Goal: Feedback & Contribution: Leave review/rating

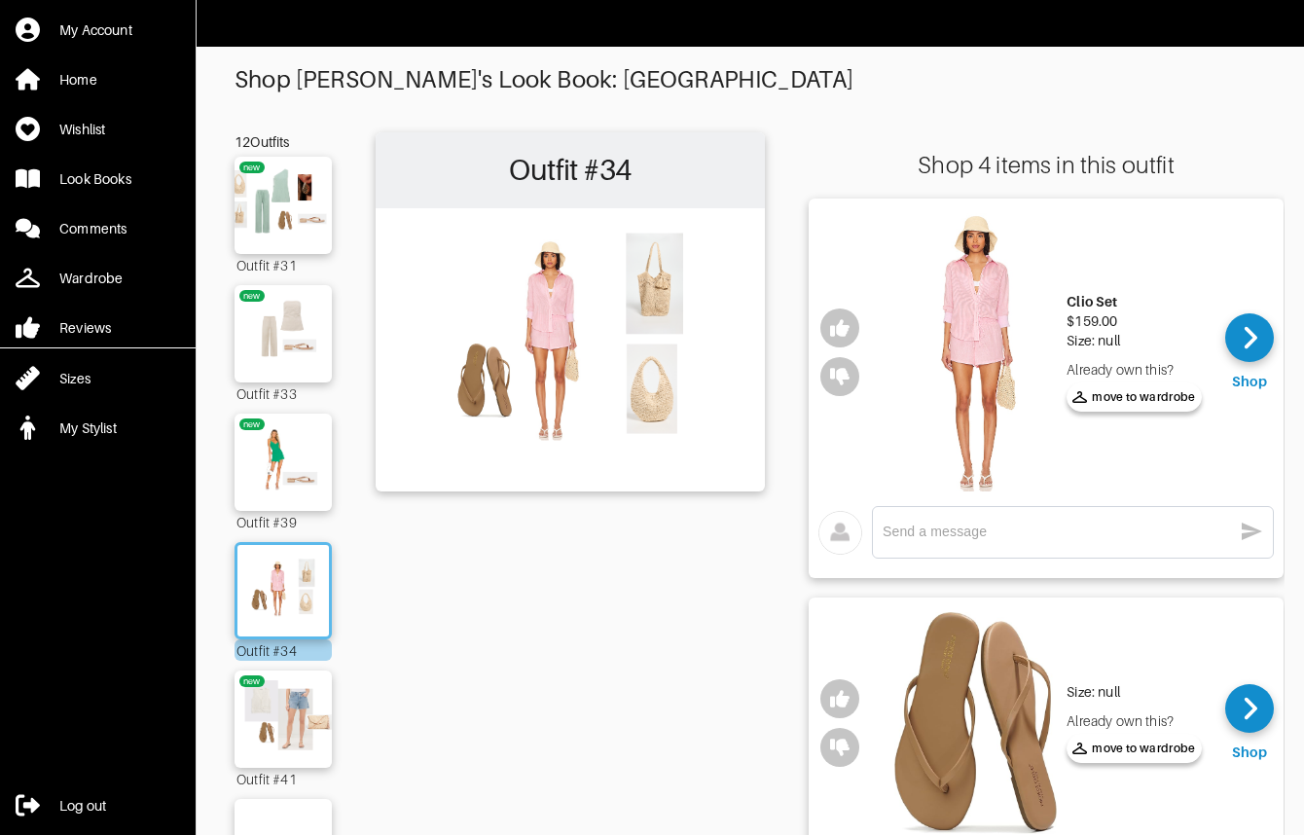
click at [1000, 517] on div "x" at bounding box center [1073, 532] width 380 height 31
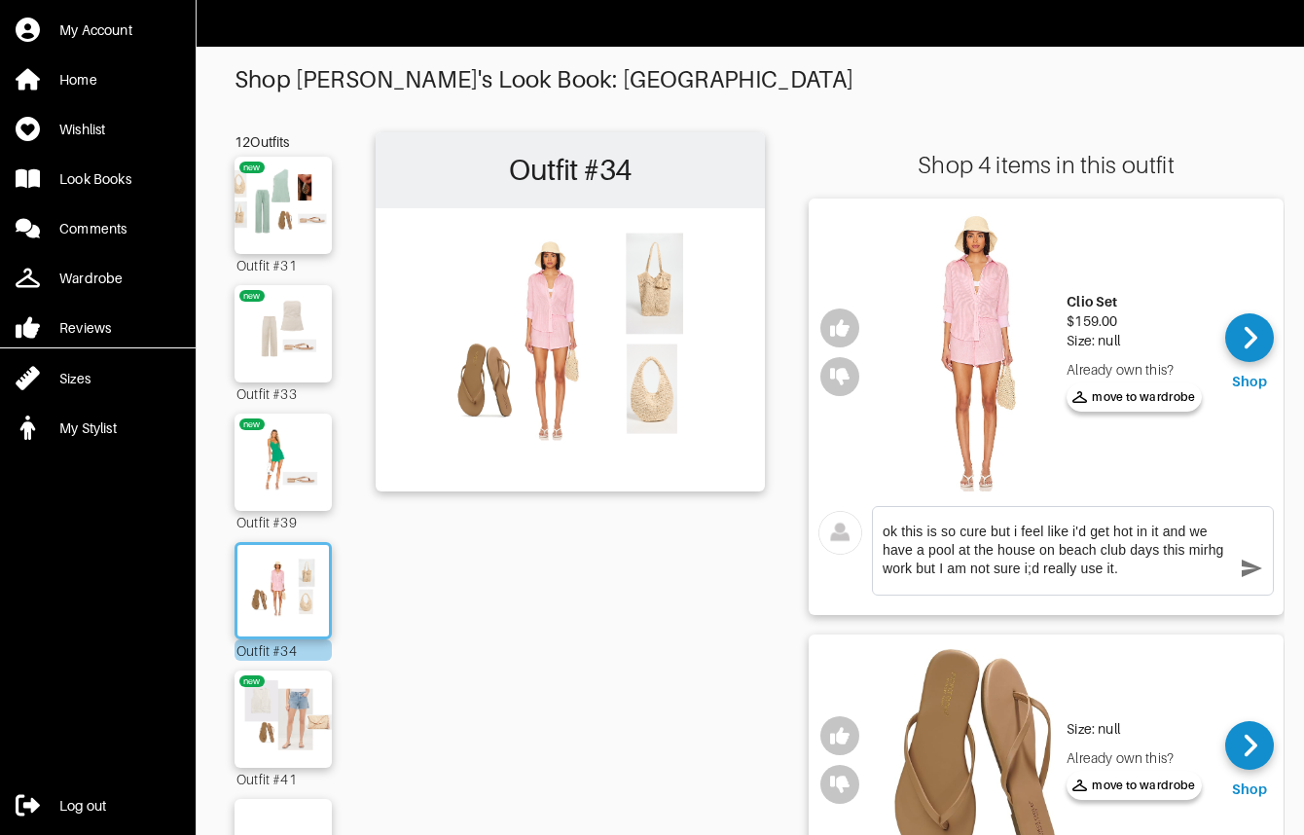
drag, startPoint x: 1240, startPoint y: 548, endPoint x: 1202, endPoint y: 547, distance: 38.0
click at [1202, 547] on div "ok this is so cure but i feel like i'd get hot in it and we have a pool at the …" at bounding box center [1073, 551] width 380 height 68
drag, startPoint x: 1227, startPoint y: 552, endPoint x: 1193, endPoint y: 552, distance: 34.1
click at [1193, 552] on textarea "ok this is so cure but i feel like i'd get hot in it and we have a pool at the …" at bounding box center [1057, 550] width 349 height 55
type textarea "ok this is so cure but i feel like i'd get hot in it and we have a pool at the …"
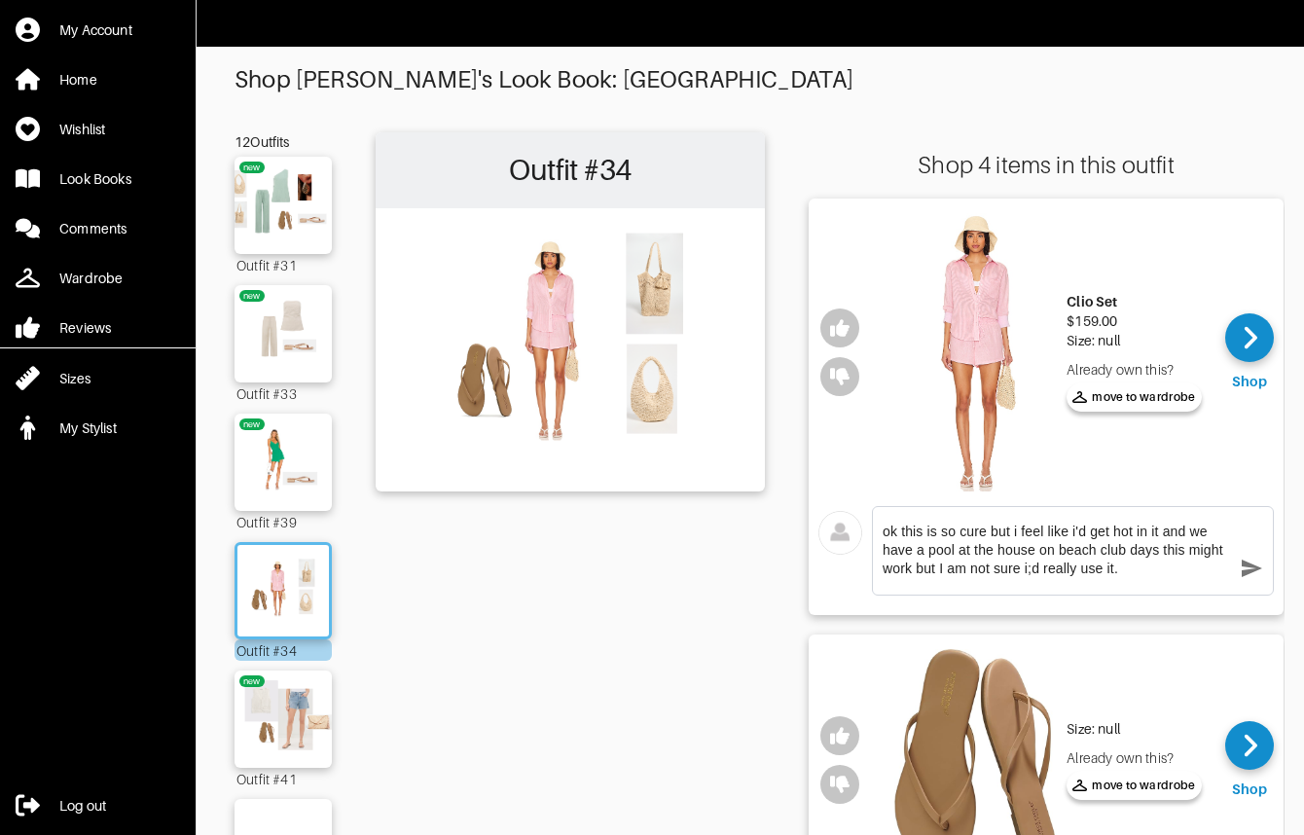
click at [1254, 567] on icon "button" at bounding box center [1251, 568] width 23 height 23
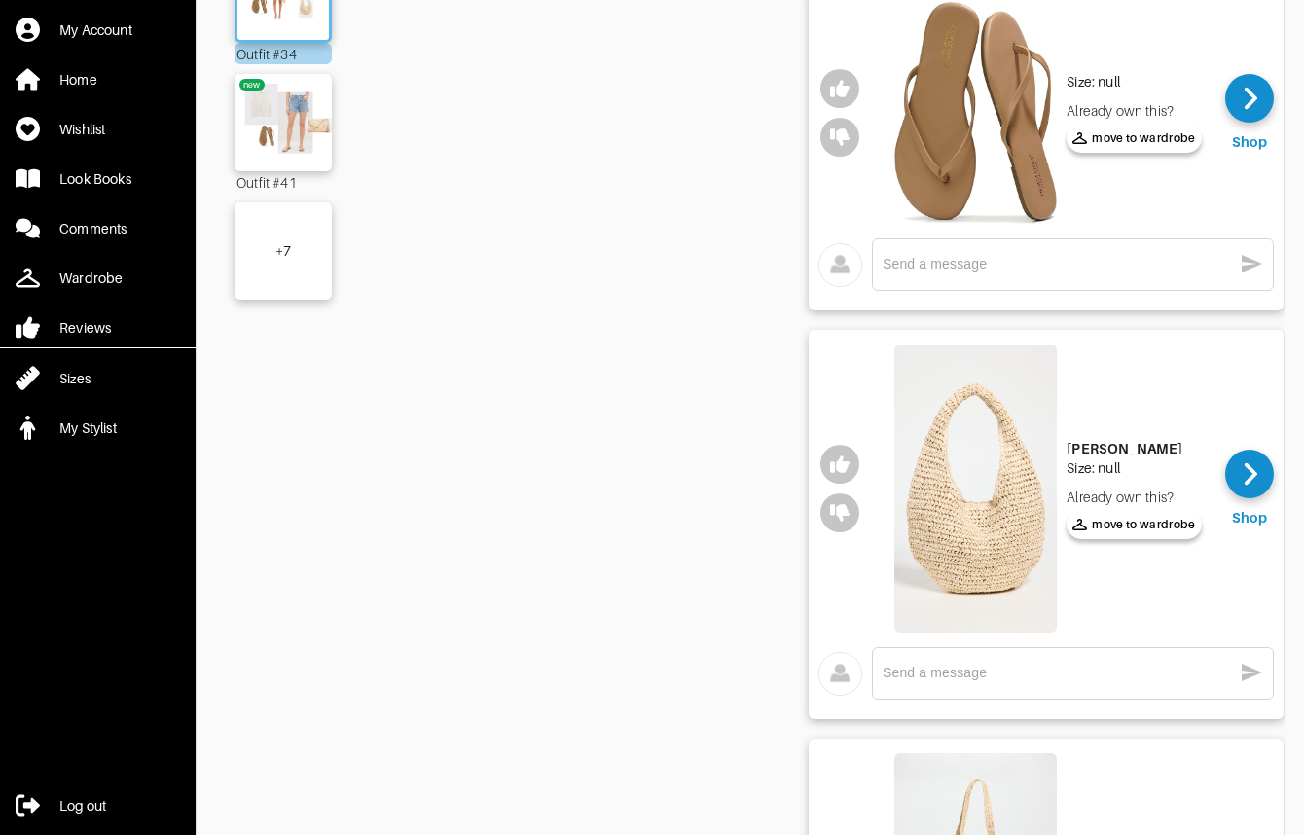
scroll to position [624, 0]
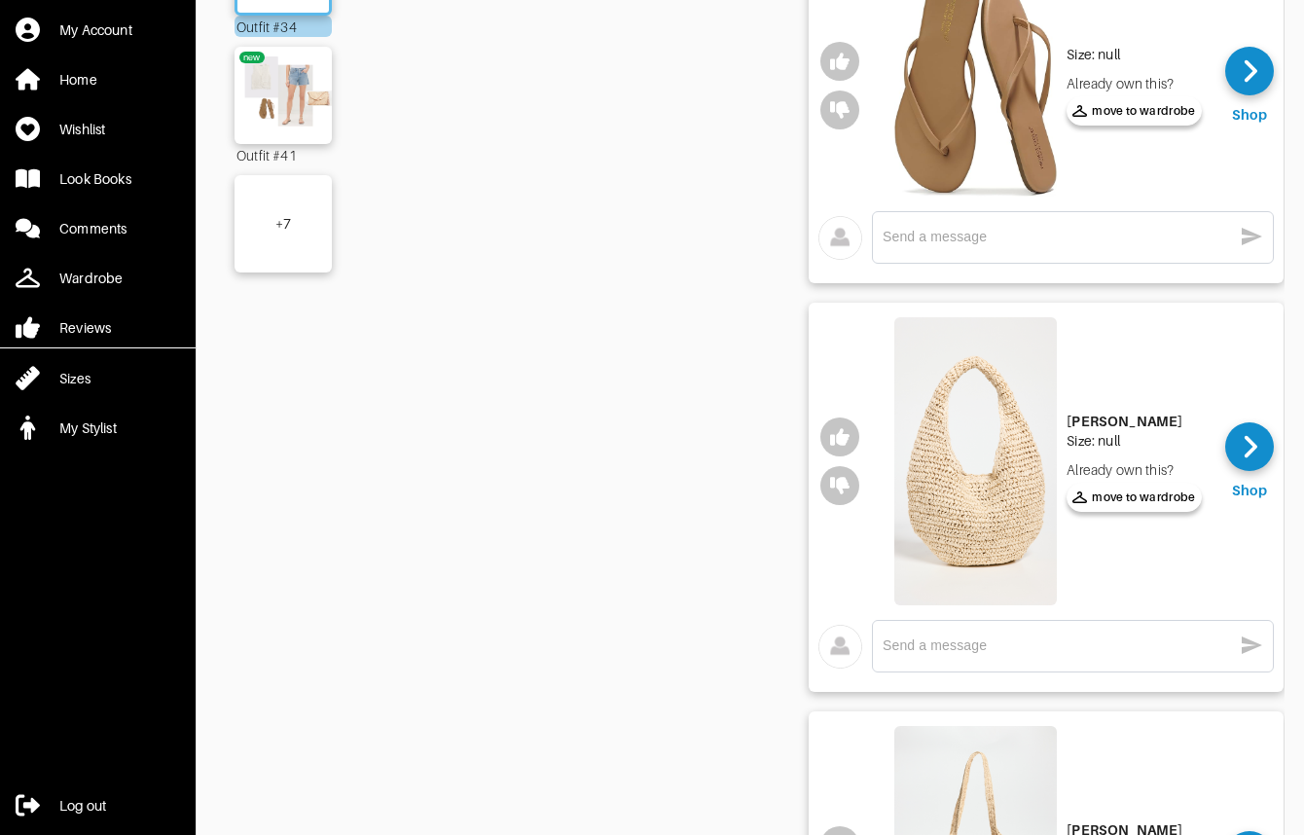
click at [954, 484] on img at bounding box center [975, 461] width 163 height 288
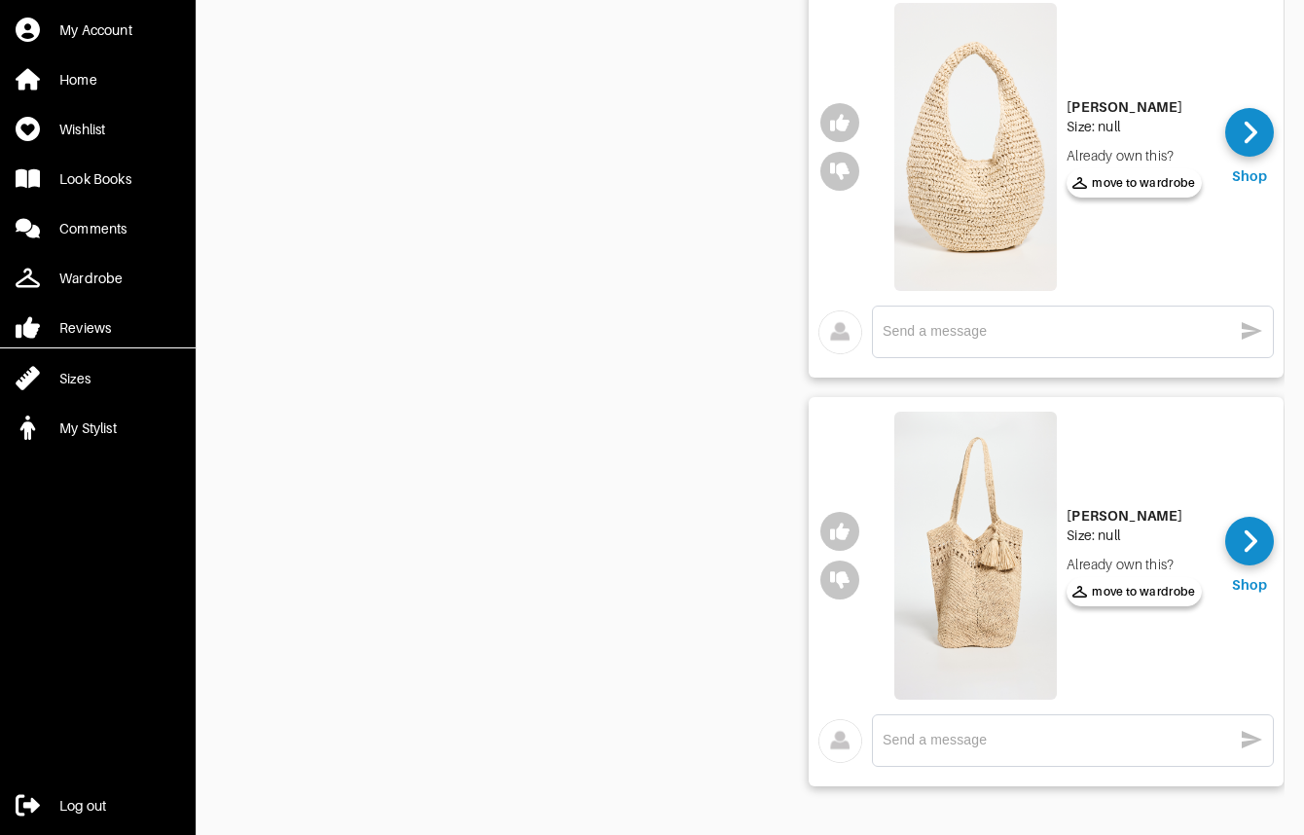
scroll to position [953, 0]
click at [937, 516] on img at bounding box center [975, 556] width 163 height 288
click at [1060, 331] on div "x" at bounding box center [1073, 331] width 380 height 31
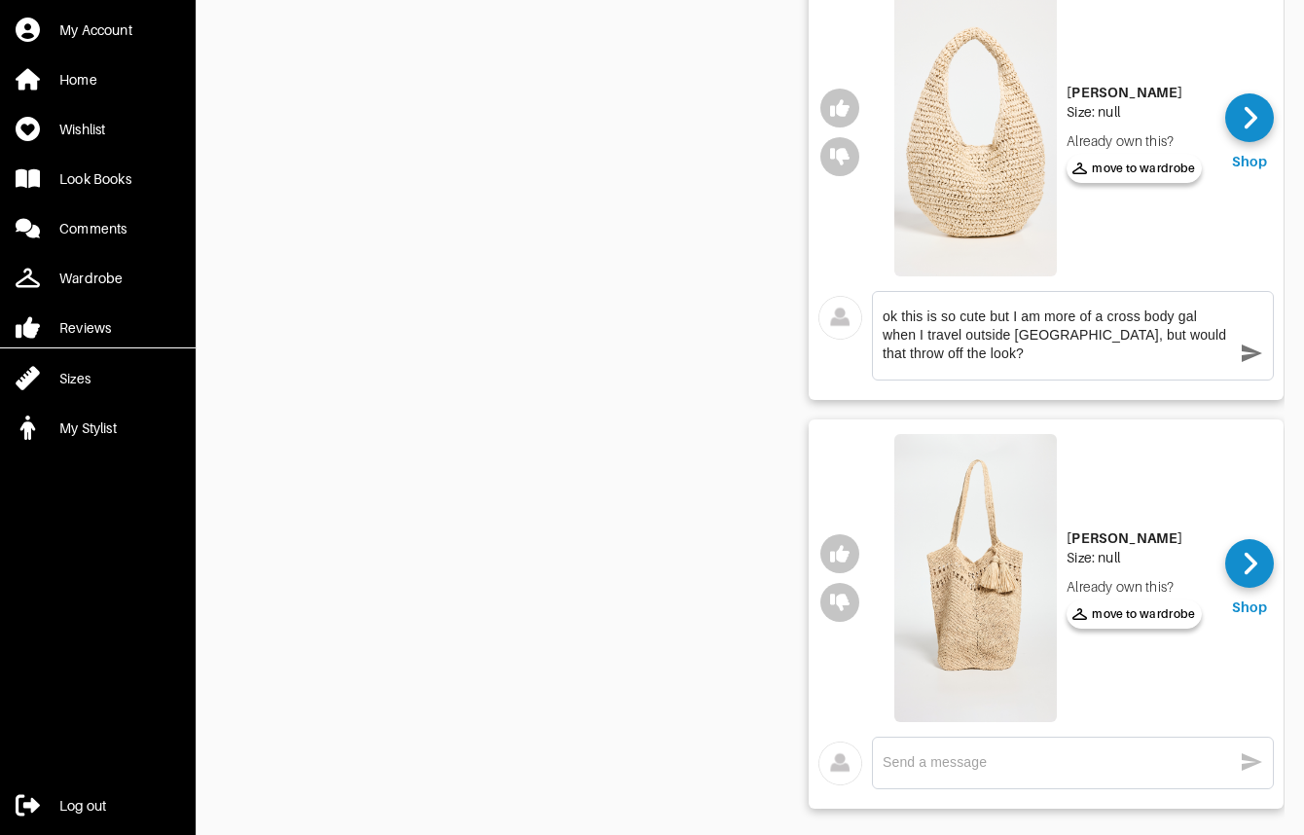
type textarea "ok this is so cute but I am more of a cross body gal when I travel outside [GEO…"
click at [1256, 357] on icon "button" at bounding box center [1251, 353] width 23 height 23
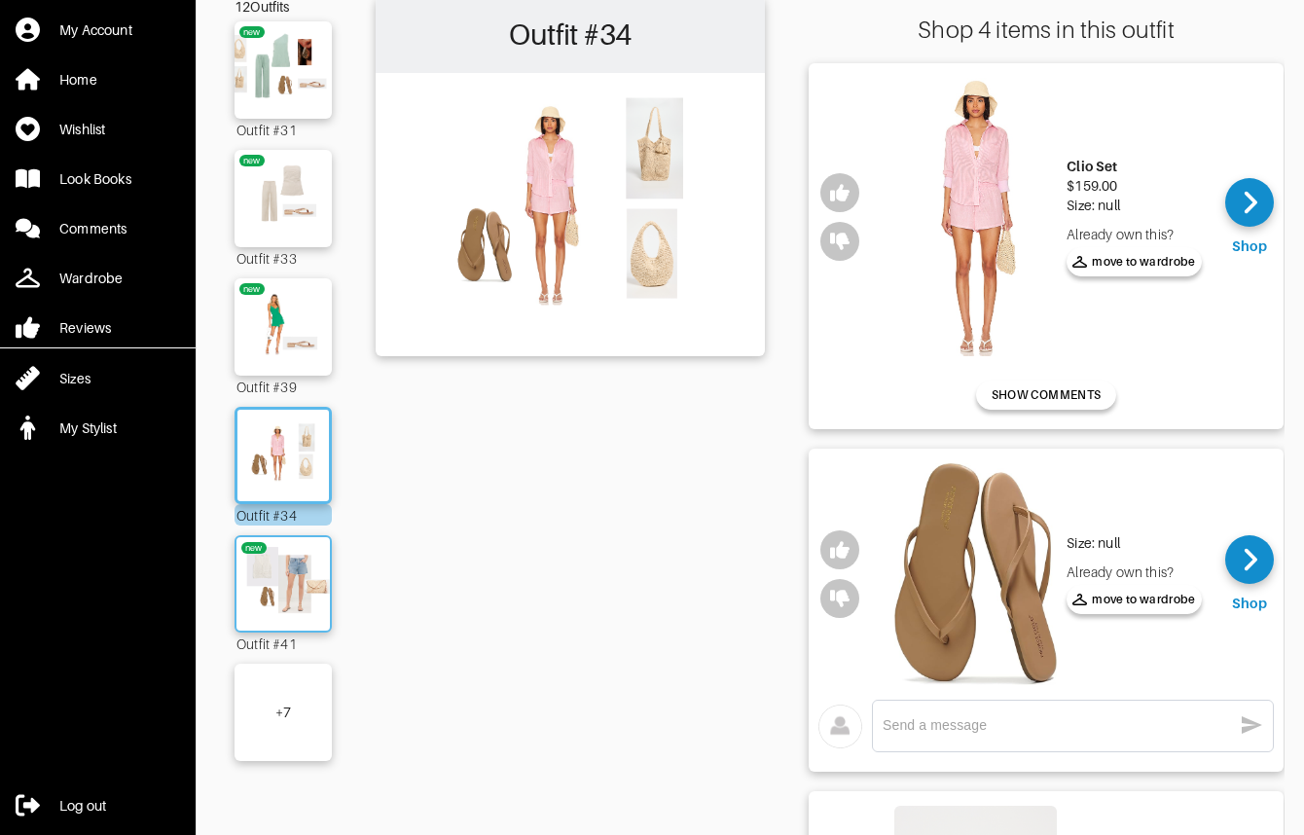
scroll to position [179, 0]
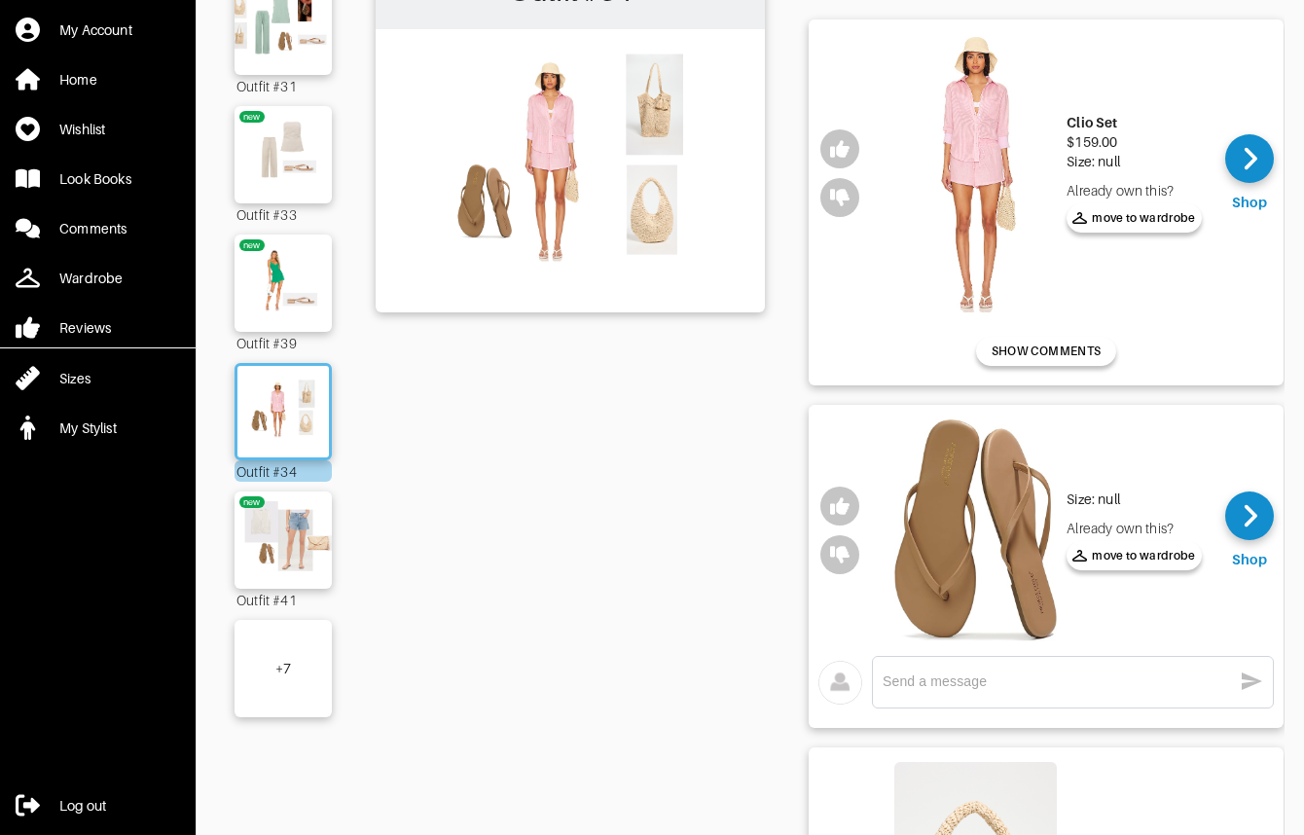
click at [292, 693] on div "+ 7" at bounding box center [283, 668] width 97 height 97
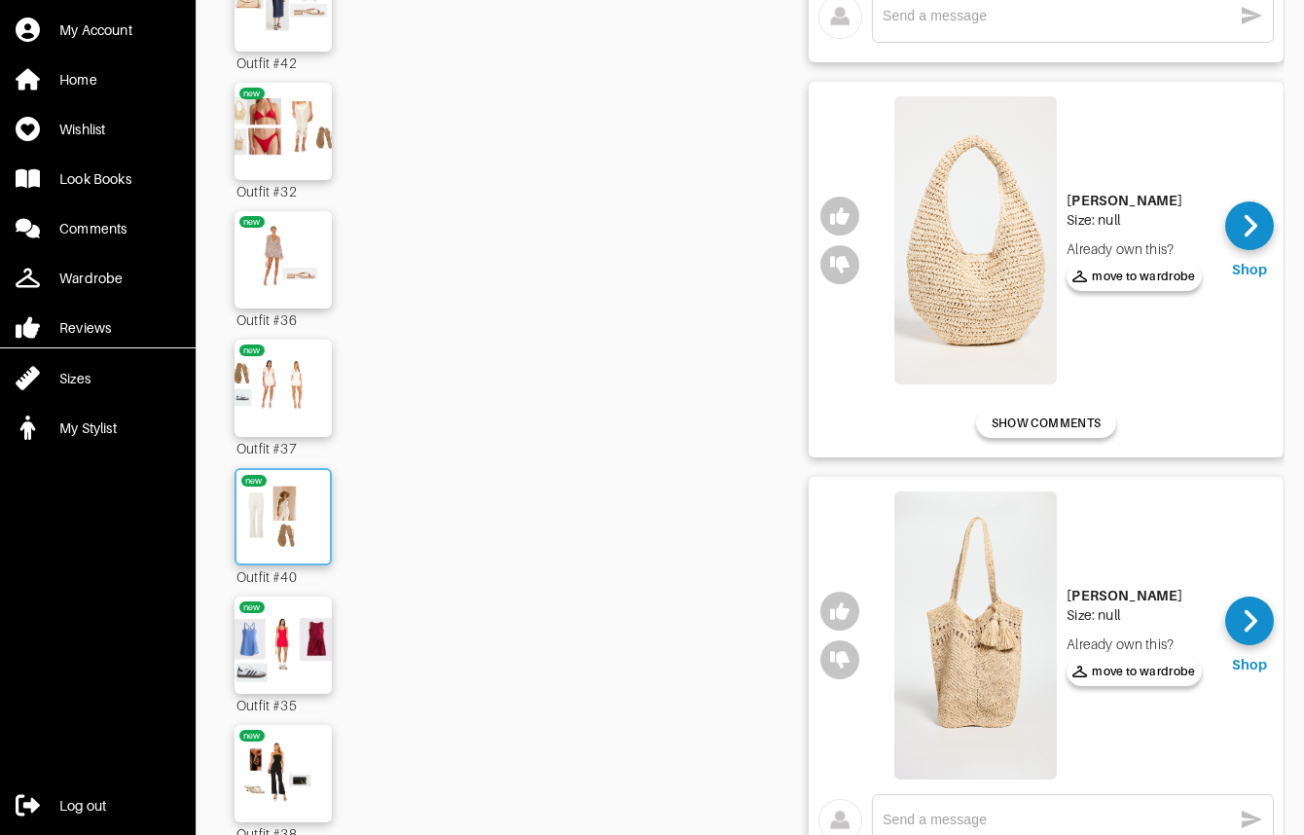
scroll to position [939, 0]
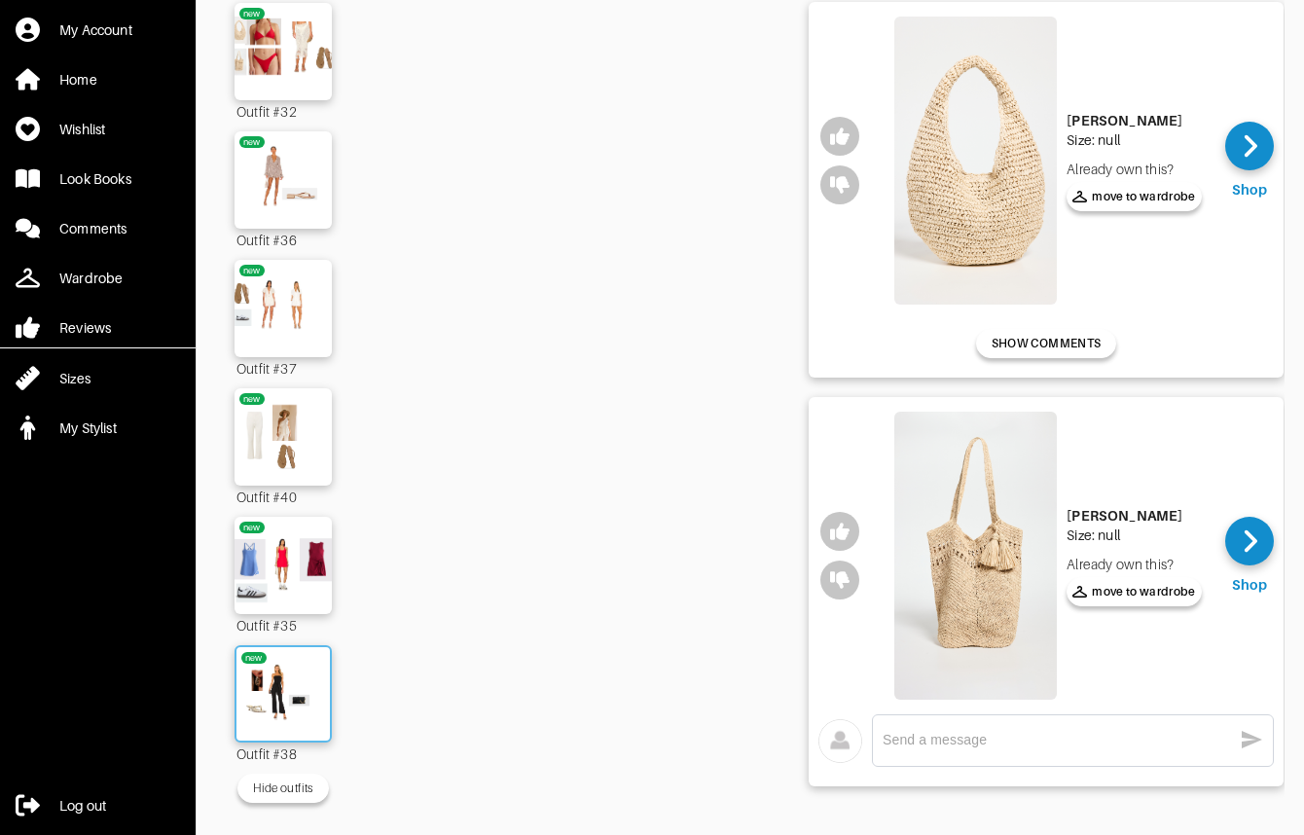
click at [299, 665] on img at bounding box center [283, 694] width 105 height 74
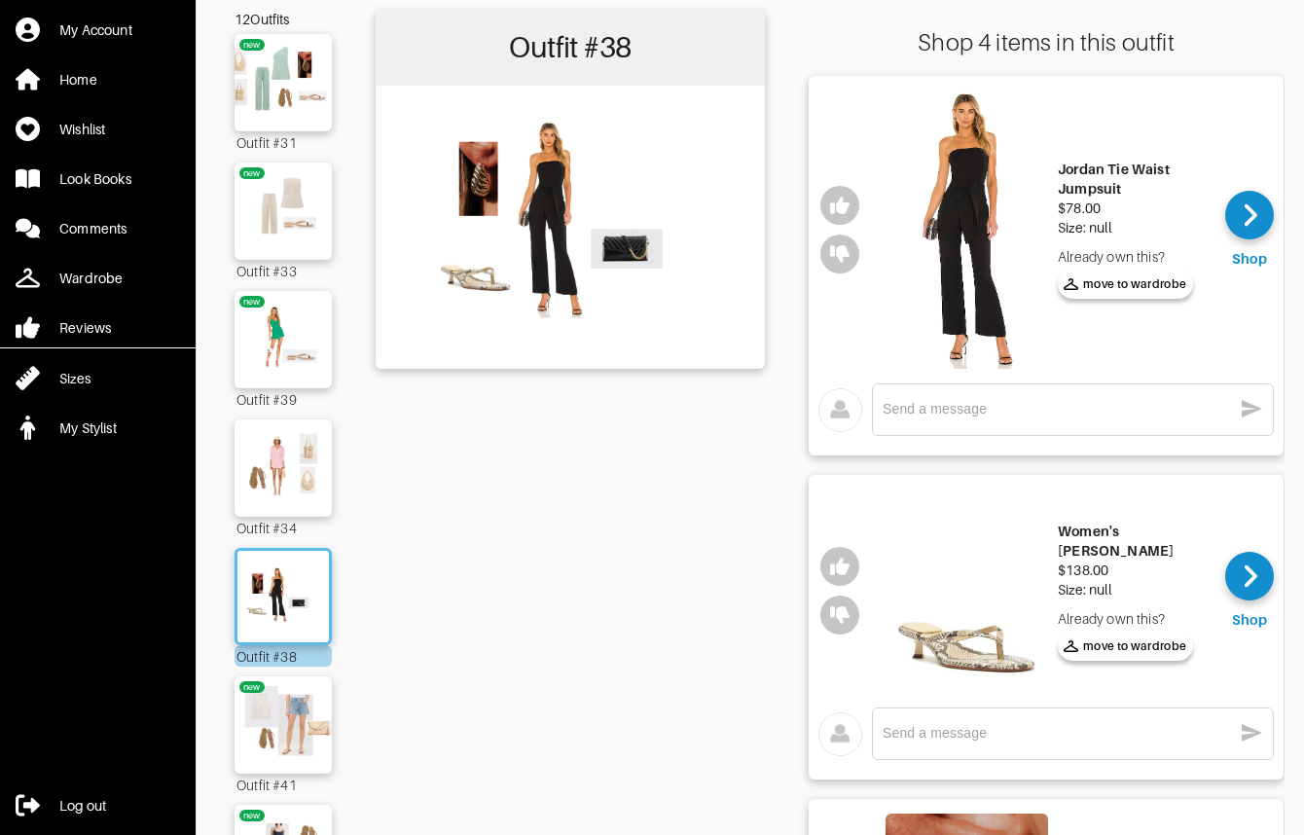
scroll to position [137, 0]
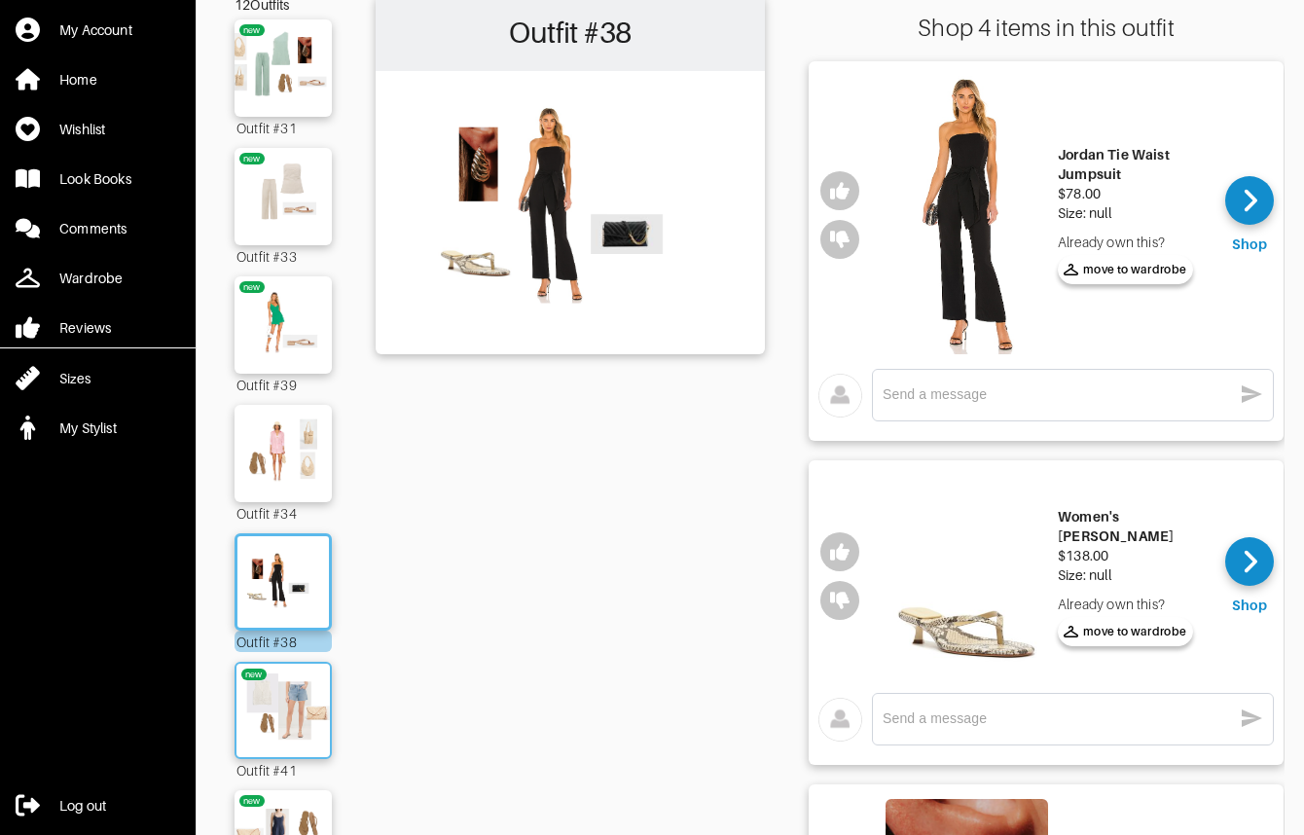
click at [269, 722] on img at bounding box center [283, 710] width 105 height 74
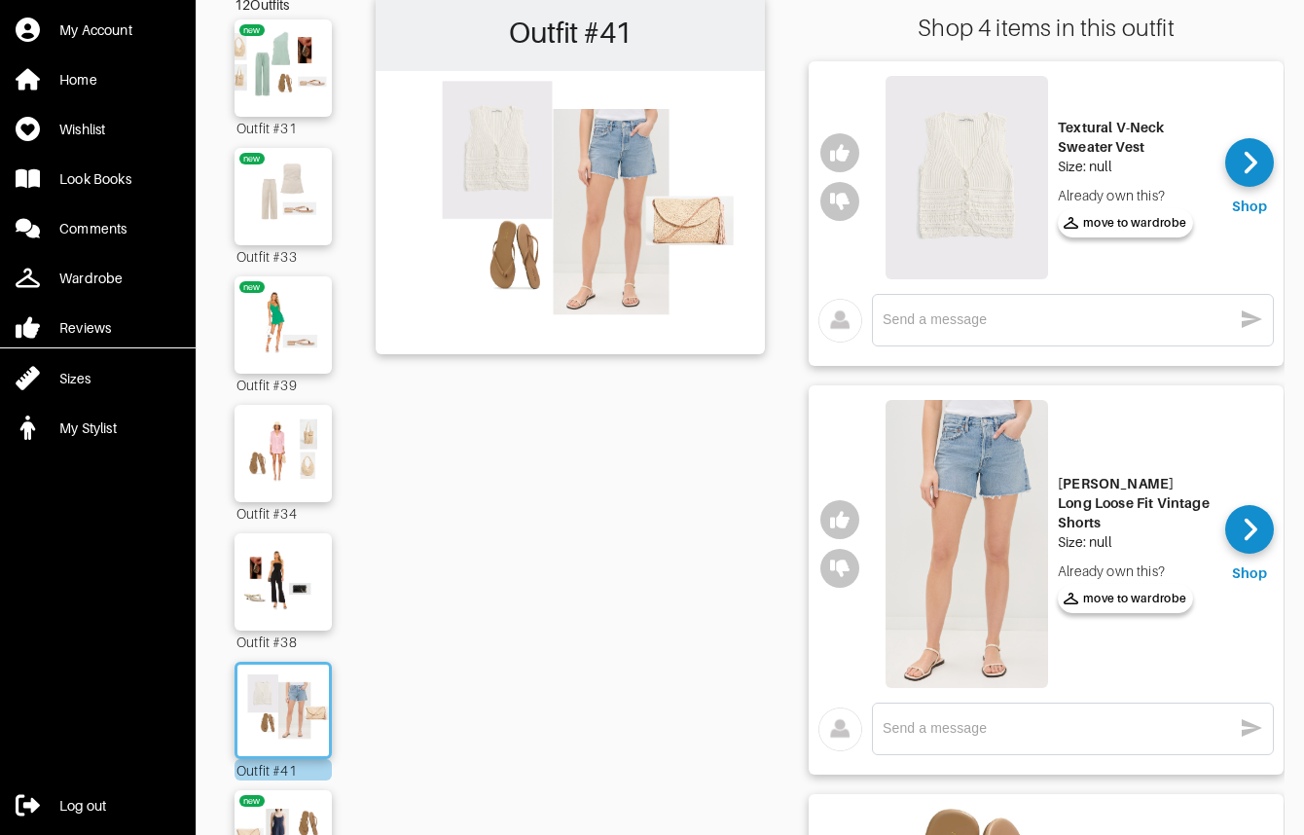
click at [964, 183] on img at bounding box center [967, 177] width 163 height 203
click at [1039, 306] on div "x" at bounding box center [1073, 320] width 380 height 31
type textarea "So cute but not a single one left in my size"
click at [1260, 319] on icon "button" at bounding box center [1252, 319] width 20 height 18
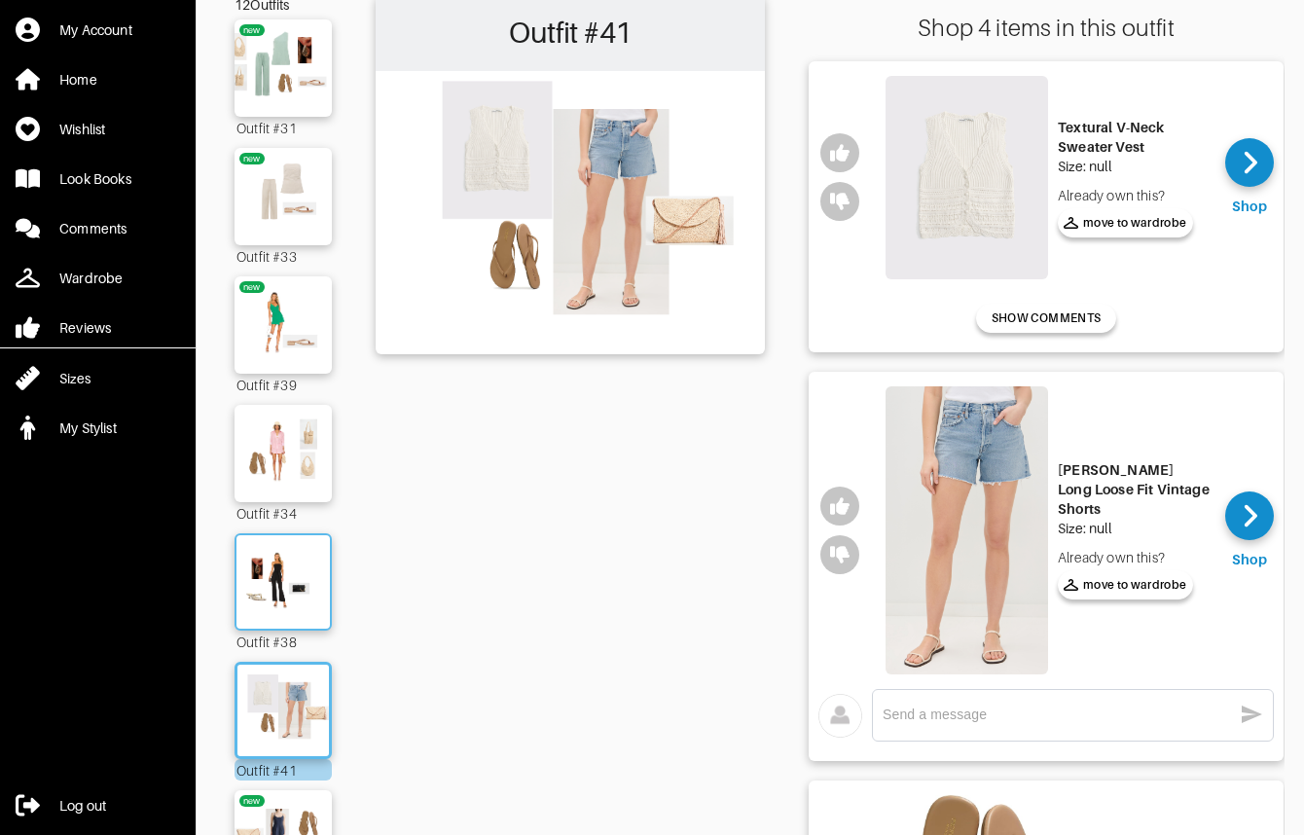
click at [269, 587] on img at bounding box center [283, 582] width 105 height 74
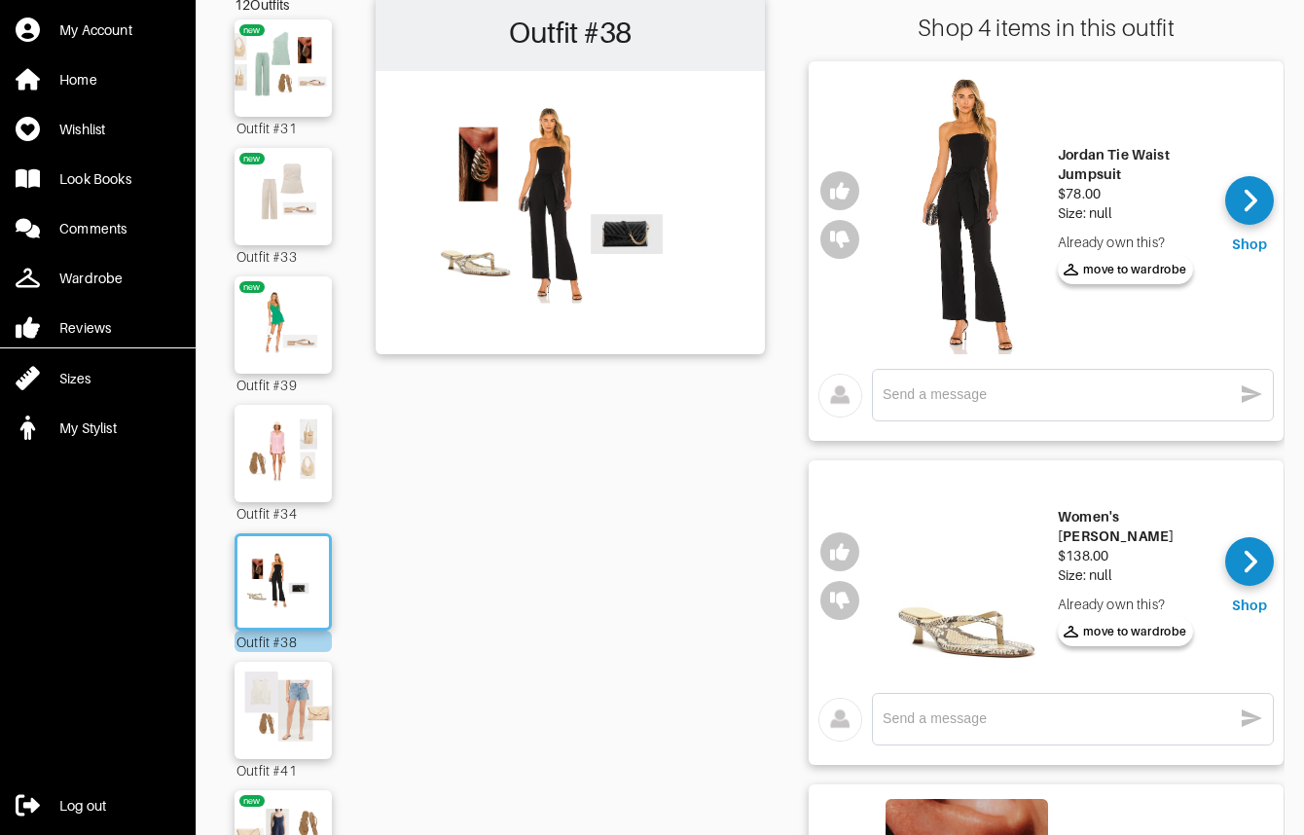
click at [942, 404] on div "x" at bounding box center [1073, 395] width 380 height 31
type textarea "I dont see myself wearing this one much"
click at [1255, 395] on icon "button" at bounding box center [1252, 394] width 20 height 18
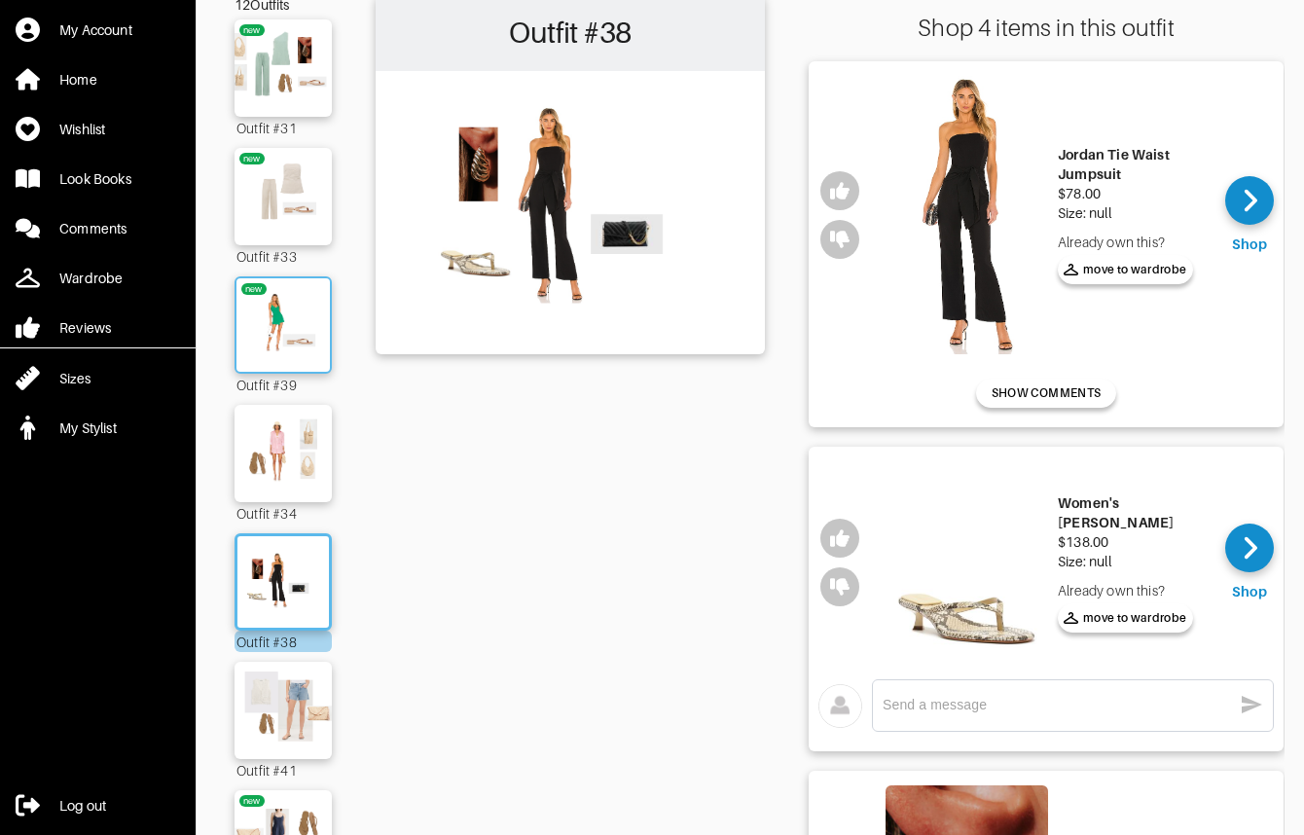
click at [272, 330] on img at bounding box center [283, 325] width 105 height 74
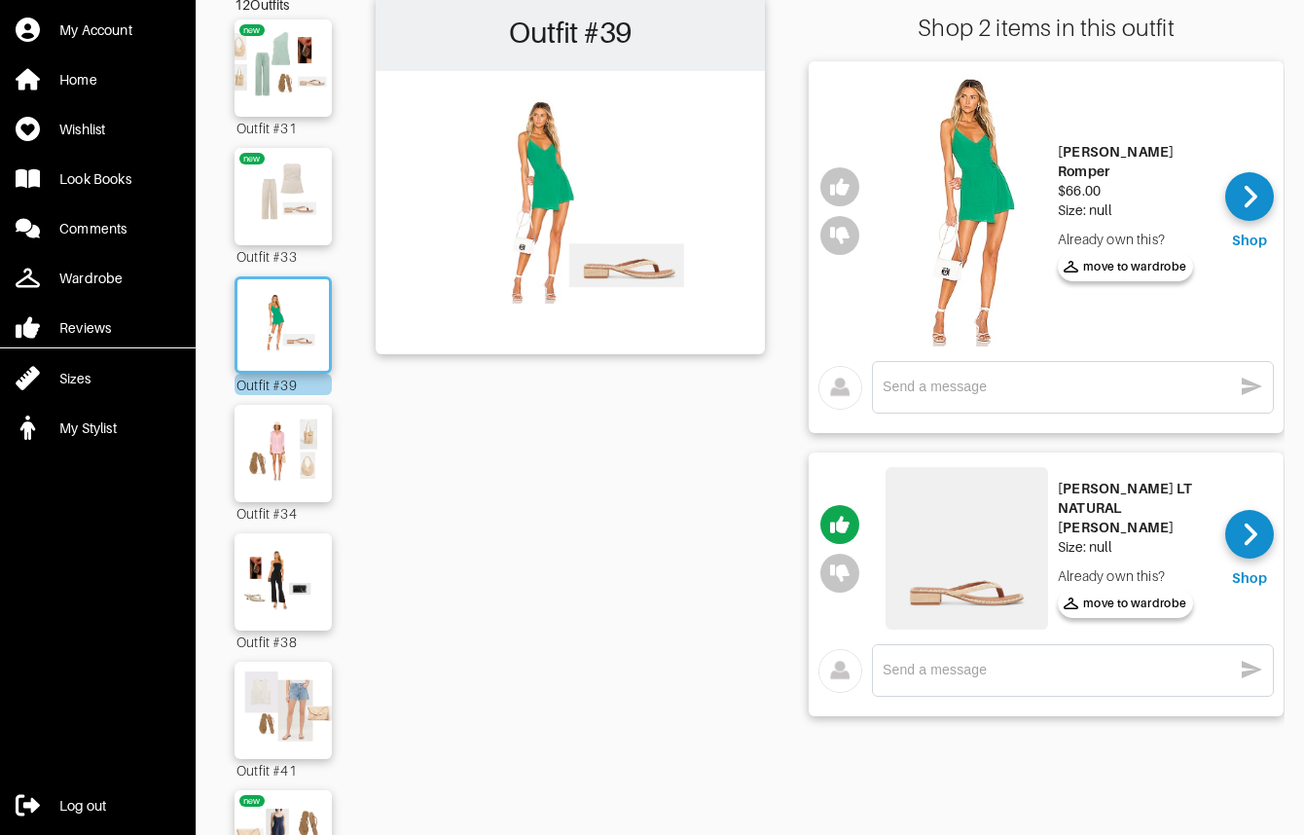
click at [985, 388] on textarea at bounding box center [1057, 387] width 349 height 18
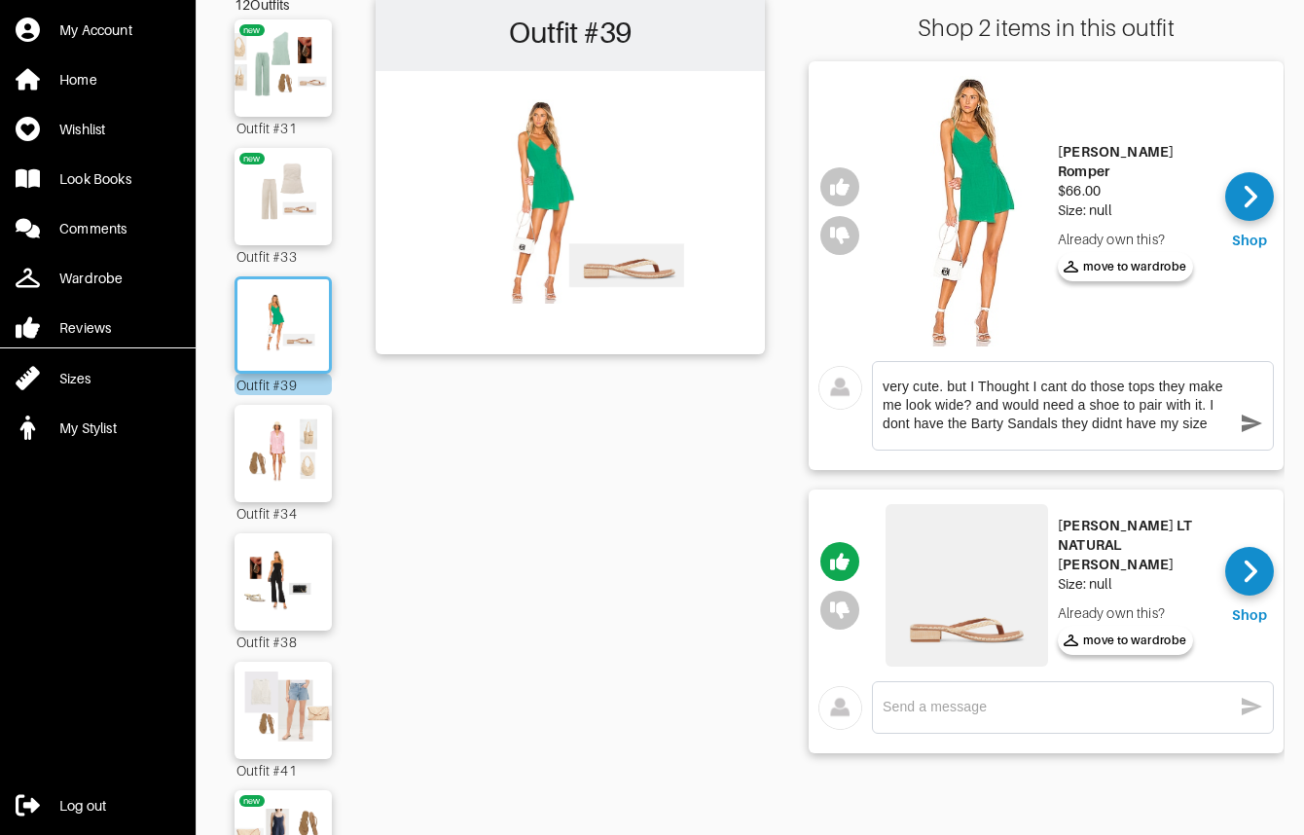
type textarea "very cute. but I Thought I cant do those tops they make me look wide? and would…"
click at [1245, 430] on icon "button" at bounding box center [1252, 424] width 20 height 18
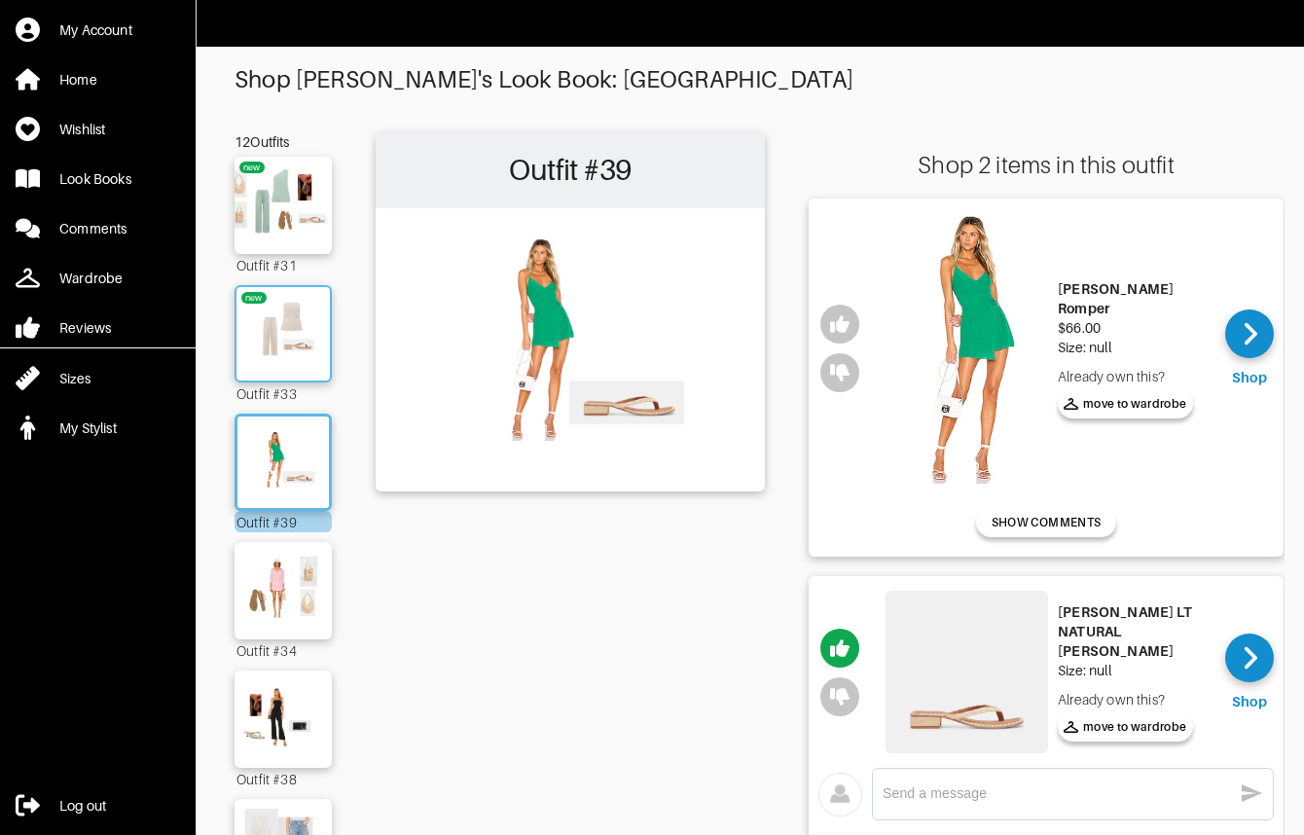
click at [259, 356] on img at bounding box center [283, 334] width 105 height 74
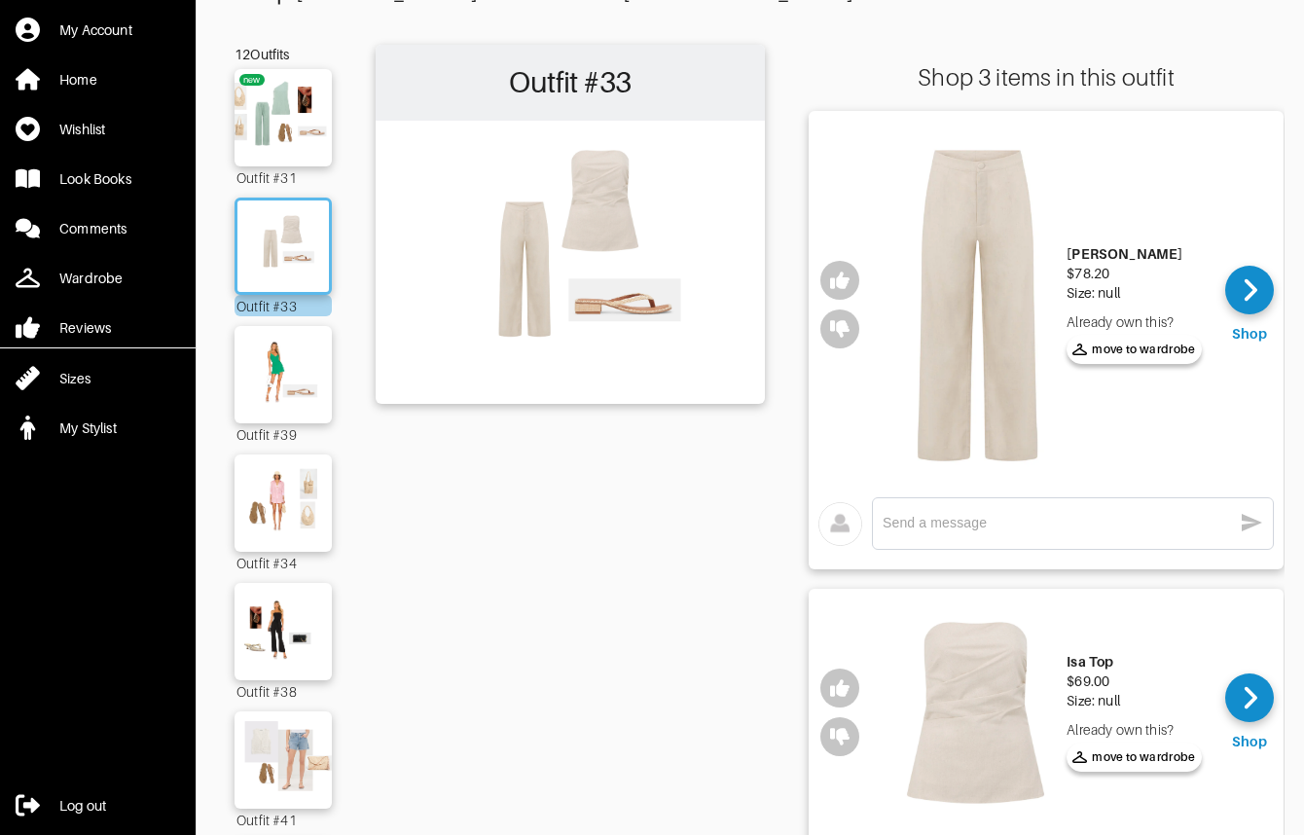
scroll to position [200, 0]
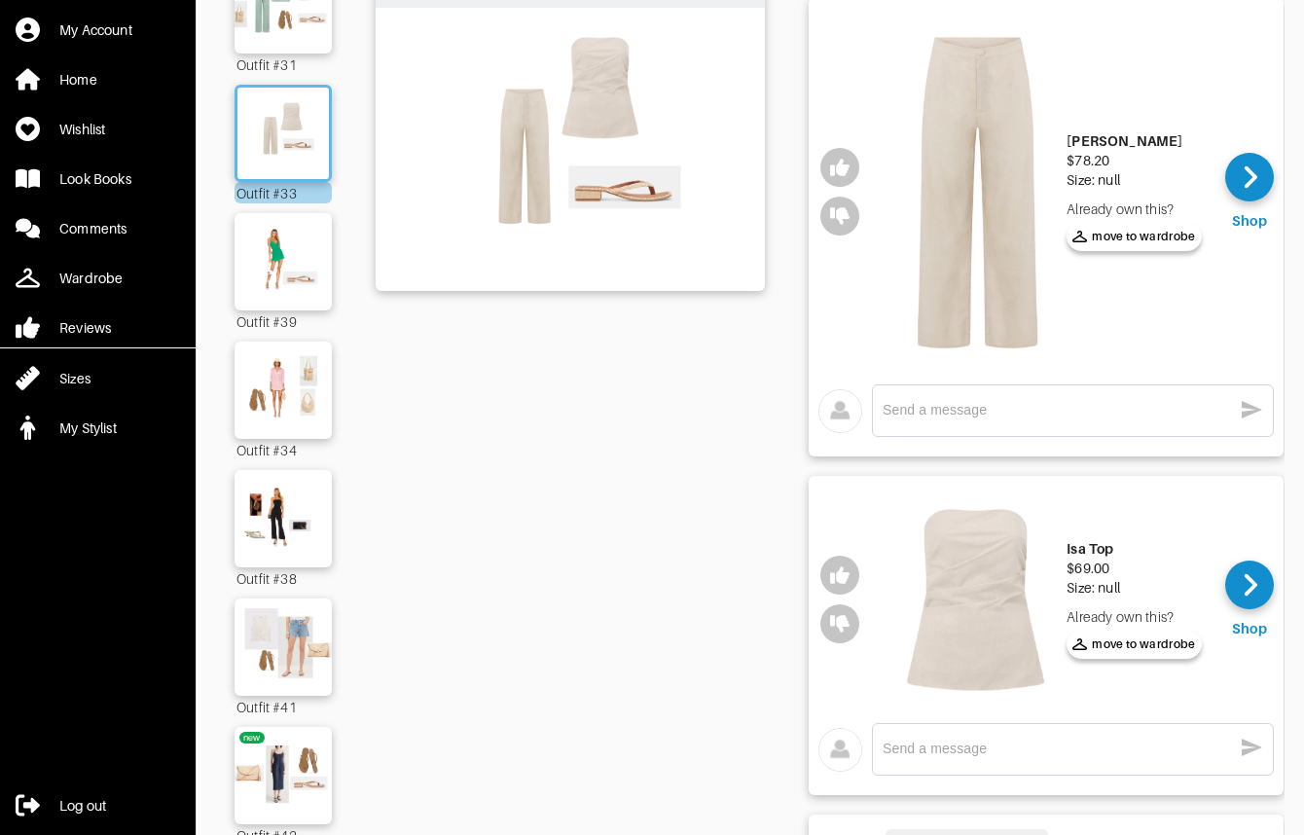
click at [1024, 744] on textarea at bounding box center [1057, 749] width 349 height 18
click at [1075, 756] on textarea "this look is not my vibe" at bounding box center [1057, 749] width 349 height 18
type textarea "this look is not my vibe"
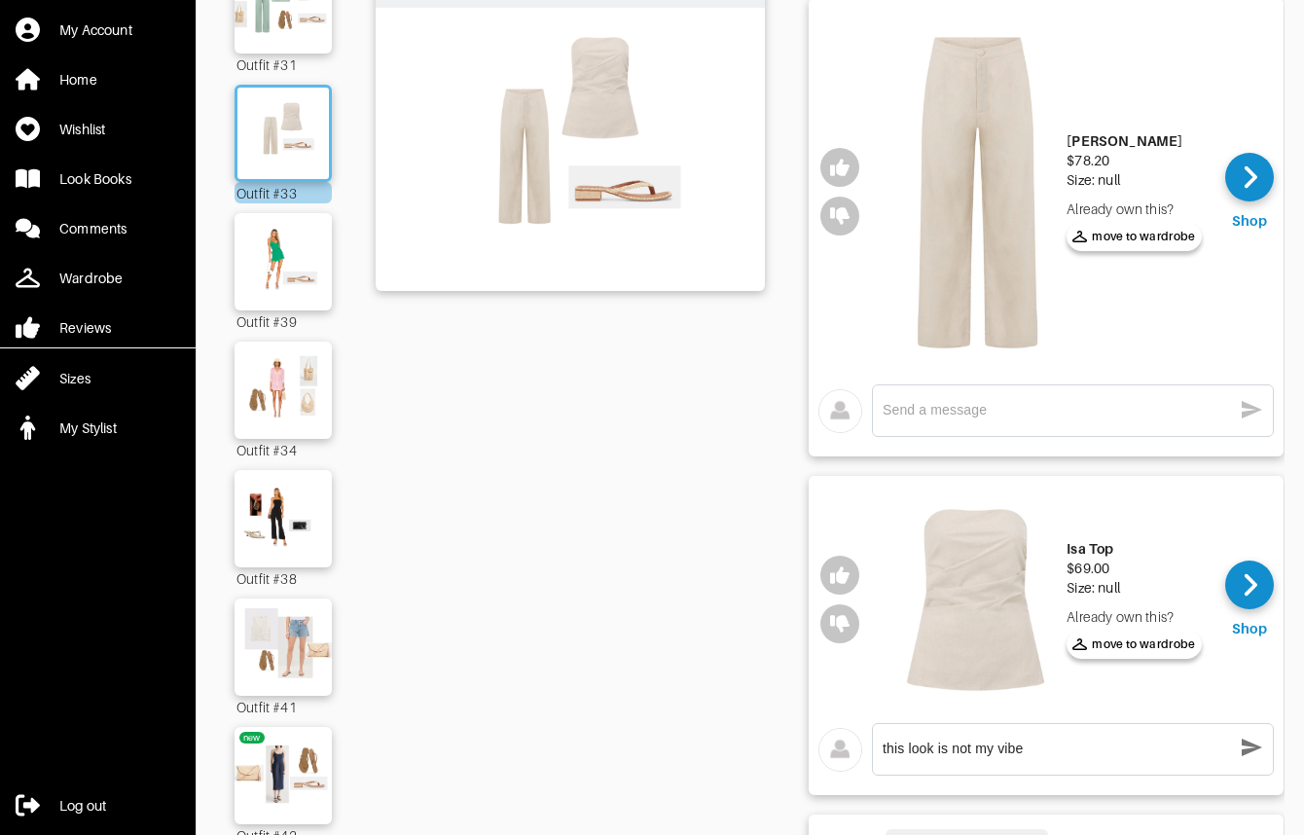
click at [981, 410] on textarea at bounding box center [1057, 410] width 349 height 18
paste textarea "this look is not my vibe"
type textarea "this look is not my vibe"
click at [1257, 408] on icon "button" at bounding box center [1252, 410] width 20 height 18
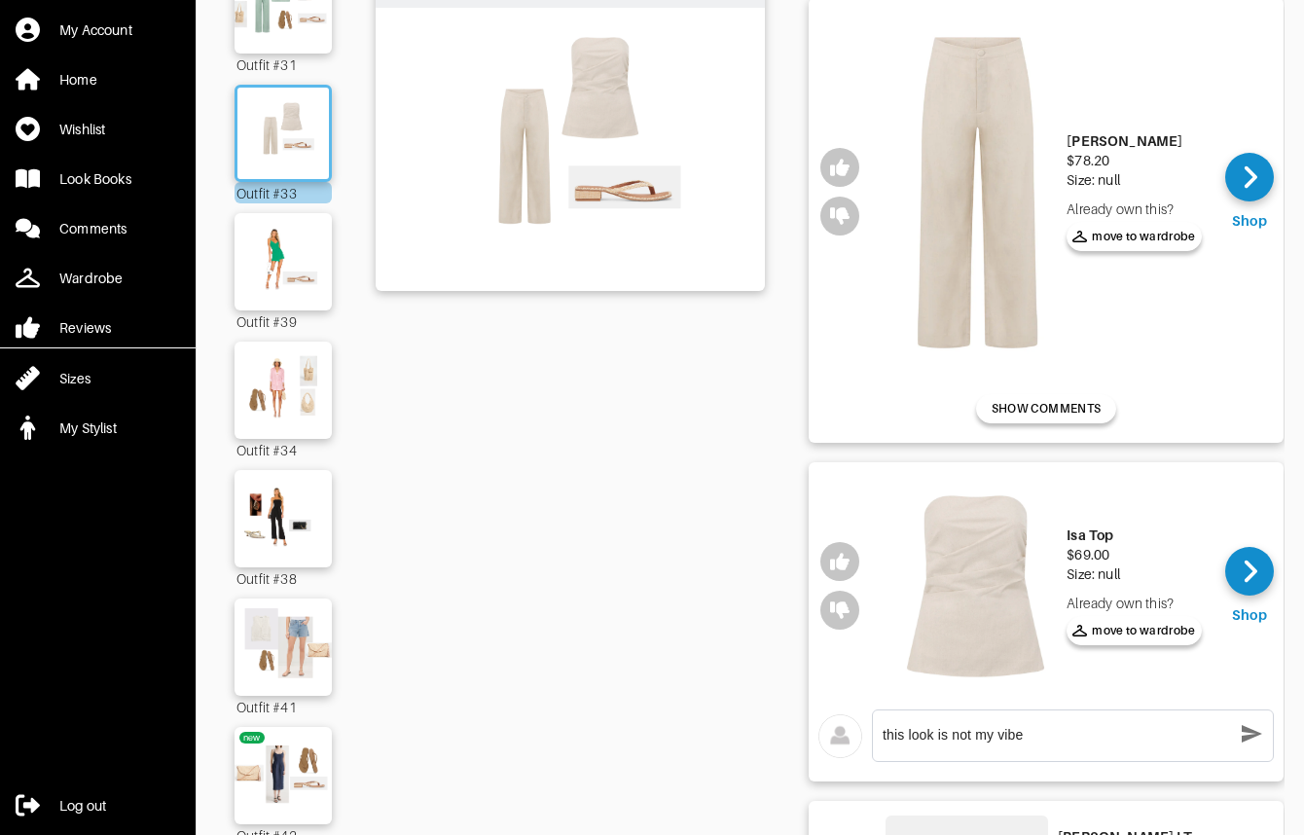
click at [1249, 734] on icon "button" at bounding box center [1251, 733] width 23 height 23
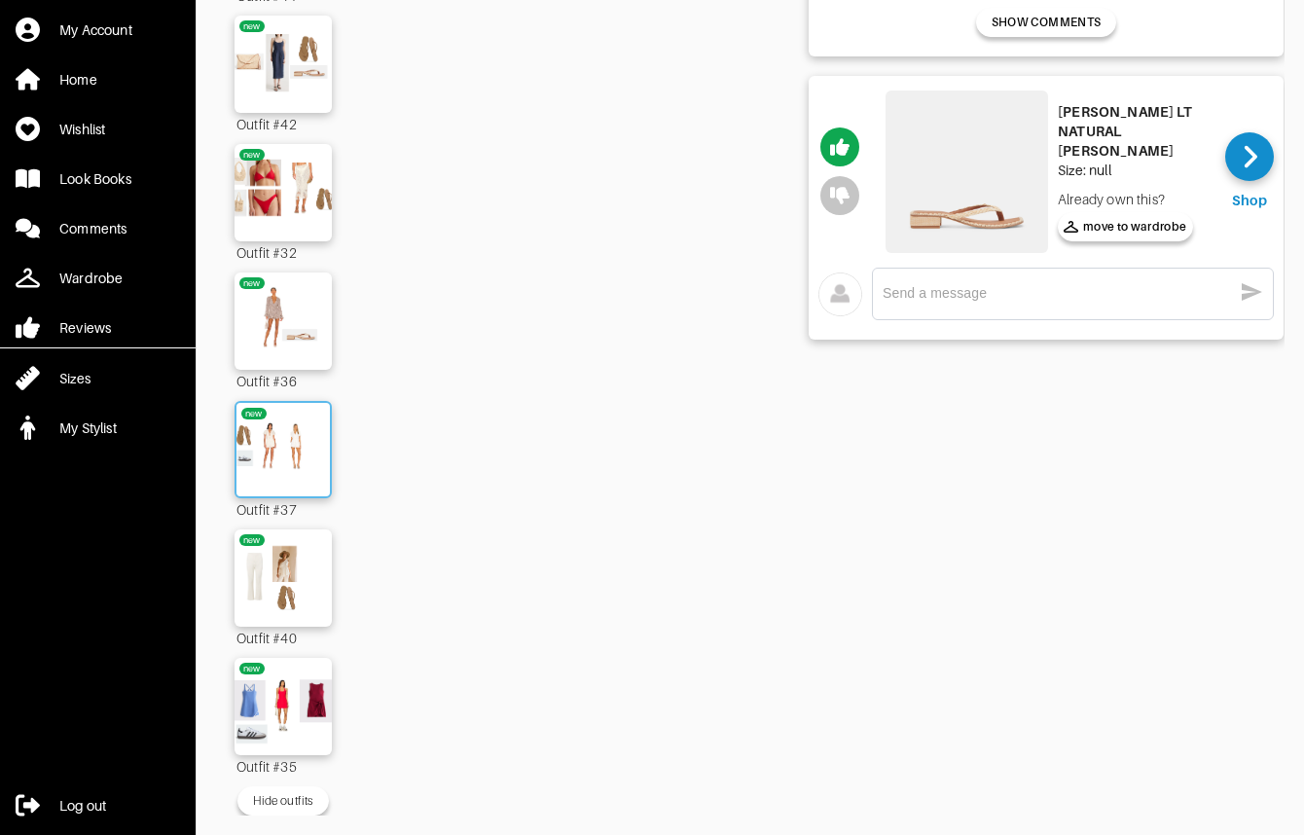
scroll to position [926, 0]
click at [300, 672] on img at bounding box center [283, 707] width 105 height 74
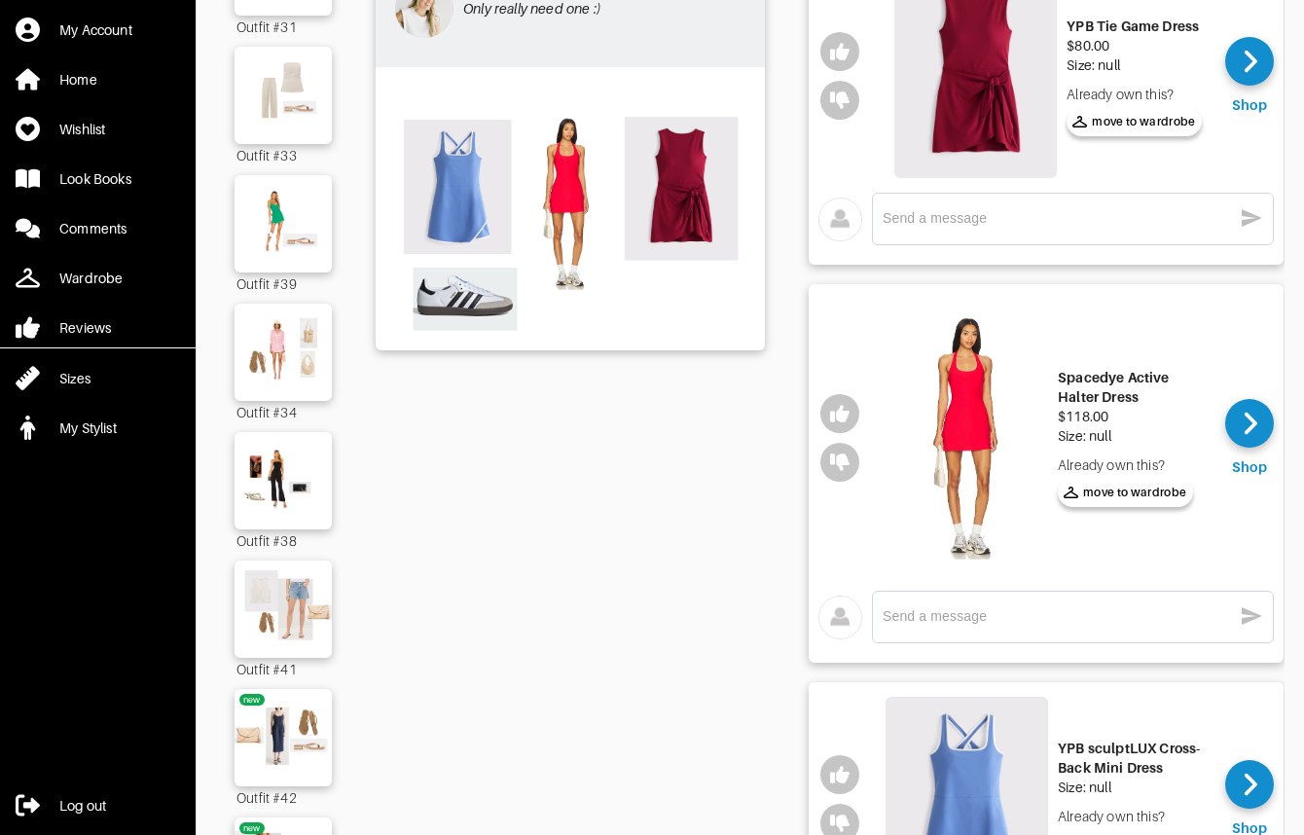
scroll to position [229, 0]
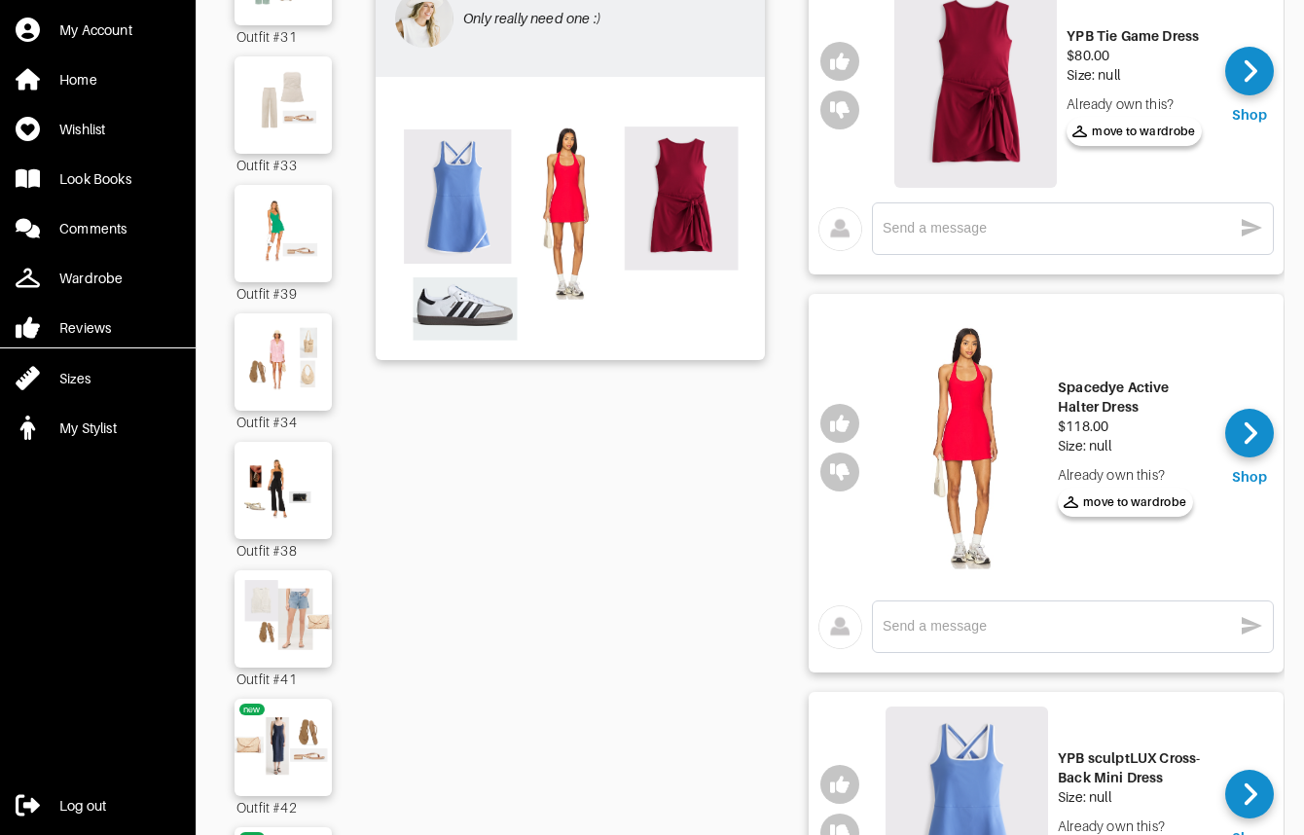
click at [990, 149] on img at bounding box center [975, 85] width 163 height 203
click at [972, 448] on img at bounding box center [967, 447] width 163 height 278
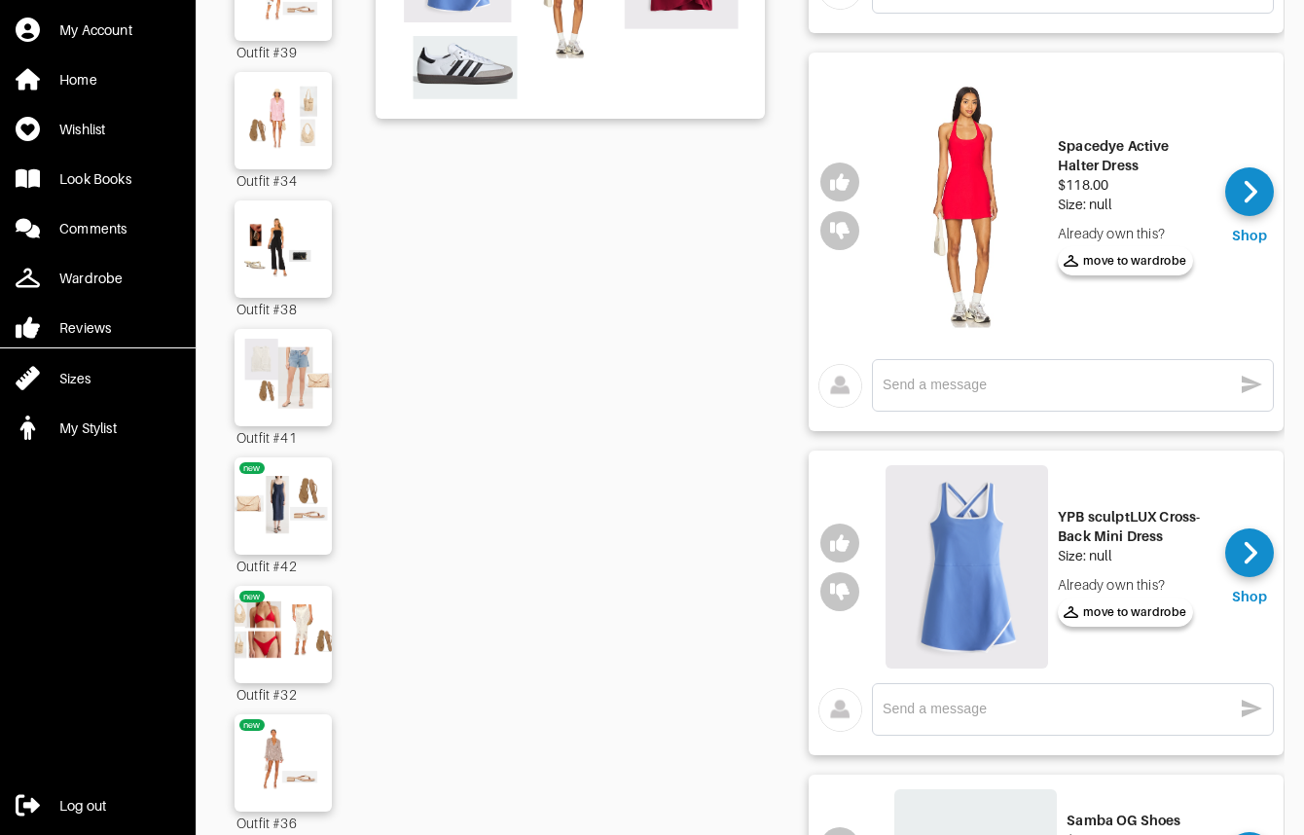
scroll to position [481, 0]
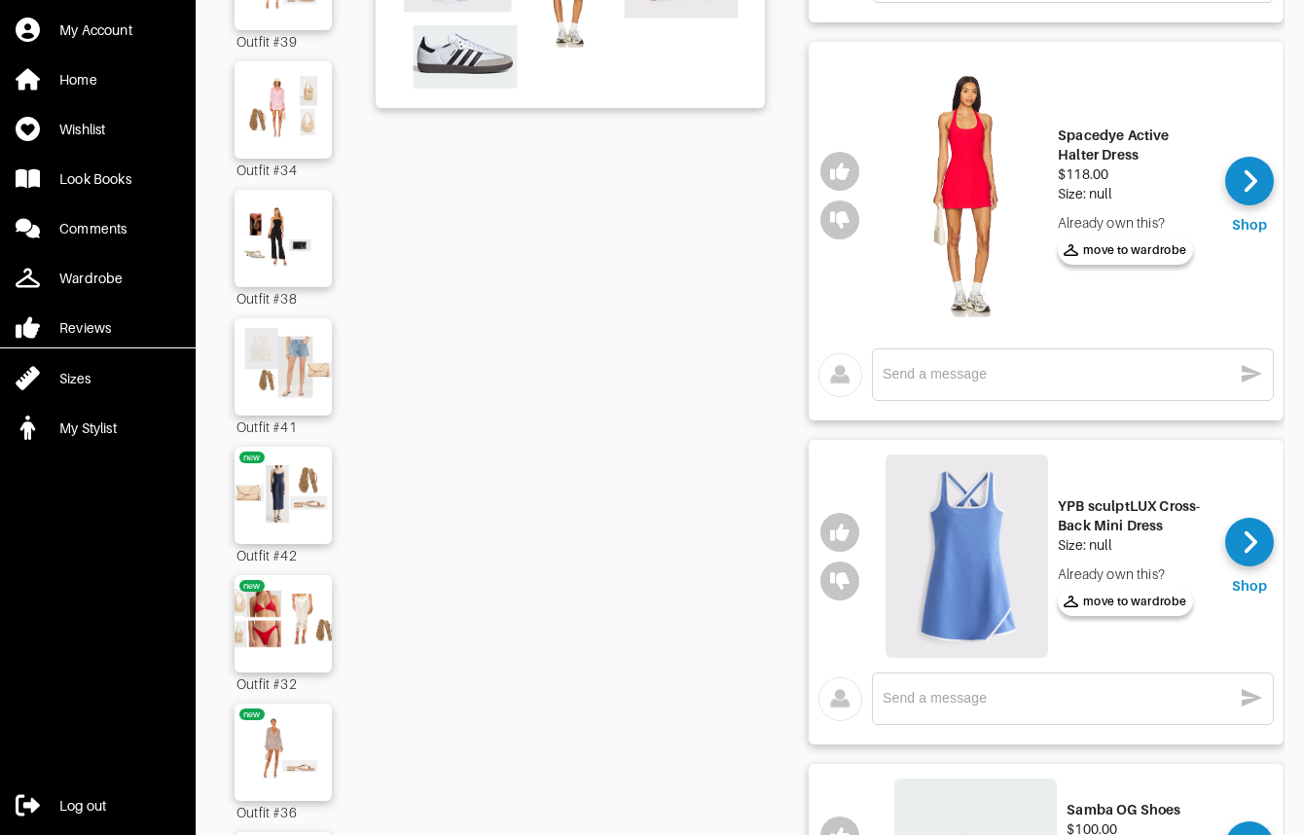
click at [982, 568] on img at bounding box center [967, 555] width 163 height 203
click at [925, 368] on textarea at bounding box center [1057, 374] width 349 height 18
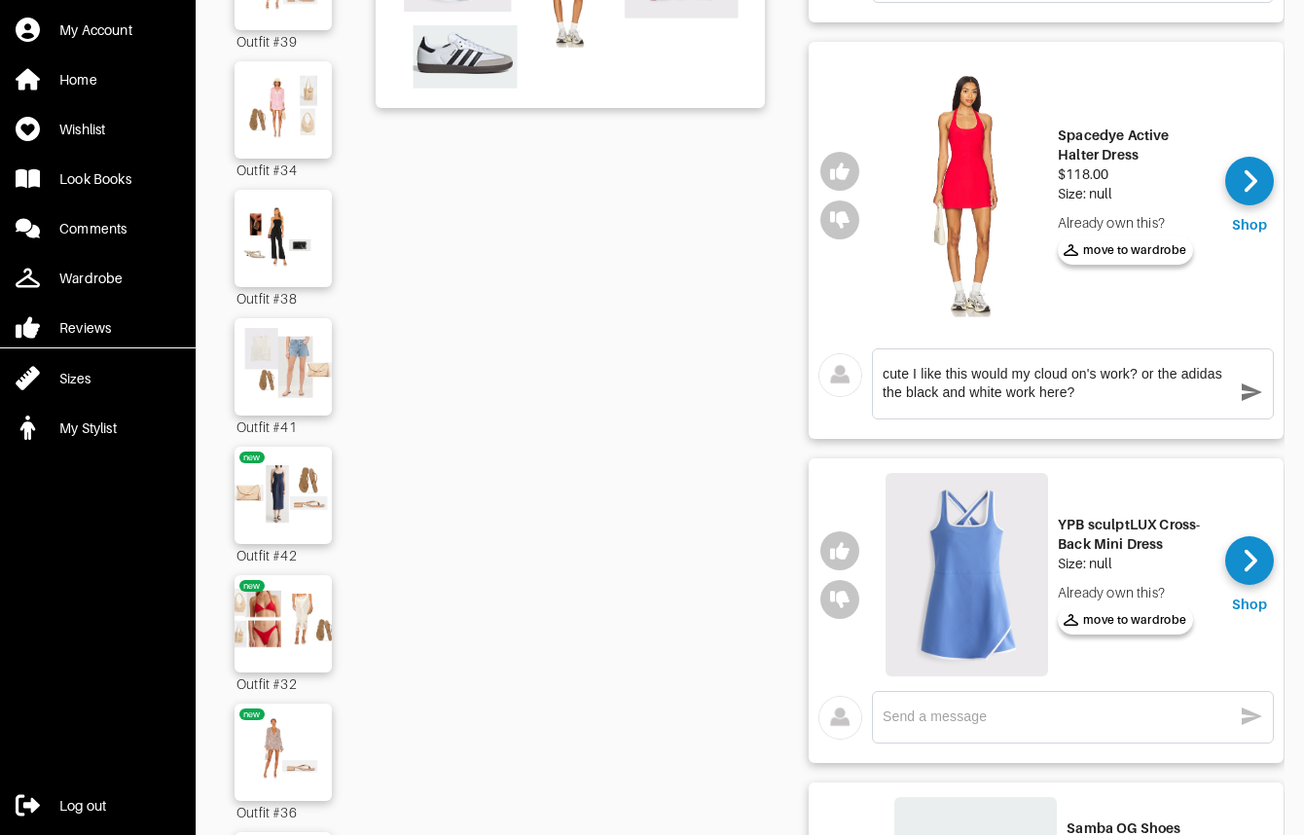
type textarea "cute I like this would my cloud on's work? or the adidas the black and white wo…"
click at [1258, 387] on icon "button" at bounding box center [1251, 391] width 23 height 23
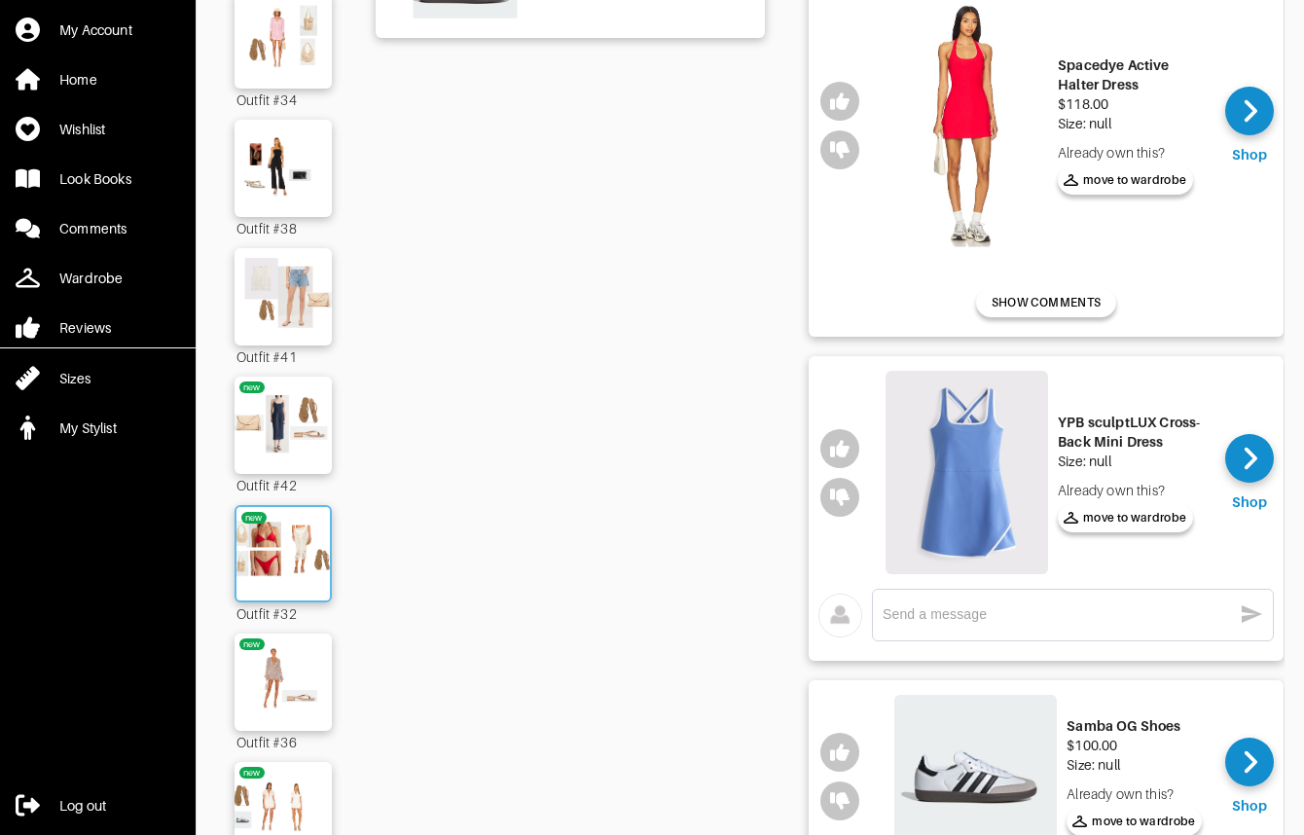
scroll to position [552, 0]
click at [307, 654] on img at bounding box center [283, 681] width 111 height 78
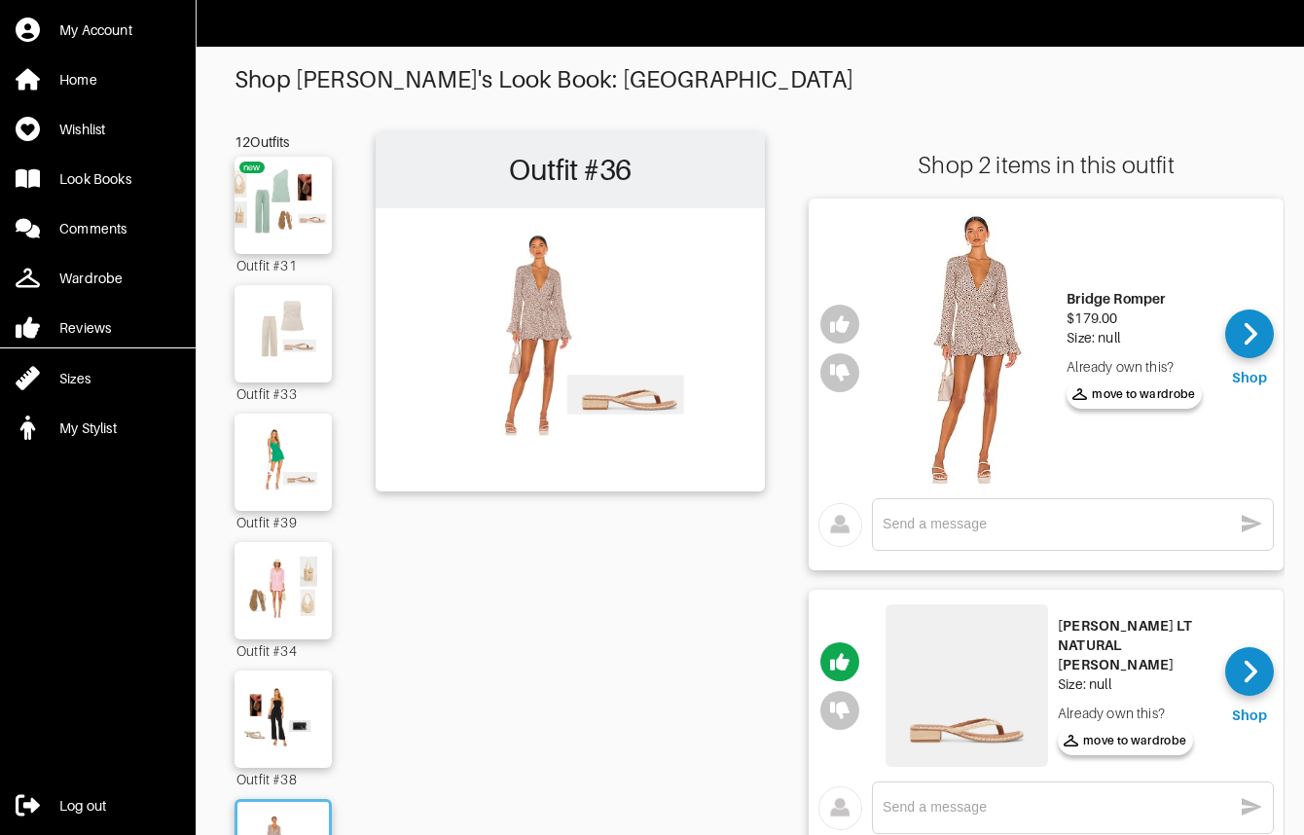
click at [987, 338] on img at bounding box center [975, 348] width 163 height 271
click at [1000, 517] on textarea at bounding box center [1057, 524] width 349 height 18
type textarea "ok I am 40.... is this like too young for me?"
click at [1261, 527] on icon "button" at bounding box center [1251, 523] width 23 height 23
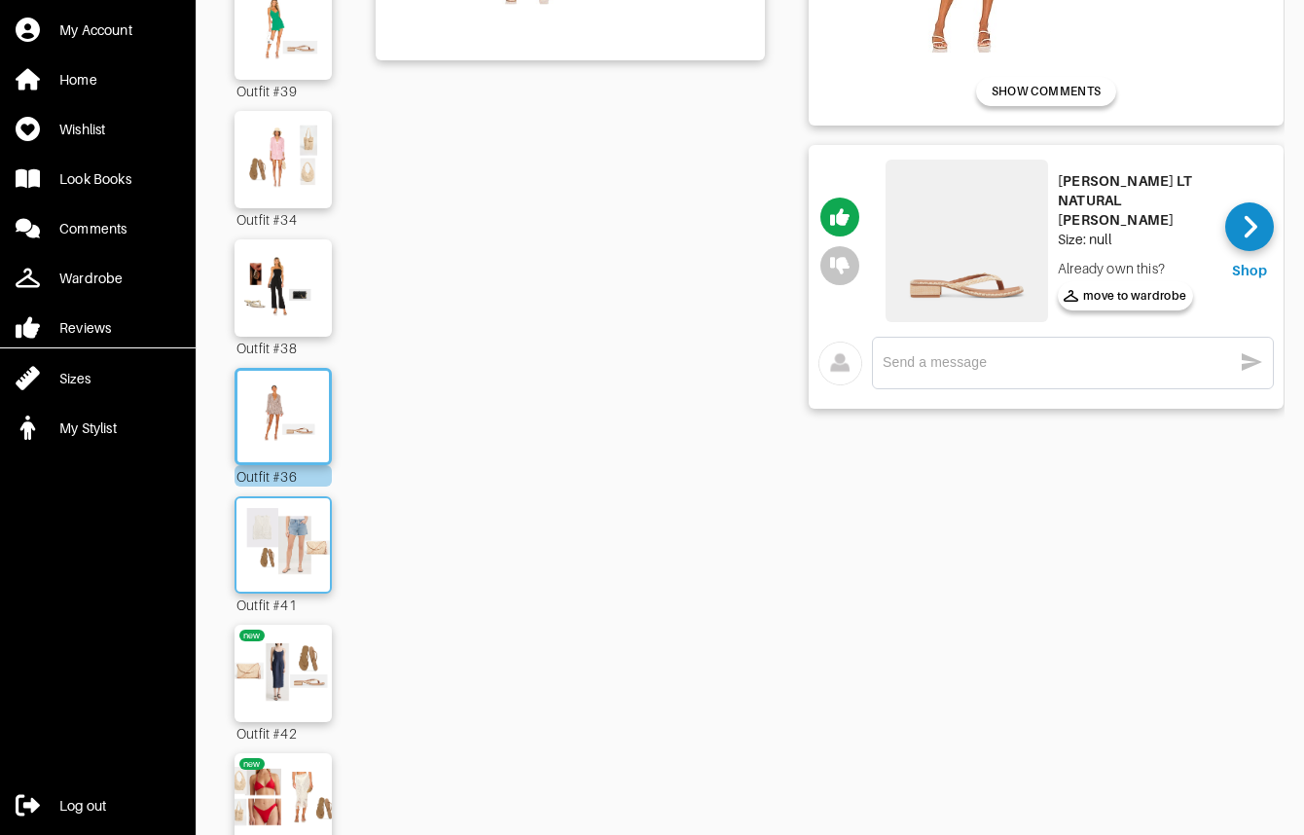
scroll to position [456, 0]
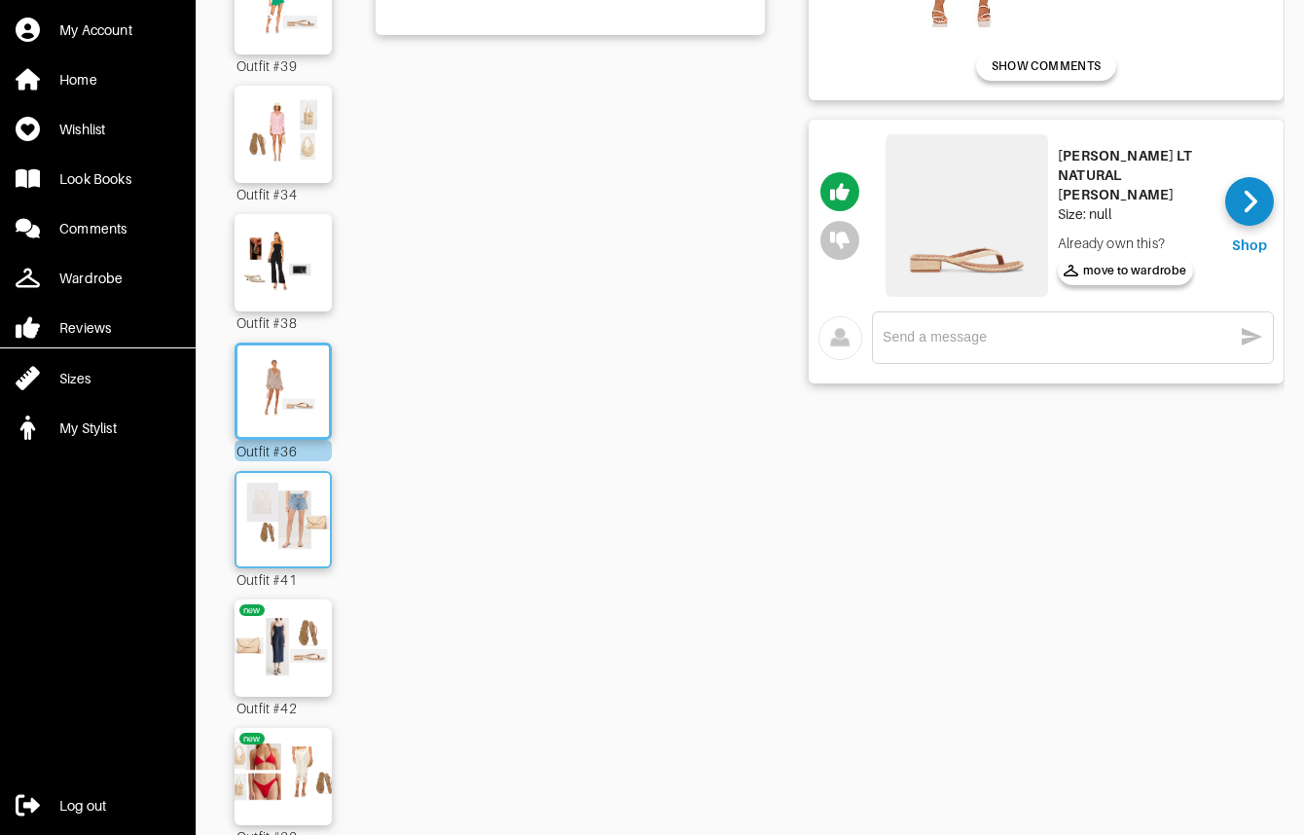
click at [297, 683] on img at bounding box center [283, 648] width 111 height 78
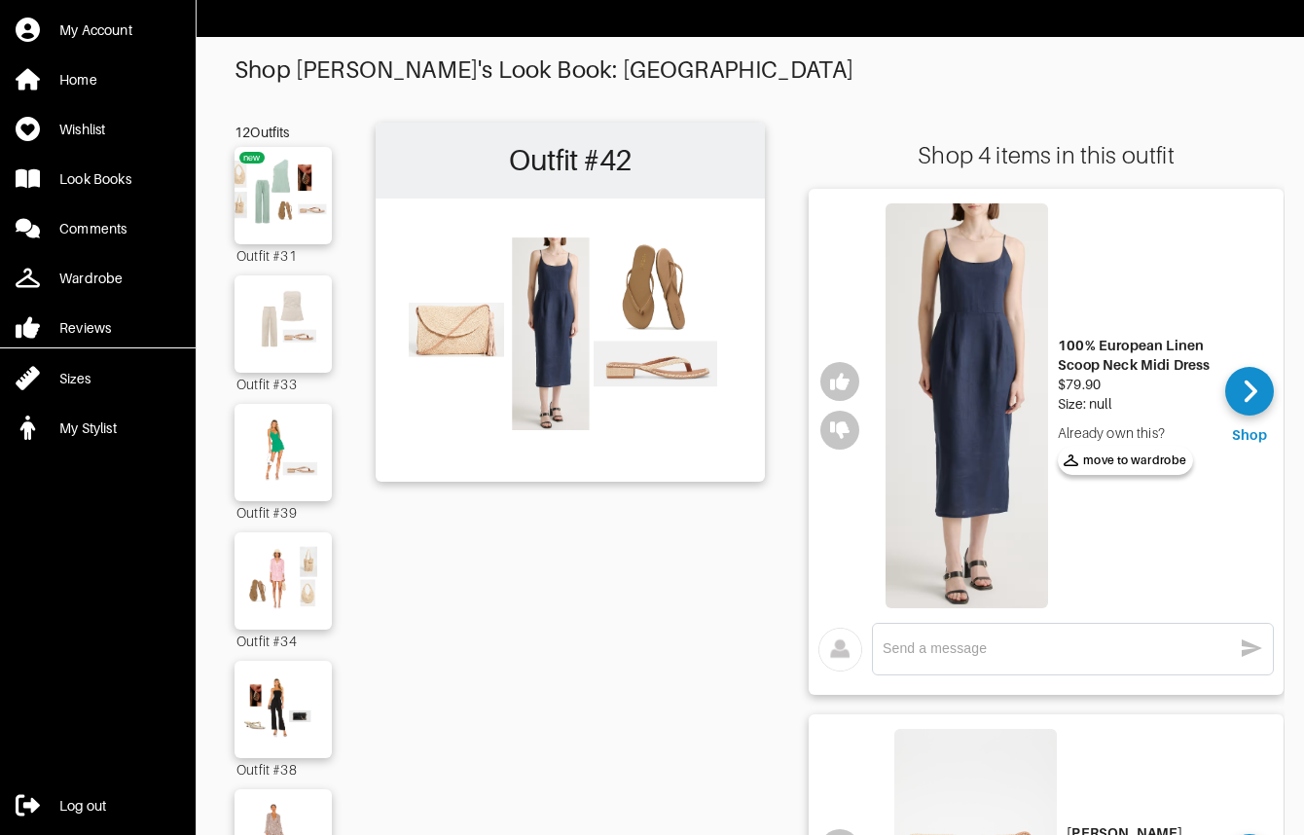
scroll to position [18, 0]
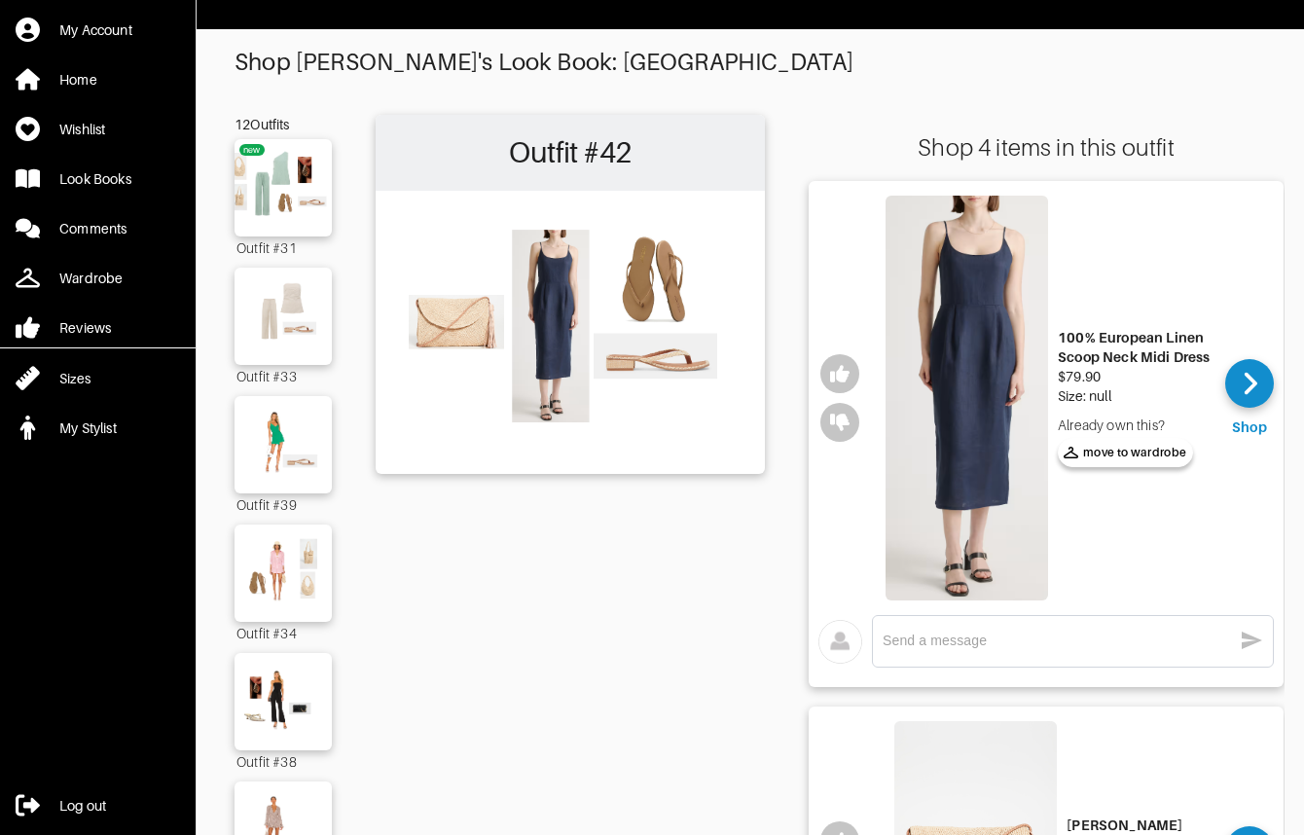
click at [970, 479] on img at bounding box center [967, 398] width 163 height 405
click at [983, 613] on div "x" at bounding box center [1046, 646] width 475 height 82
click at [976, 642] on textarea at bounding box center [1057, 641] width 349 height 18
type textarea "no, no not my vibe"
click at [1259, 639] on icon "button" at bounding box center [1252, 641] width 20 height 18
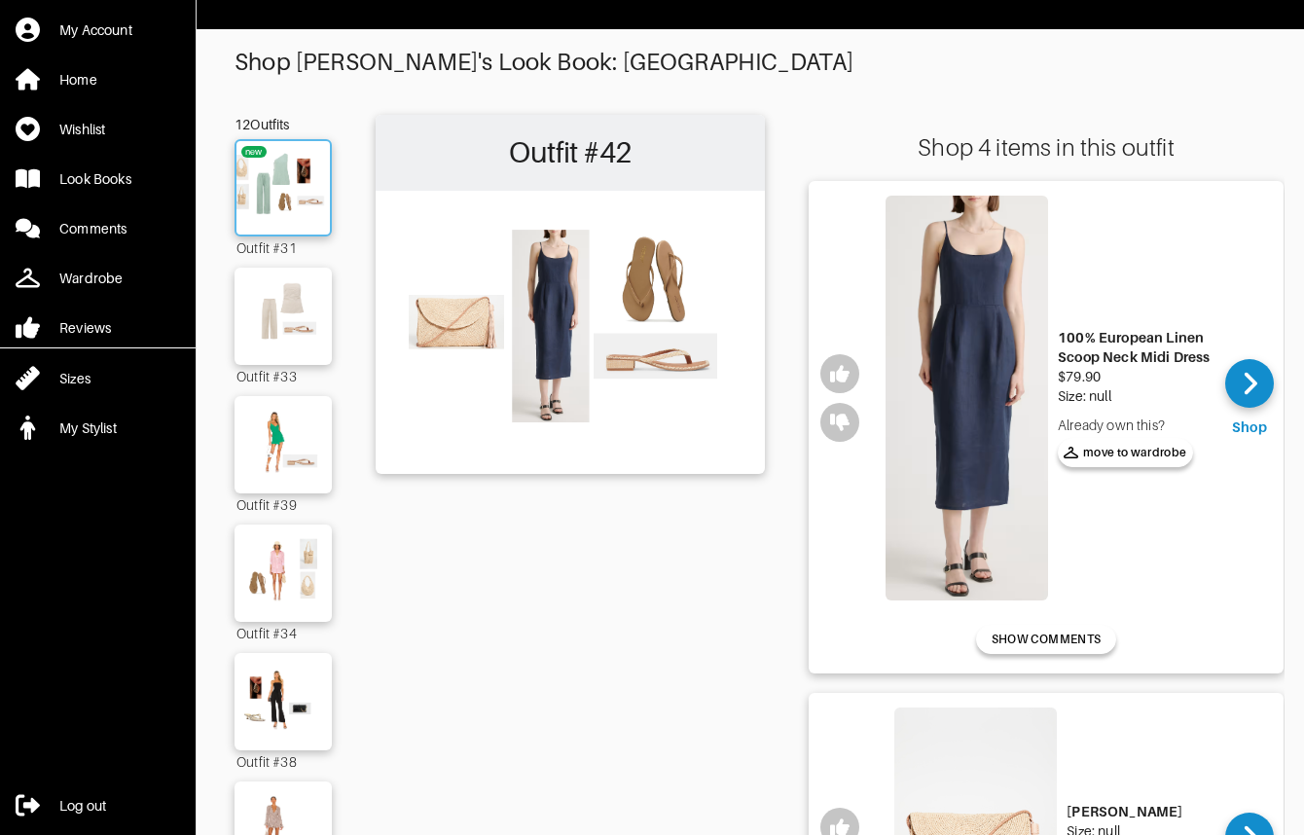
click at [284, 212] on img at bounding box center [283, 188] width 105 height 74
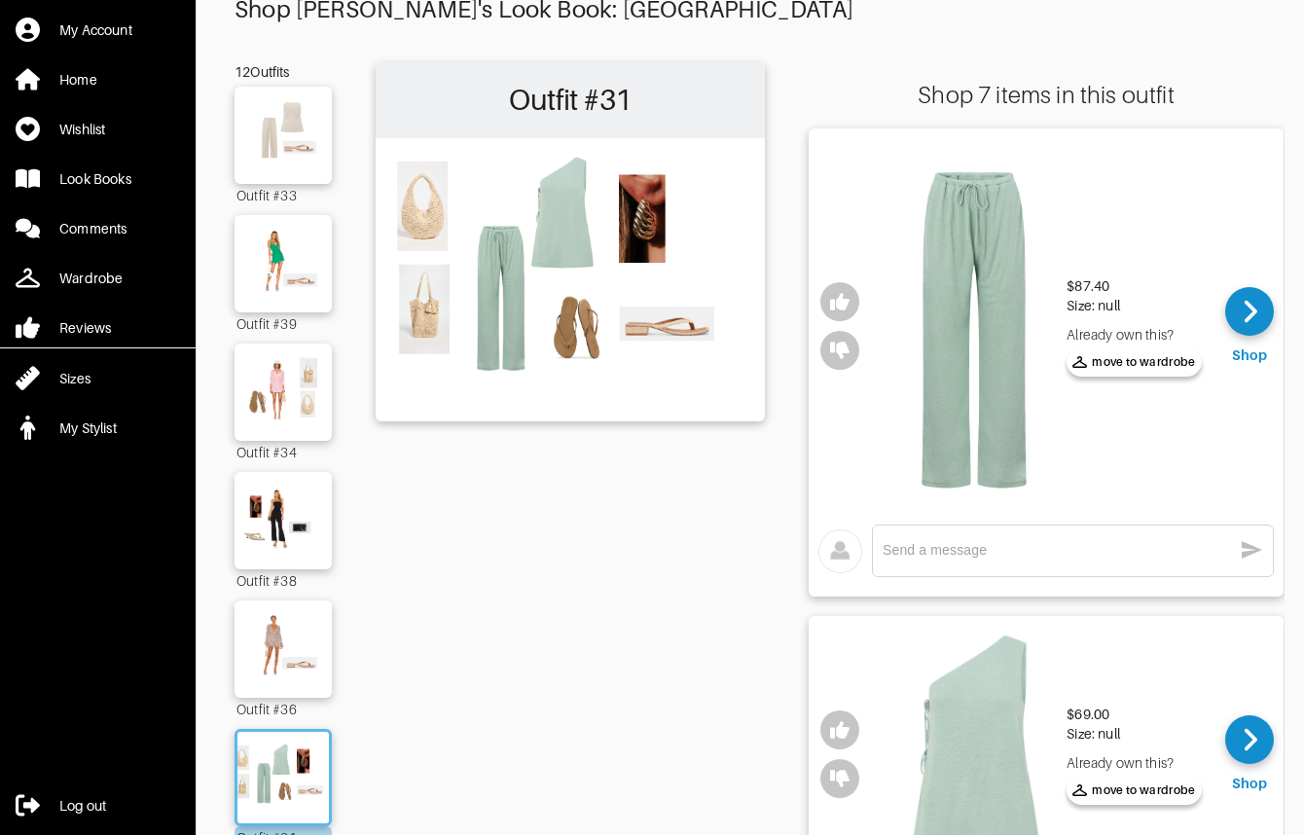
scroll to position [193, 0]
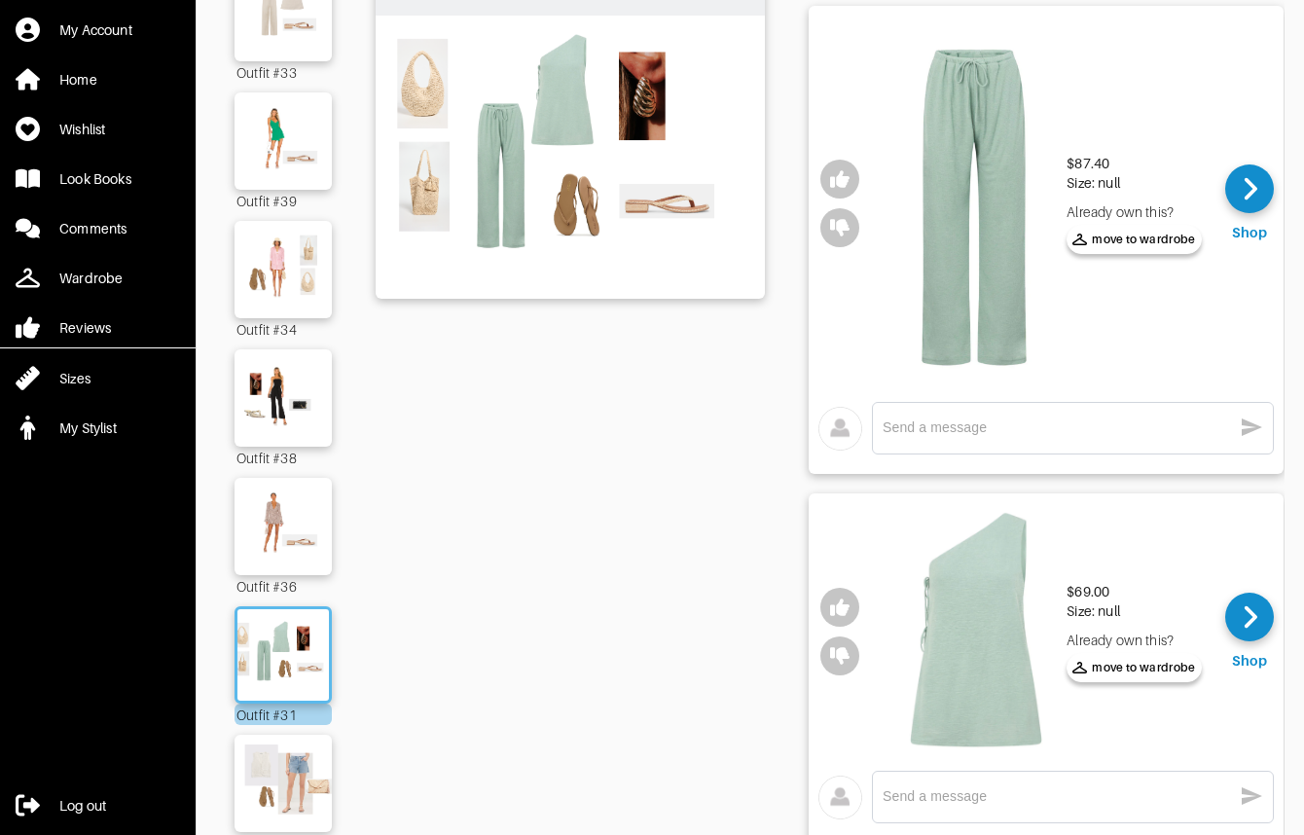
click at [1001, 649] on img at bounding box center [975, 632] width 163 height 248
click at [912, 434] on textarea at bounding box center [1057, 427] width 349 height 18
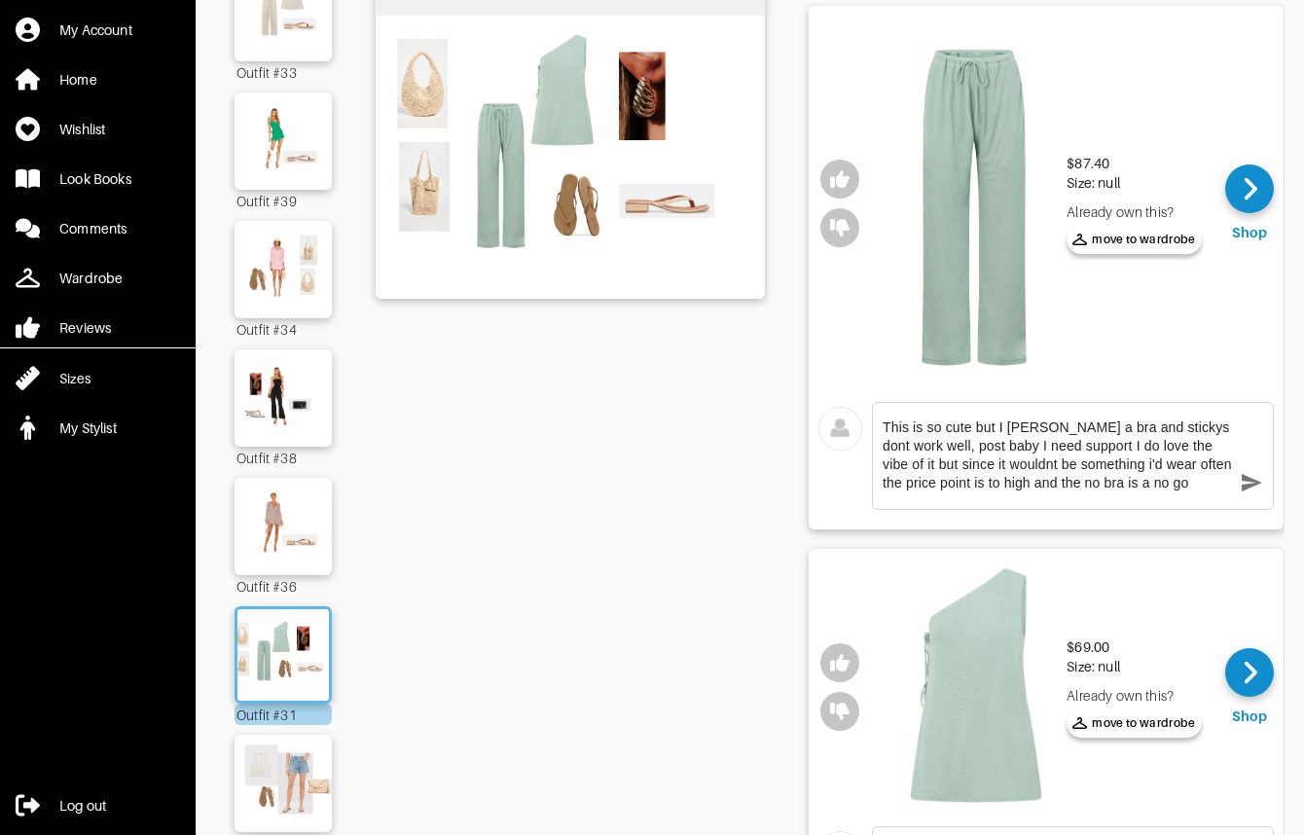
drag, startPoint x: 1132, startPoint y: 491, endPoint x: 847, endPoint y: 423, distance: 293.1
click at [847, 423] on div "This is so cute but I [PERSON_NAME] a bra and stickys dont work well, post baby…" at bounding box center [1045, 461] width 455 height 118
click at [1018, 420] on textarea "This is so cute but I [PERSON_NAME] a bra and stickys dont work well, post baby…" at bounding box center [1057, 455] width 349 height 74
click at [1024, 428] on textarea "This is so cute but I [PERSON_NAME] a bra and stickys dont work well, post baby…" at bounding box center [1057, 455] width 349 height 74
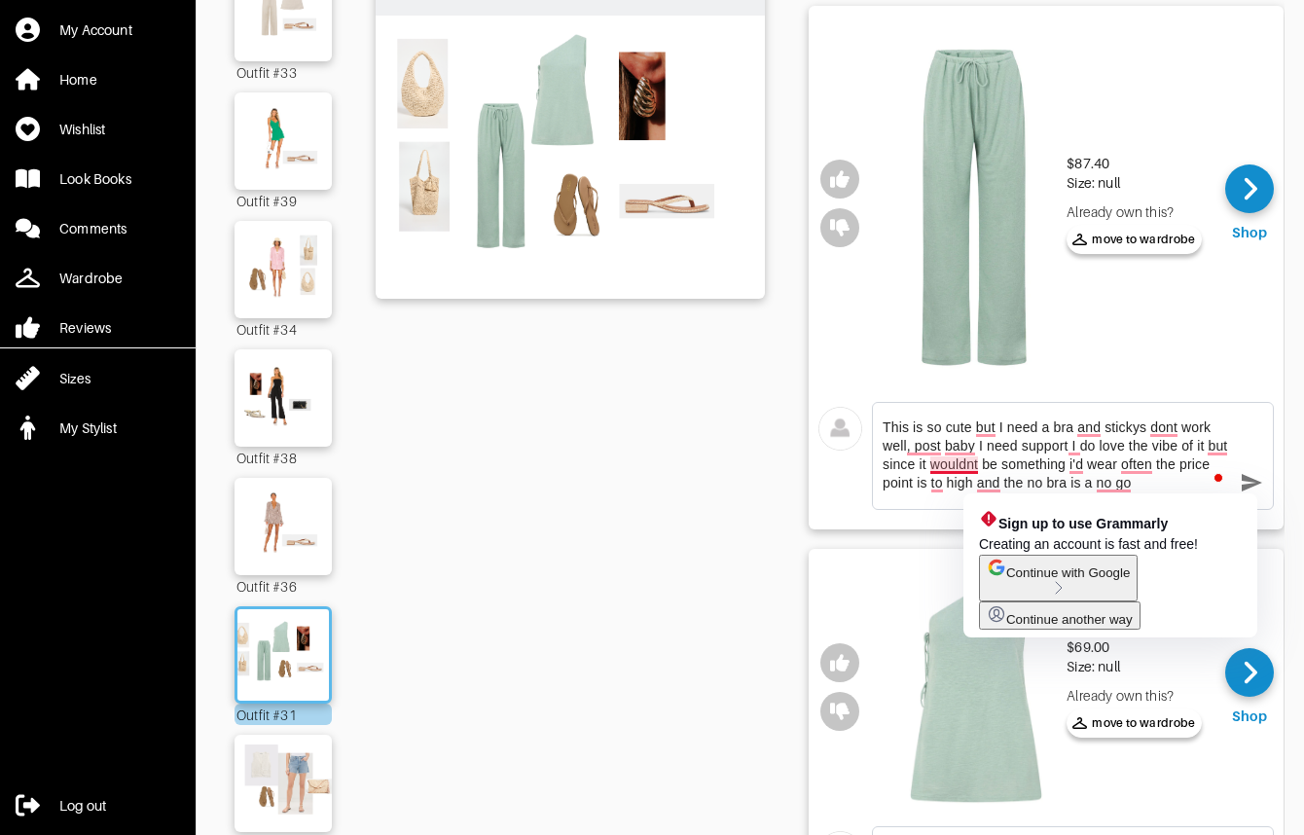
click at [959, 466] on textarea "This is so cute but I need a bra and stickys dont work well, post baby I need s…" at bounding box center [1057, 455] width 349 height 74
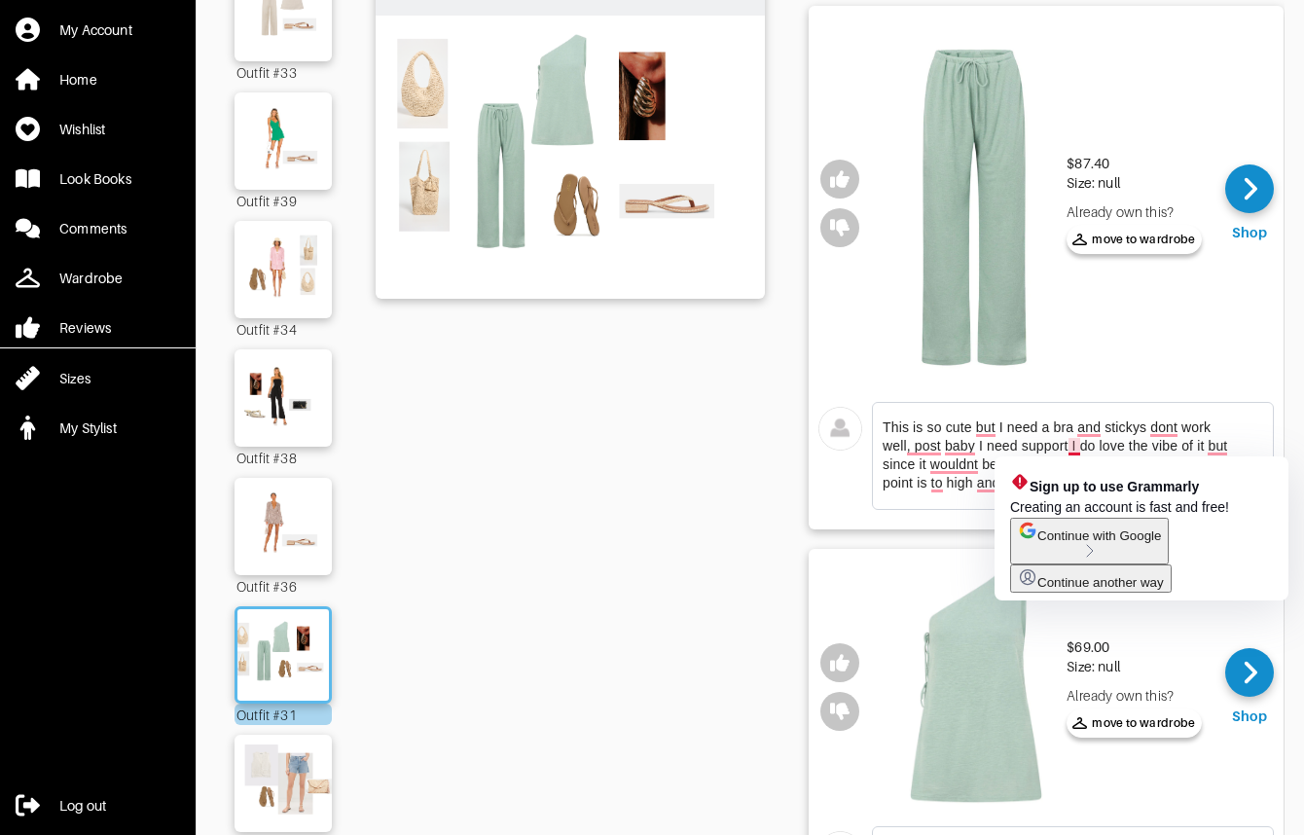
click at [1071, 449] on textarea "This is so cute but I need a bra and stickys dont work well, post baby I need s…" at bounding box center [1057, 455] width 349 height 74
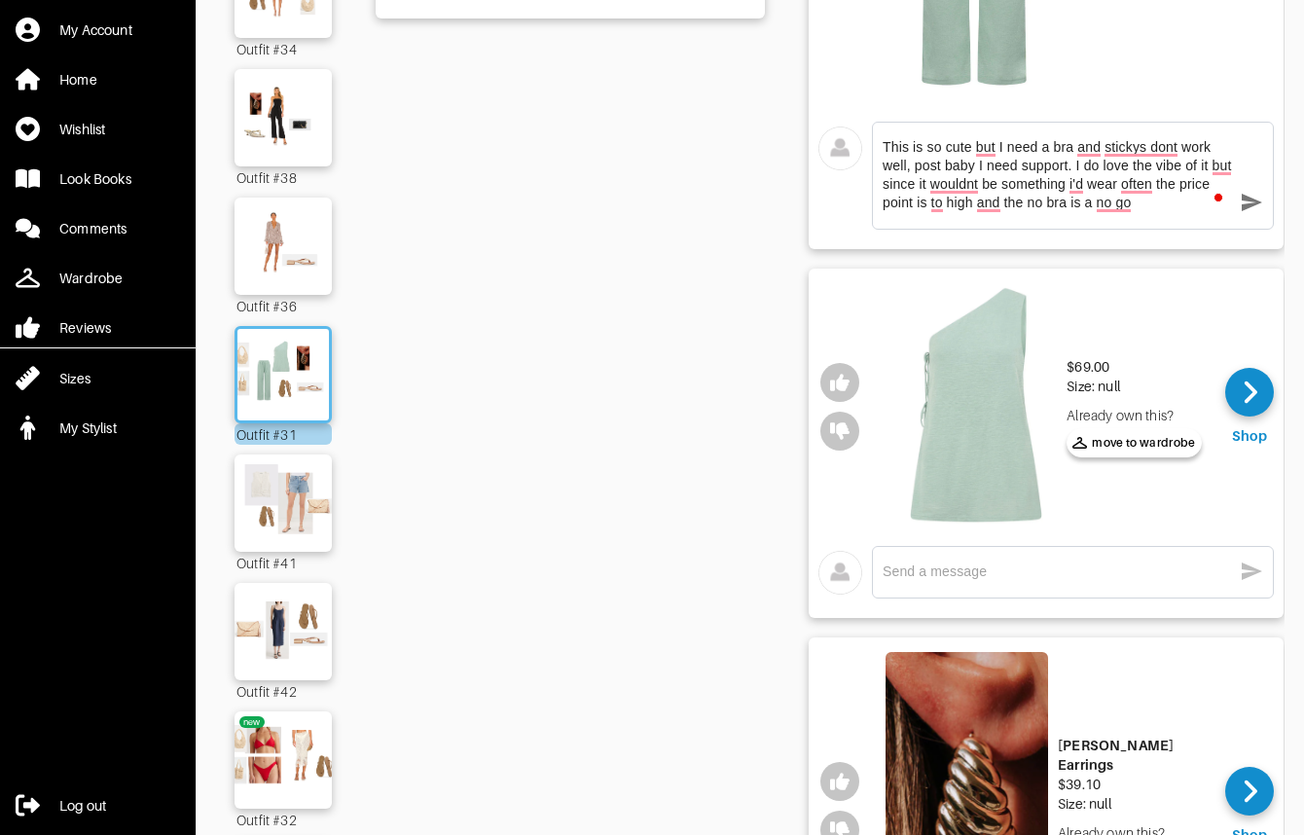
scroll to position [581, 0]
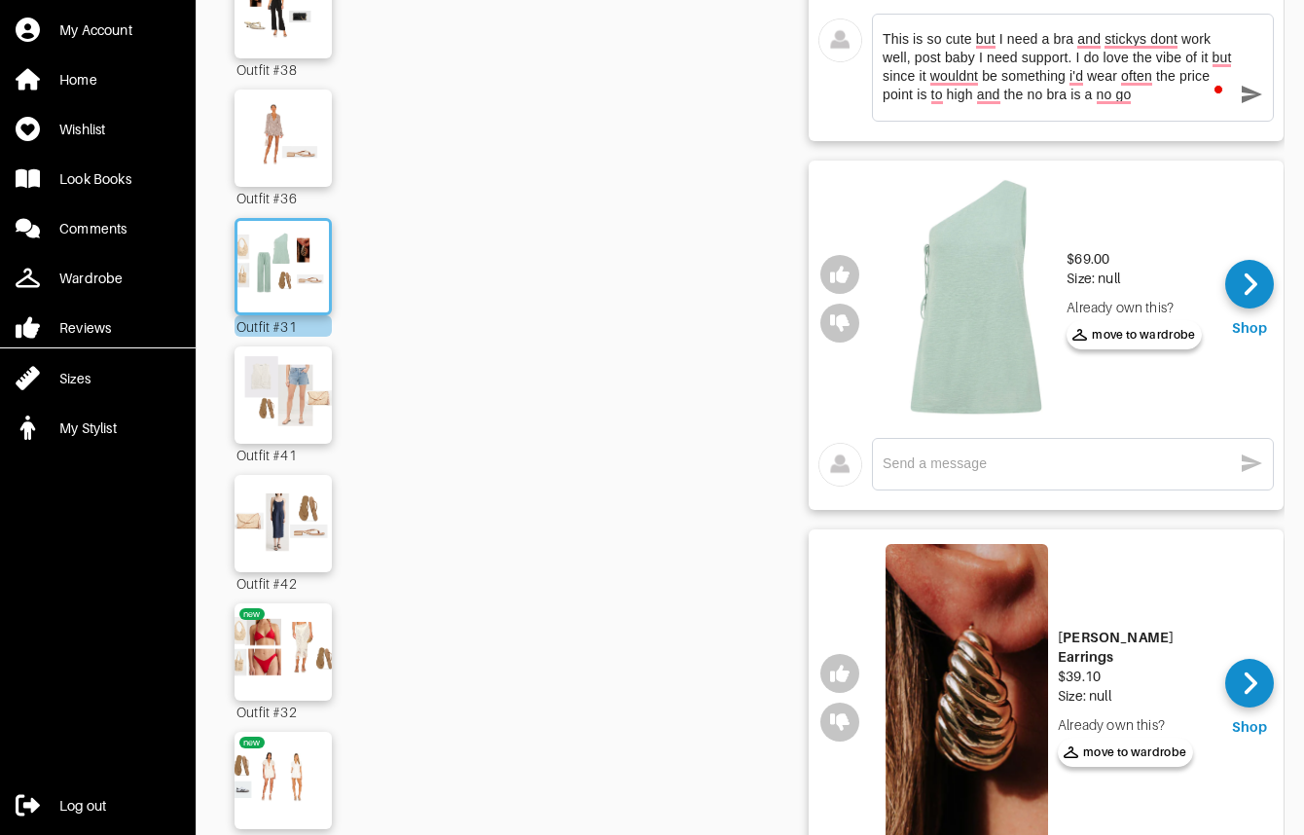
type textarea "This is so cute but I need a bra and stickys dont work well, post baby I need s…"
click at [1031, 463] on textarea at bounding box center [1057, 463] width 349 height 18
paste textarea "This is so cute but I [PERSON_NAME] a bra and stickys dont work well, post baby…"
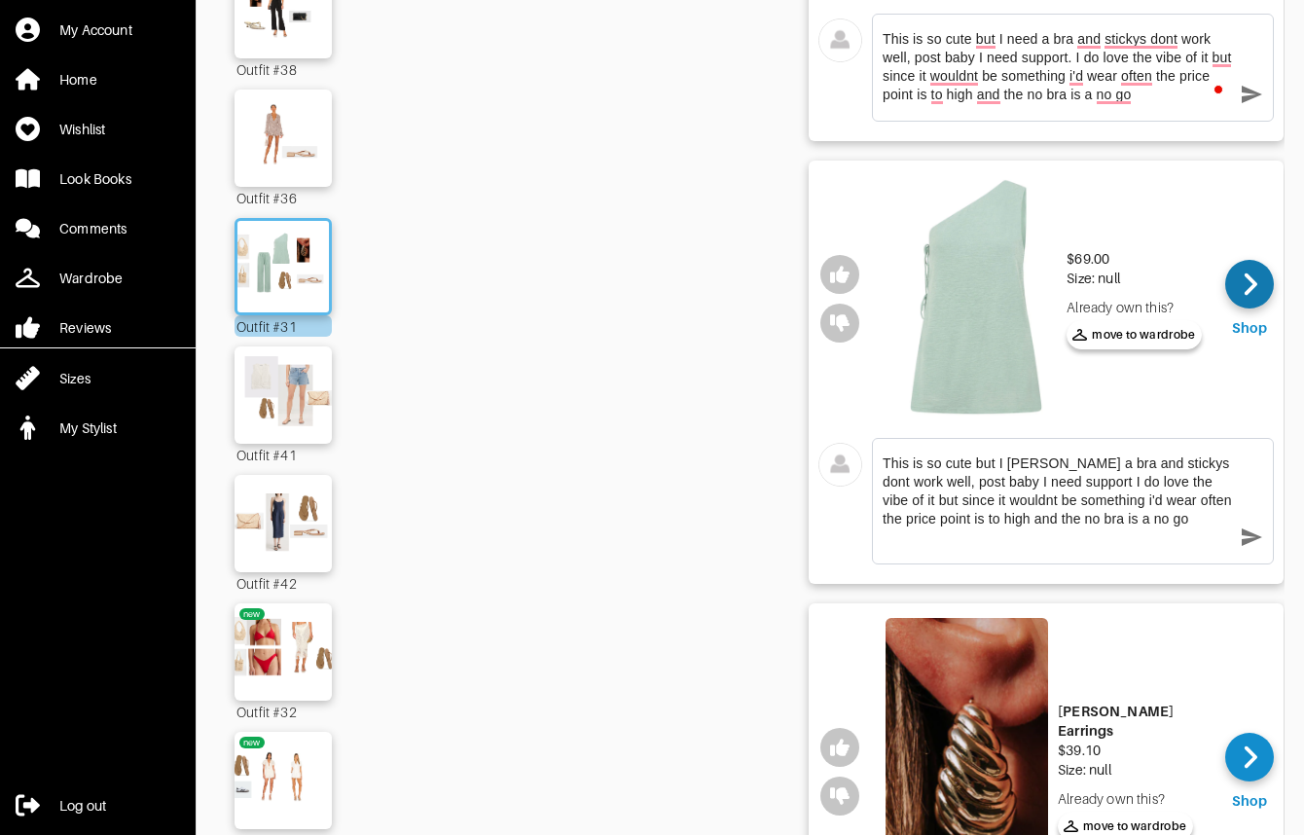
type textarea "This is so cute but I [PERSON_NAME] a bra and stickys dont work well, post baby…"
click at [1264, 296] on div at bounding box center [1249, 284] width 49 height 49
click at [1248, 537] on icon "button" at bounding box center [1251, 536] width 23 height 23
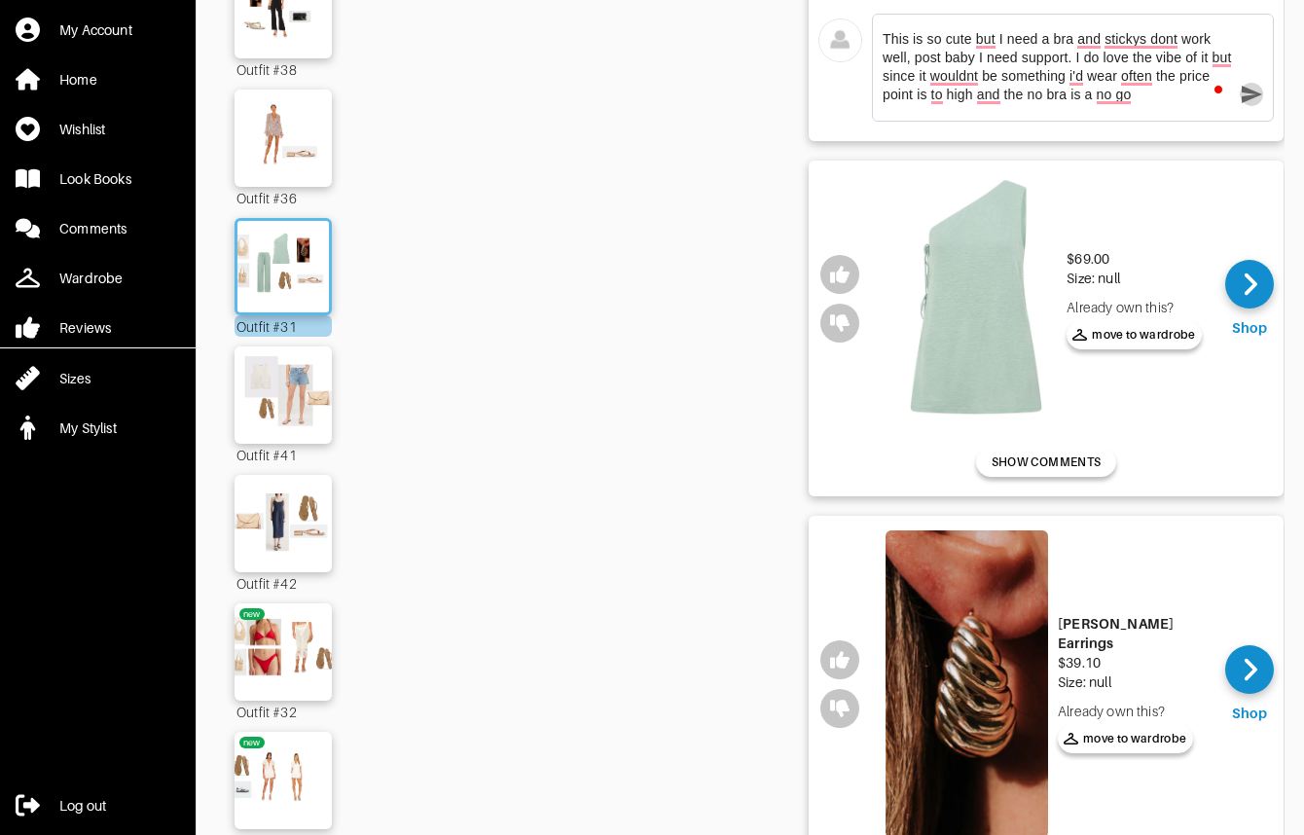
click at [1249, 95] on icon "button" at bounding box center [1252, 95] width 20 height 18
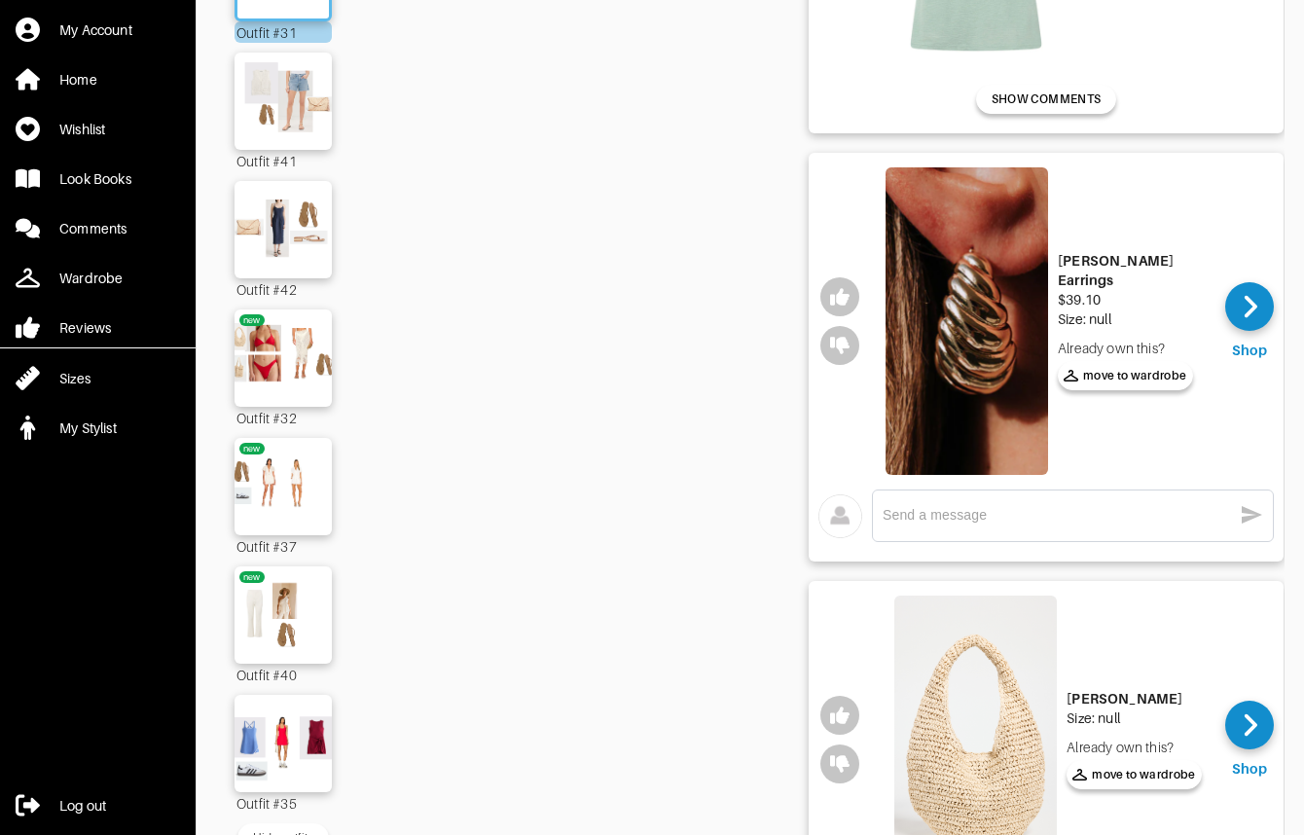
scroll to position [897, 0]
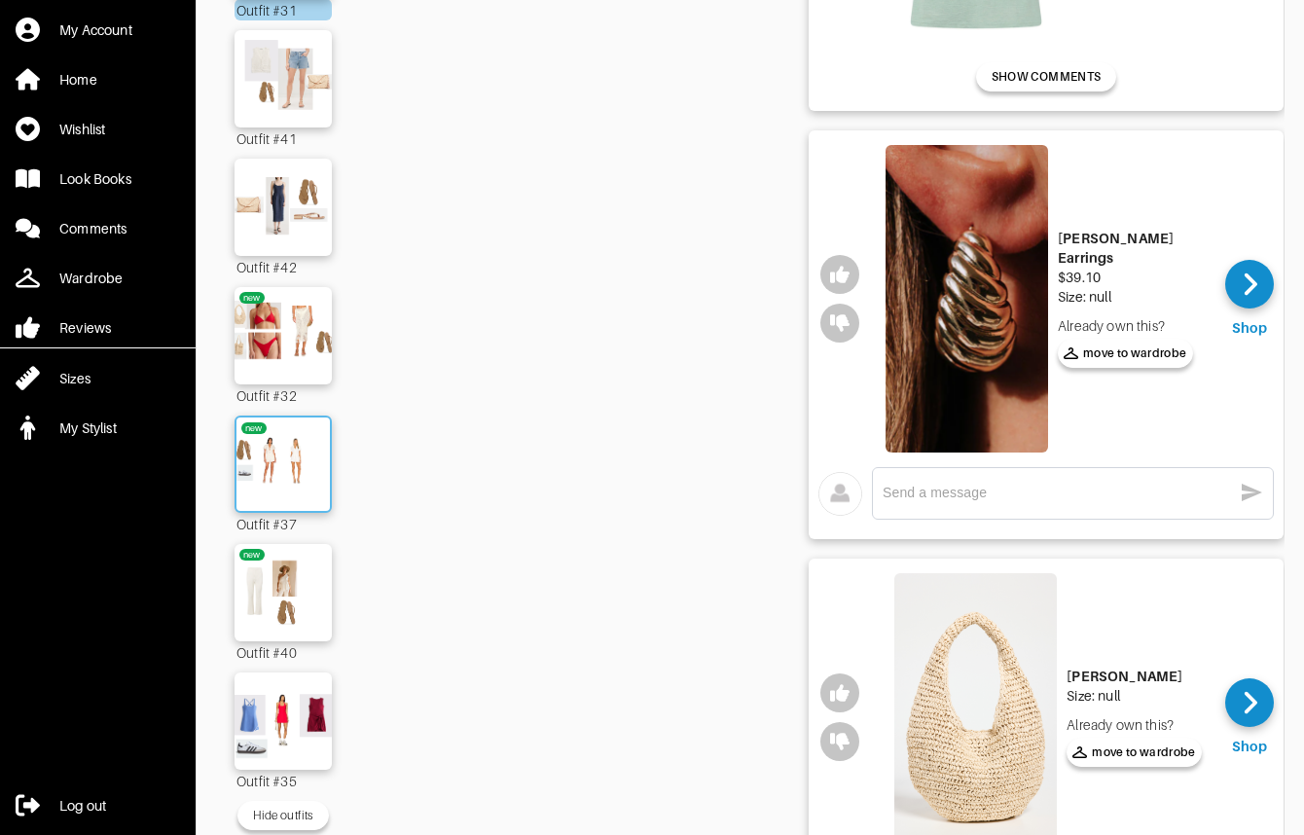
click at [273, 457] on img at bounding box center [283, 464] width 105 height 74
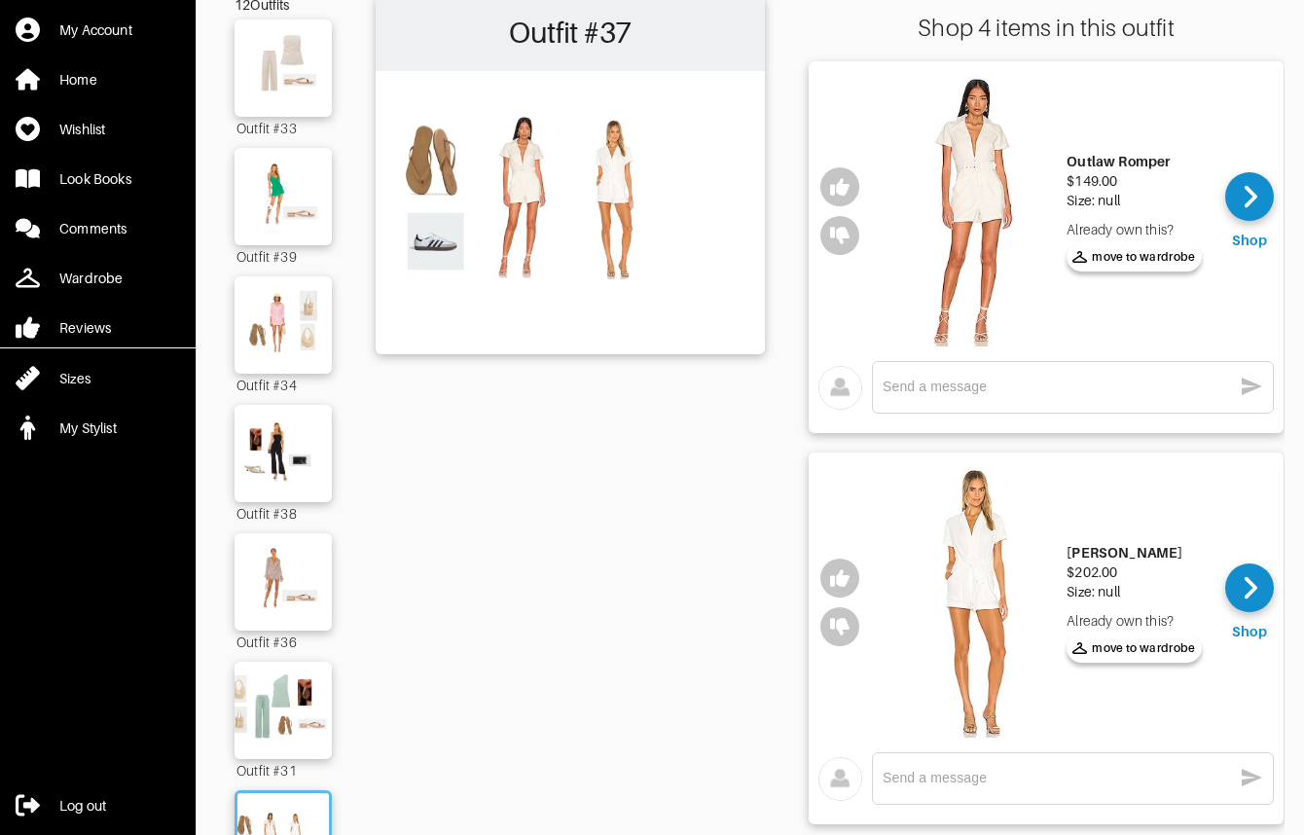
scroll to position [141, 0]
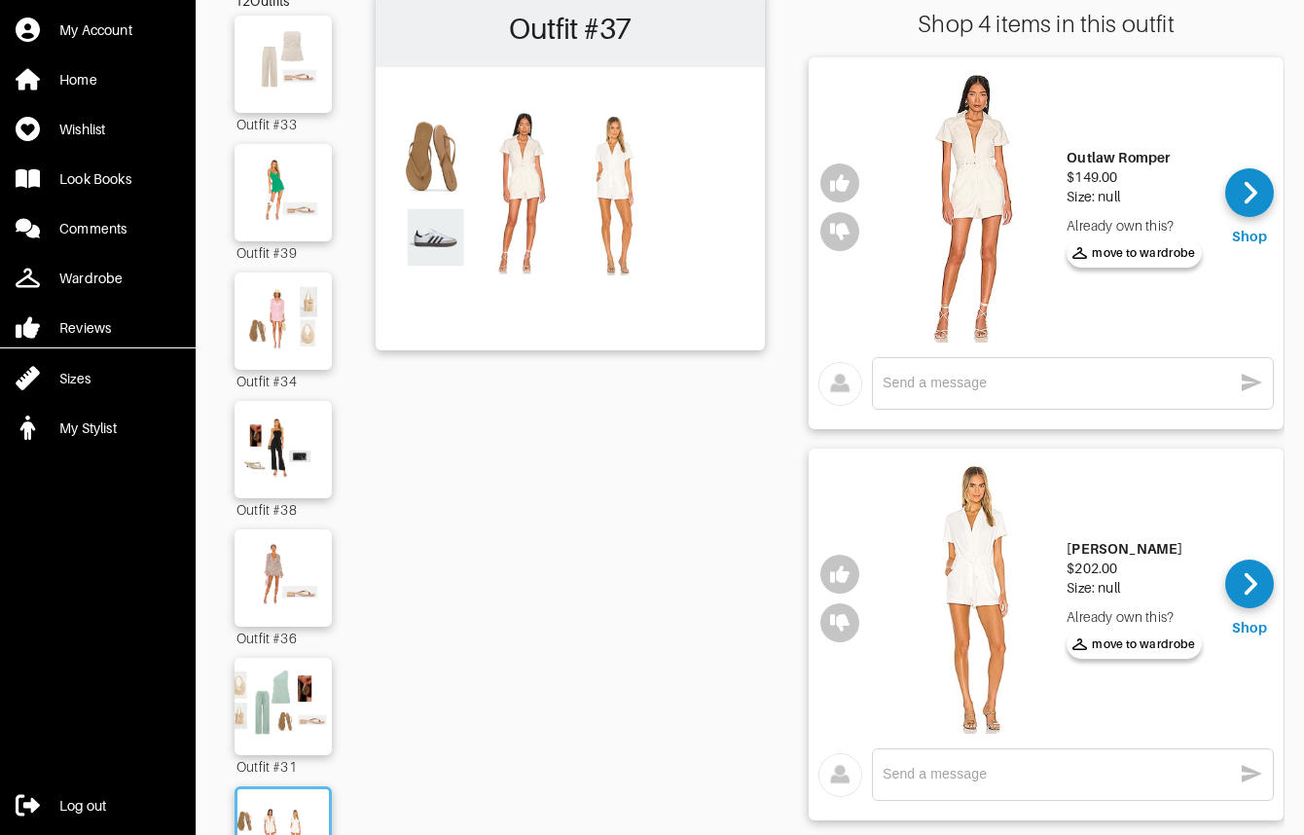
click at [952, 537] on img at bounding box center [975, 598] width 163 height 271
click at [966, 162] on img at bounding box center [975, 207] width 163 height 271
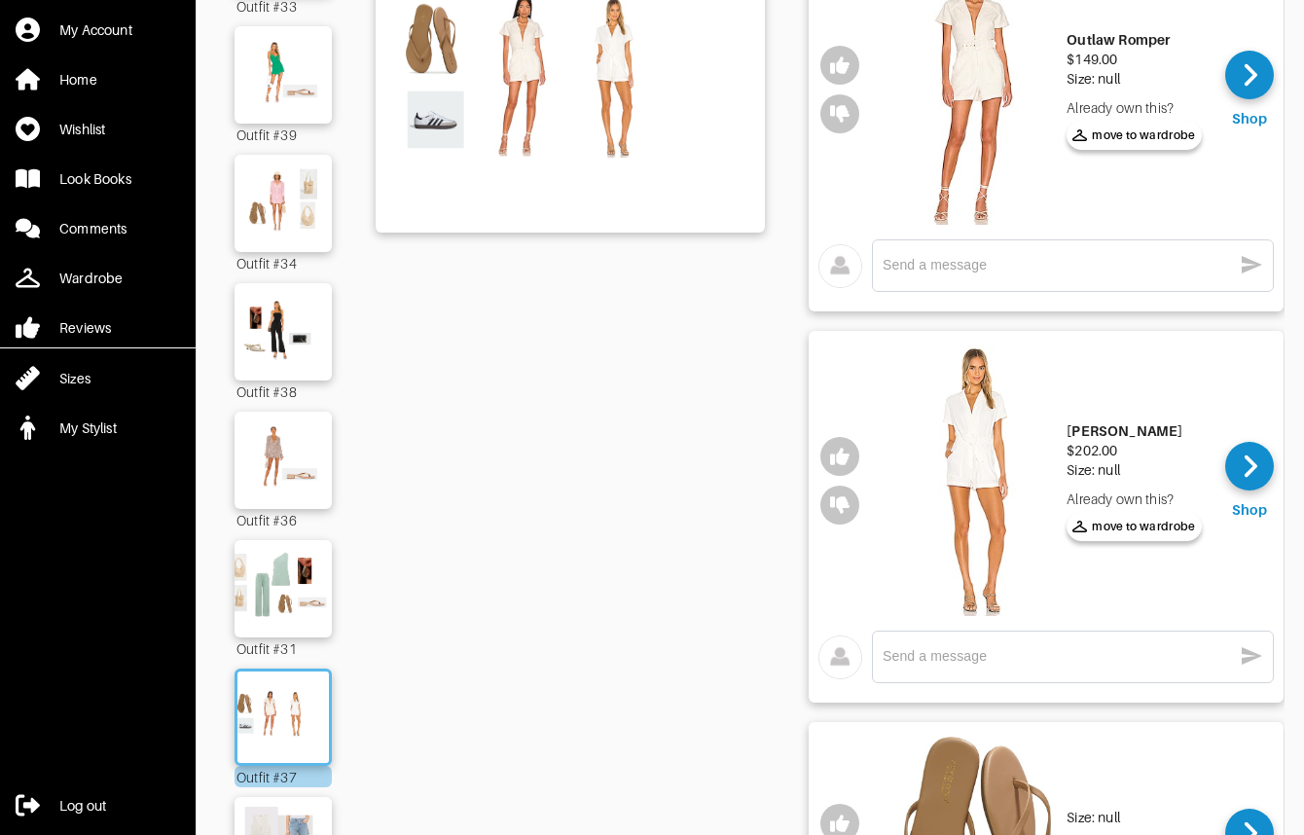
scroll to position [260, 0]
click at [994, 656] on textarea at bounding box center [1057, 655] width 349 height 18
type textarea "Love this this but the price point is too high."
click at [1261, 652] on icon "button" at bounding box center [1251, 654] width 23 height 23
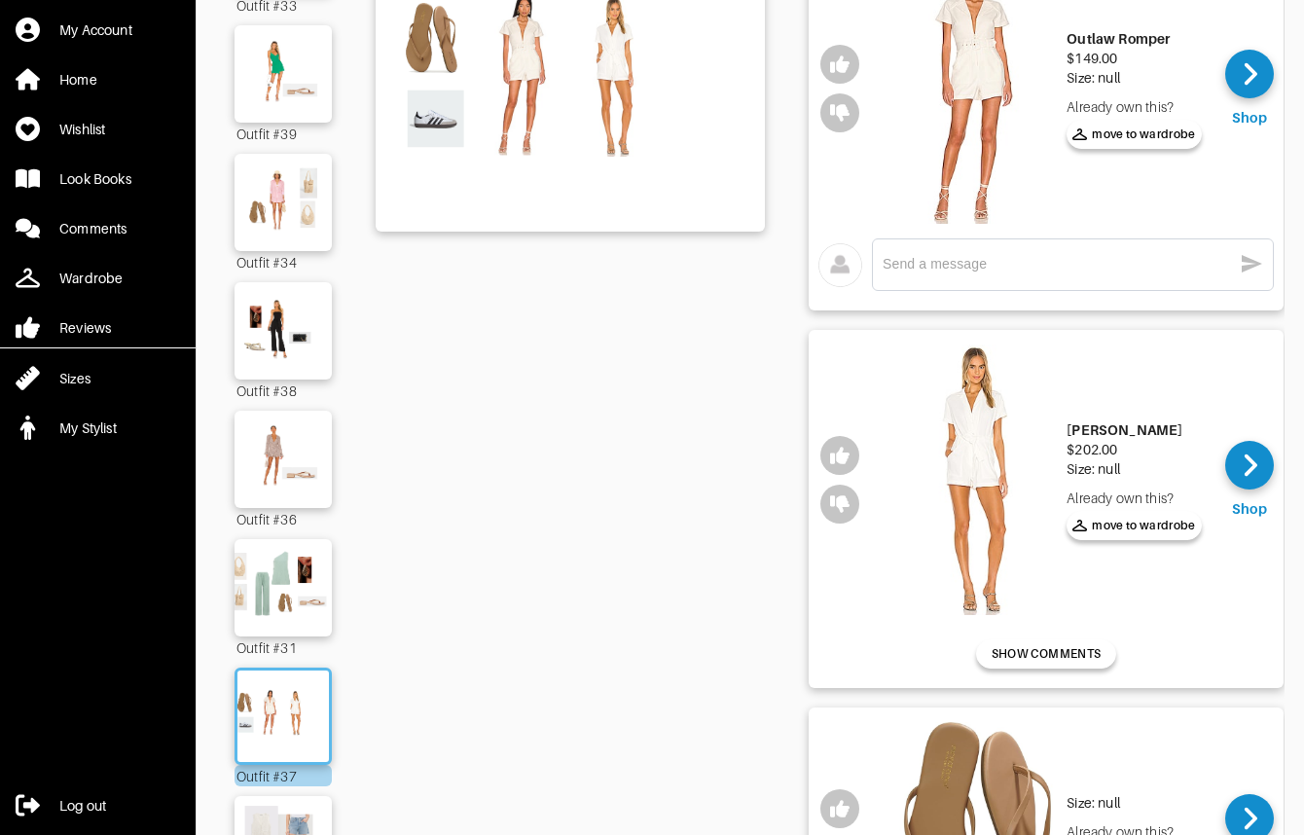
click at [1055, 258] on textarea at bounding box center [1057, 264] width 349 height 18
type textarea "cute but not a fan of the belt at all"
click at [1258, 260] on icon "button" at bounding box center [1251, 263] width 23 height 23
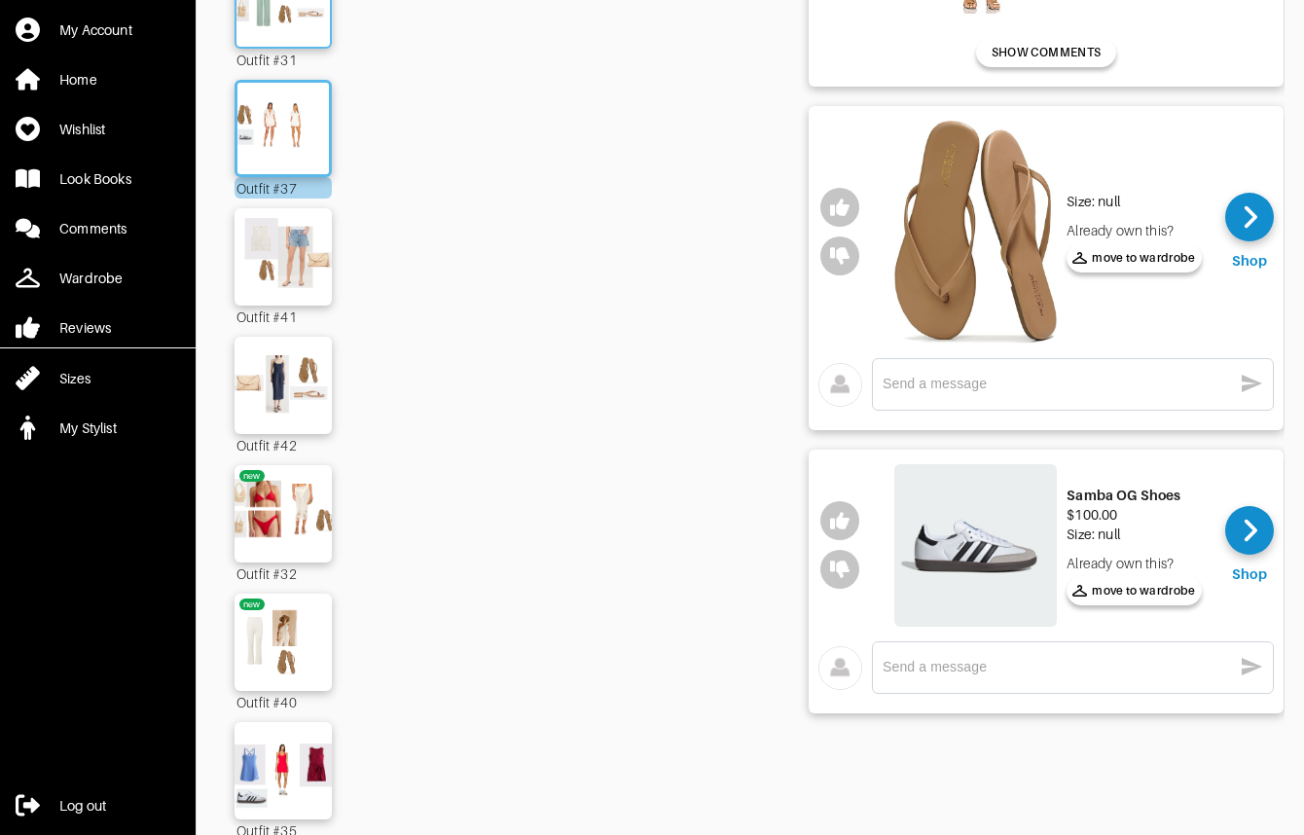
scroll to position [846, 0]
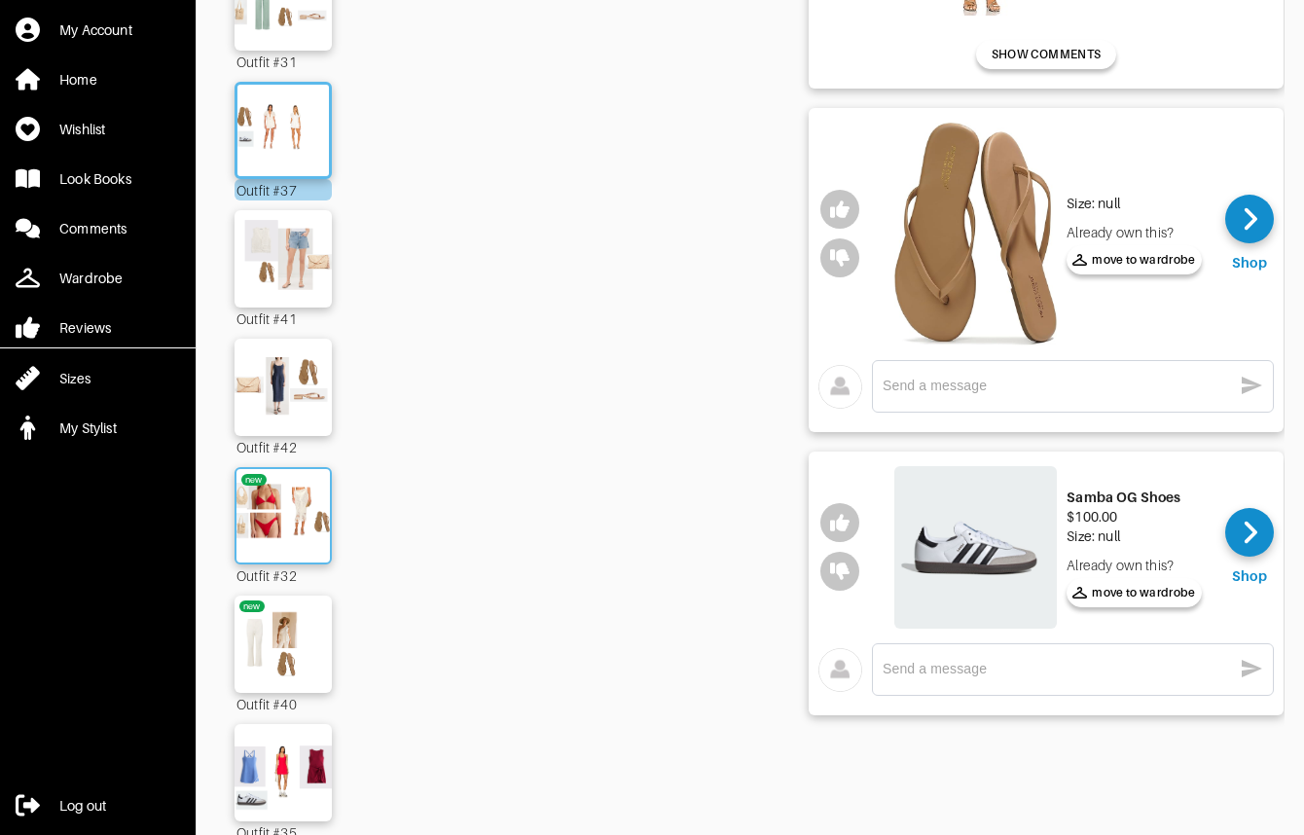
click at [294, 521] on img at bounding box center [283, 516] width 105 height 74
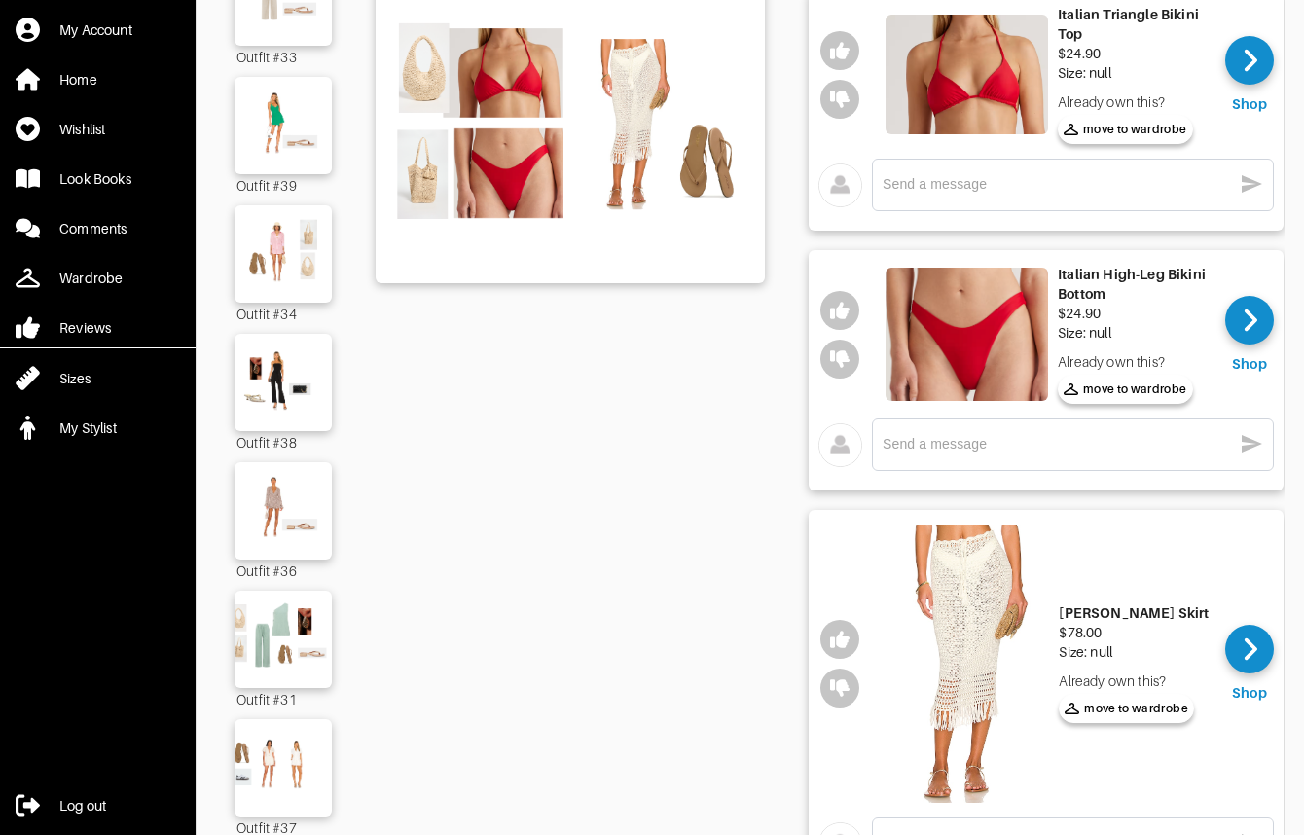
scroll to position [206, 0]
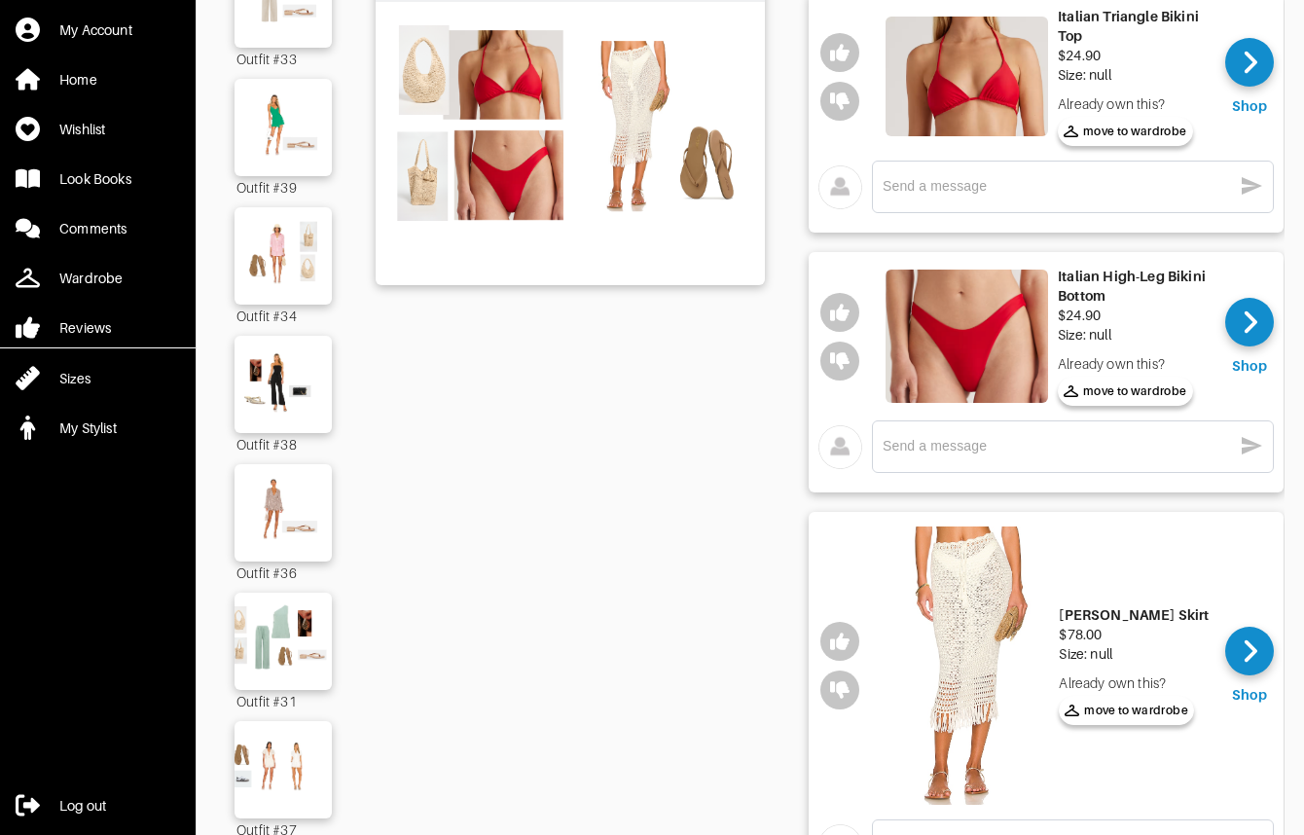
click at [980, 322] on img at bounding box center [967, 336] width 163 height 133
click at [1032, 454] on textarea at bounding box center [1057, 446] width 349 height 18
type textarea "ooo, ok I might give these a try"
click at [1262, 448] on icon "button" at bounding box center [1251, 445] width 23 height 23
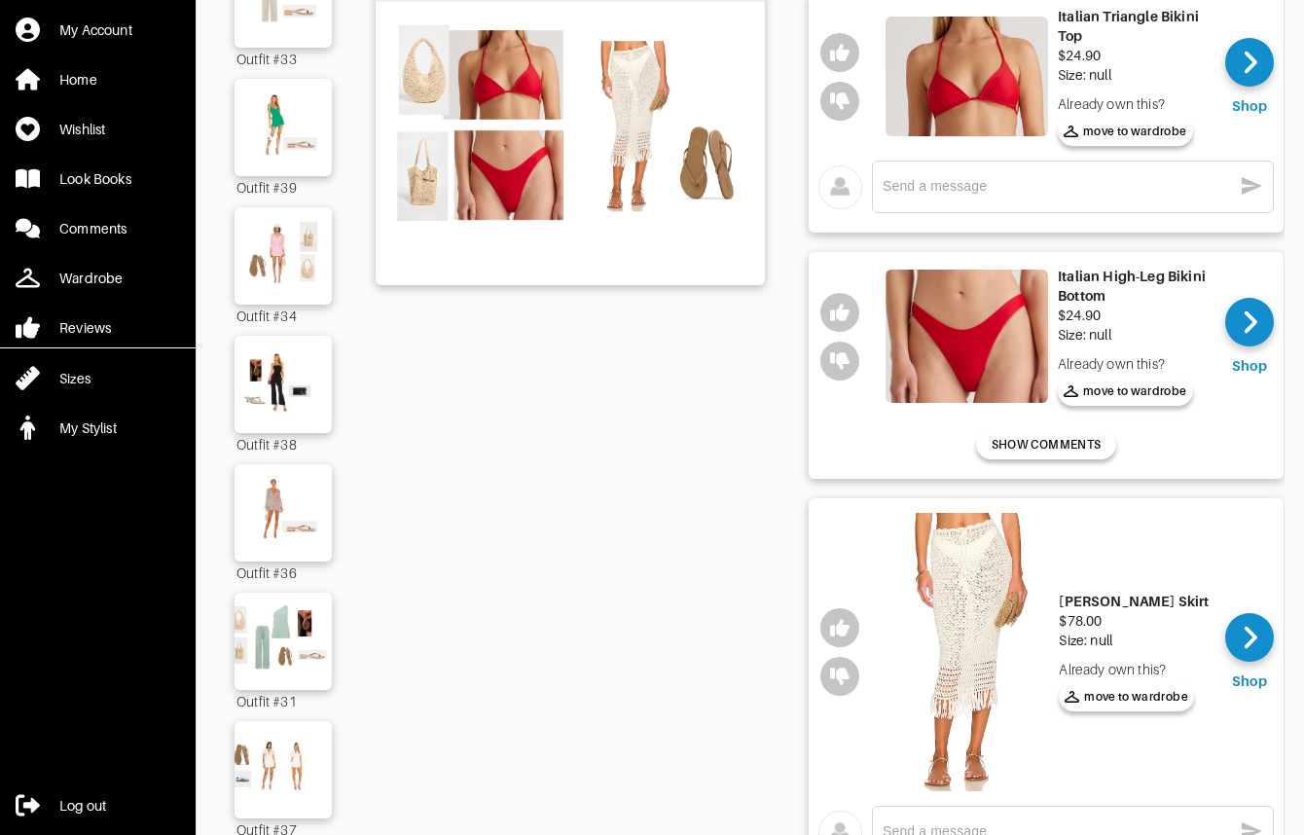
click at [1062, 189] on textarea at bounding box center [1057, 186] width 349 height 18
type textarea "Might give these a try"
click at [1248, 190] on icon "button" at bounding box center [1252, 186] width 20 height 18
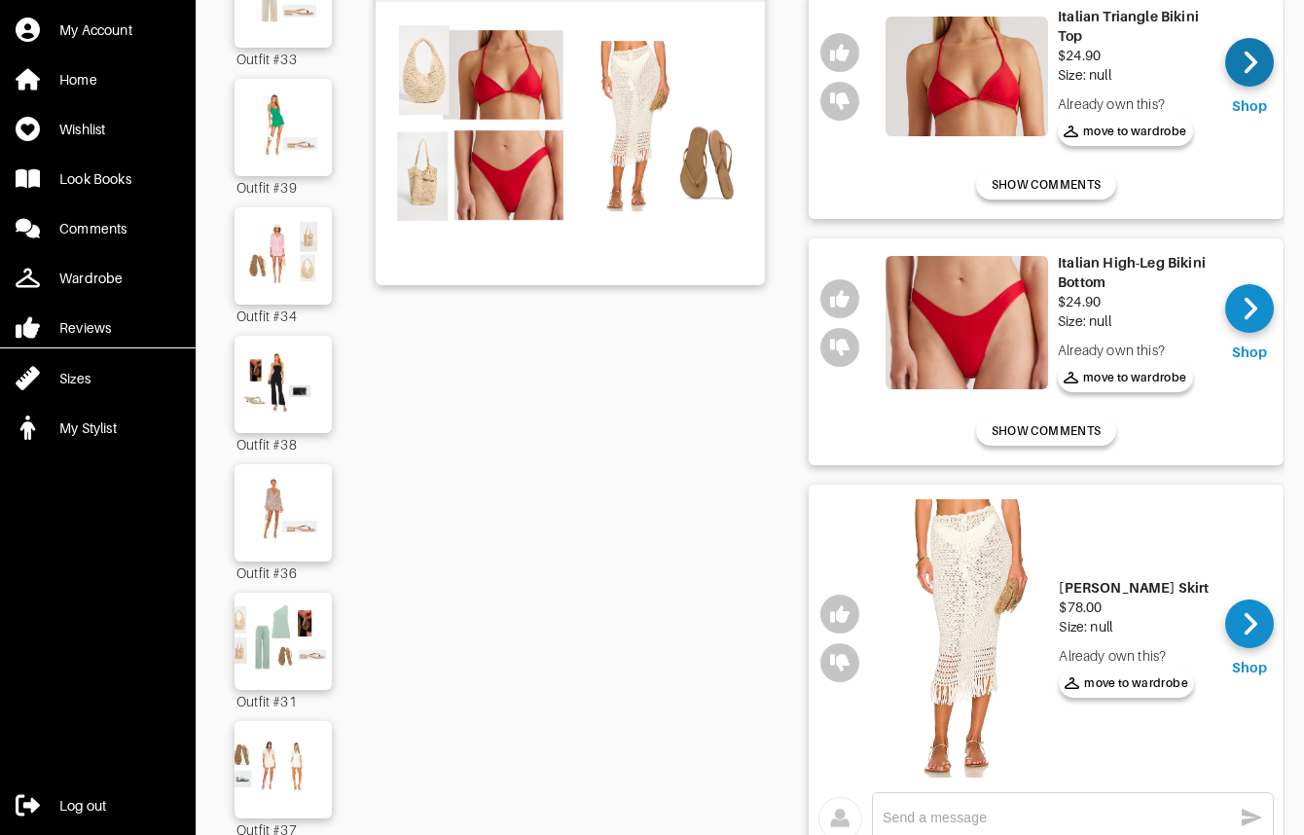
click at [1249, 64] on icon at bounding box center [1250, 62] width 15 height 29
click at [1003, 342] on img at bounding box center [967, 322] width 163 height 133
click at [982, 588] on img at bounding box center [968, 638] width 163 height 278
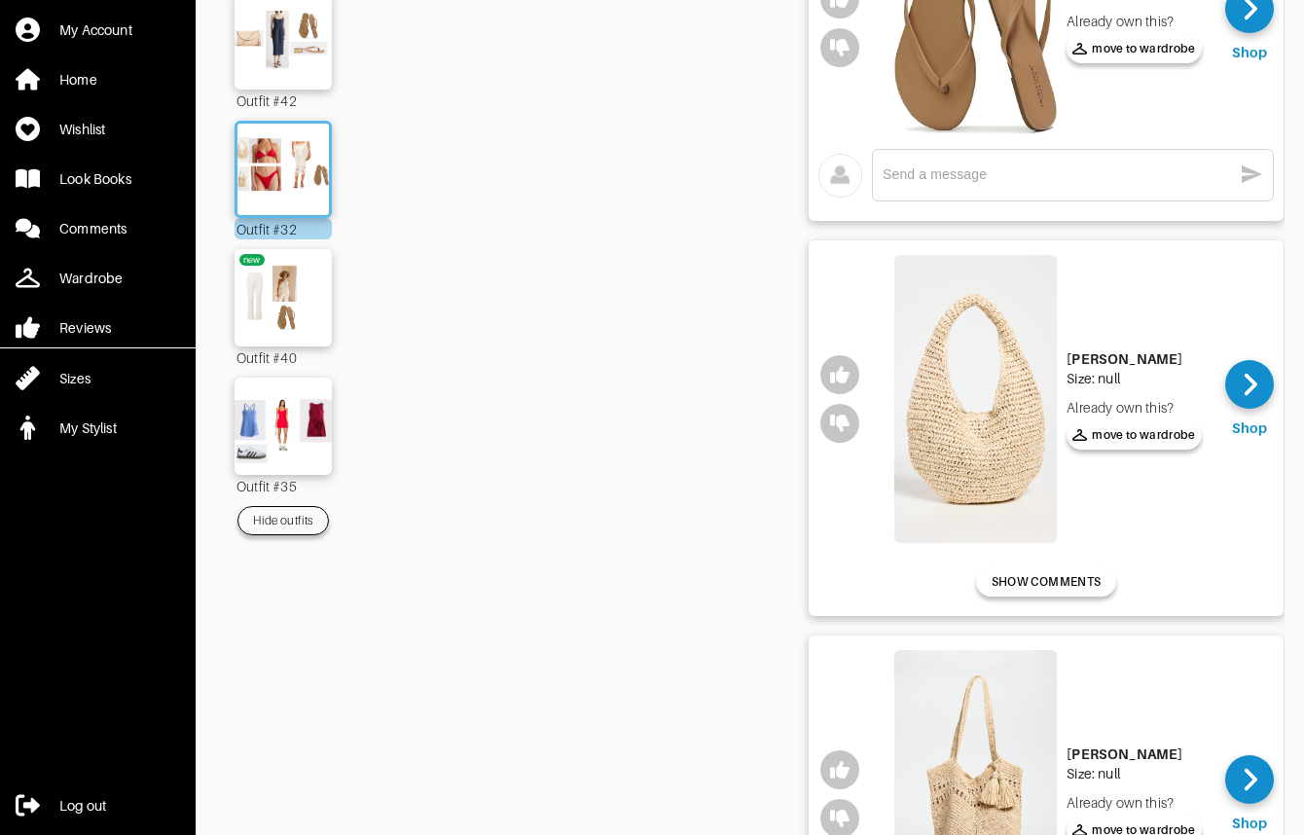
scroll to position [1178, 0]
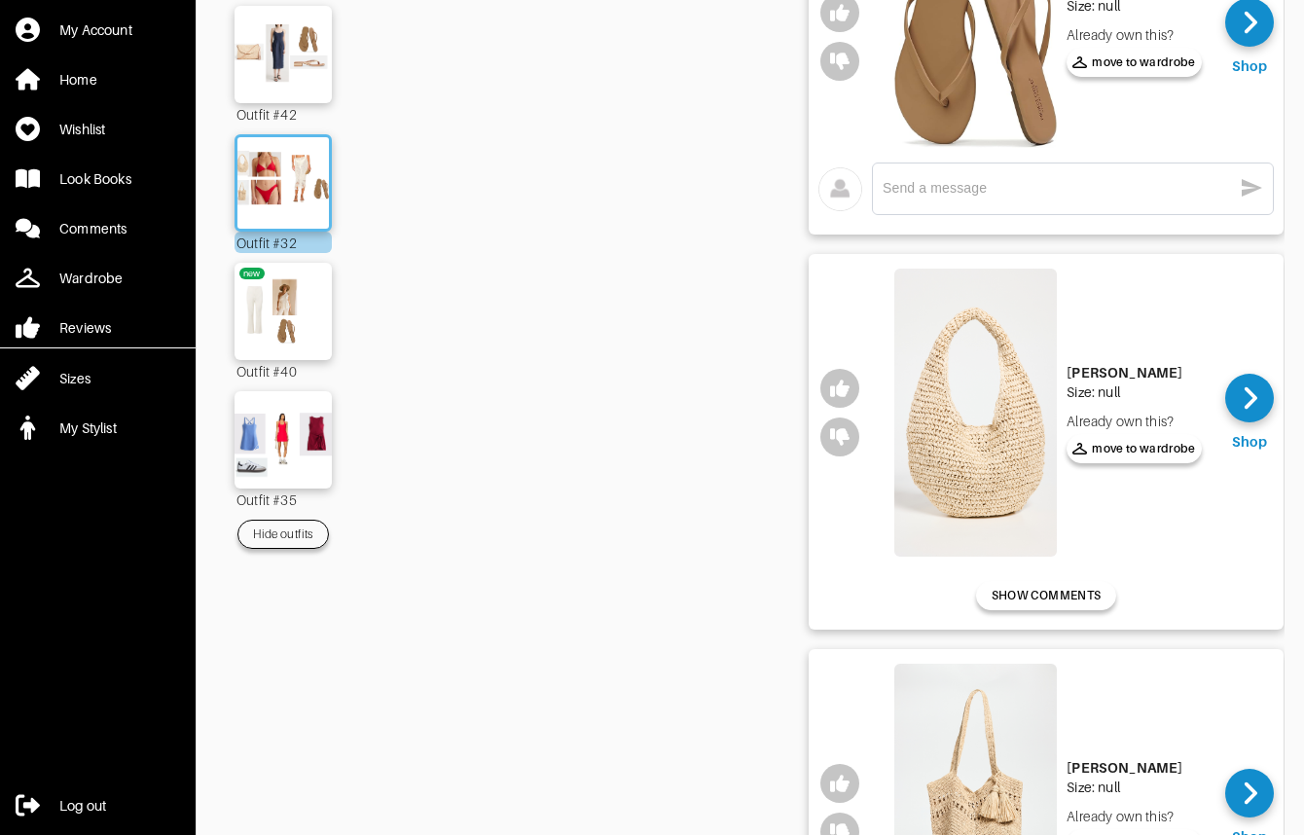
click at [289, 280] on img at bounding box center [283, 311] width 111 height 78
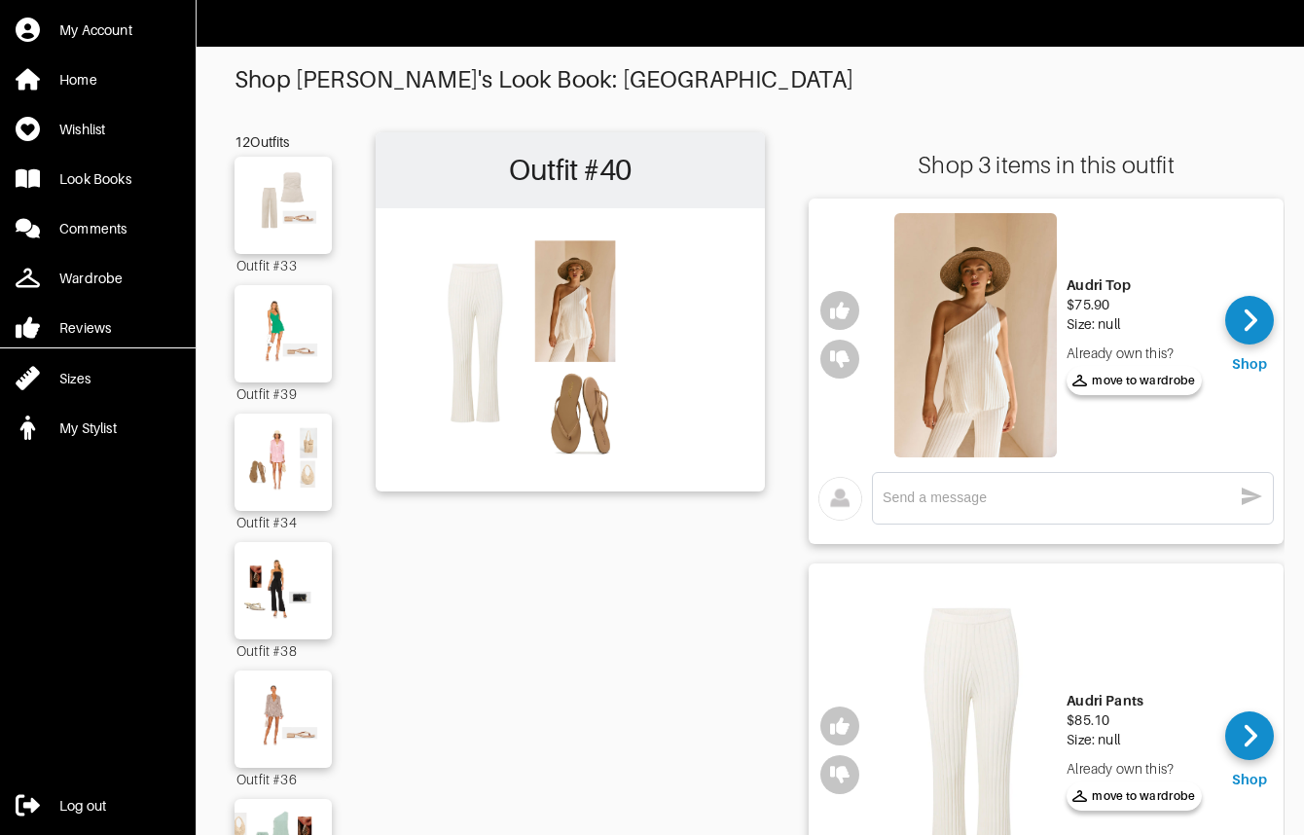
click at [980, 357] on img at bounding box center [975, 335] width 163 height 244
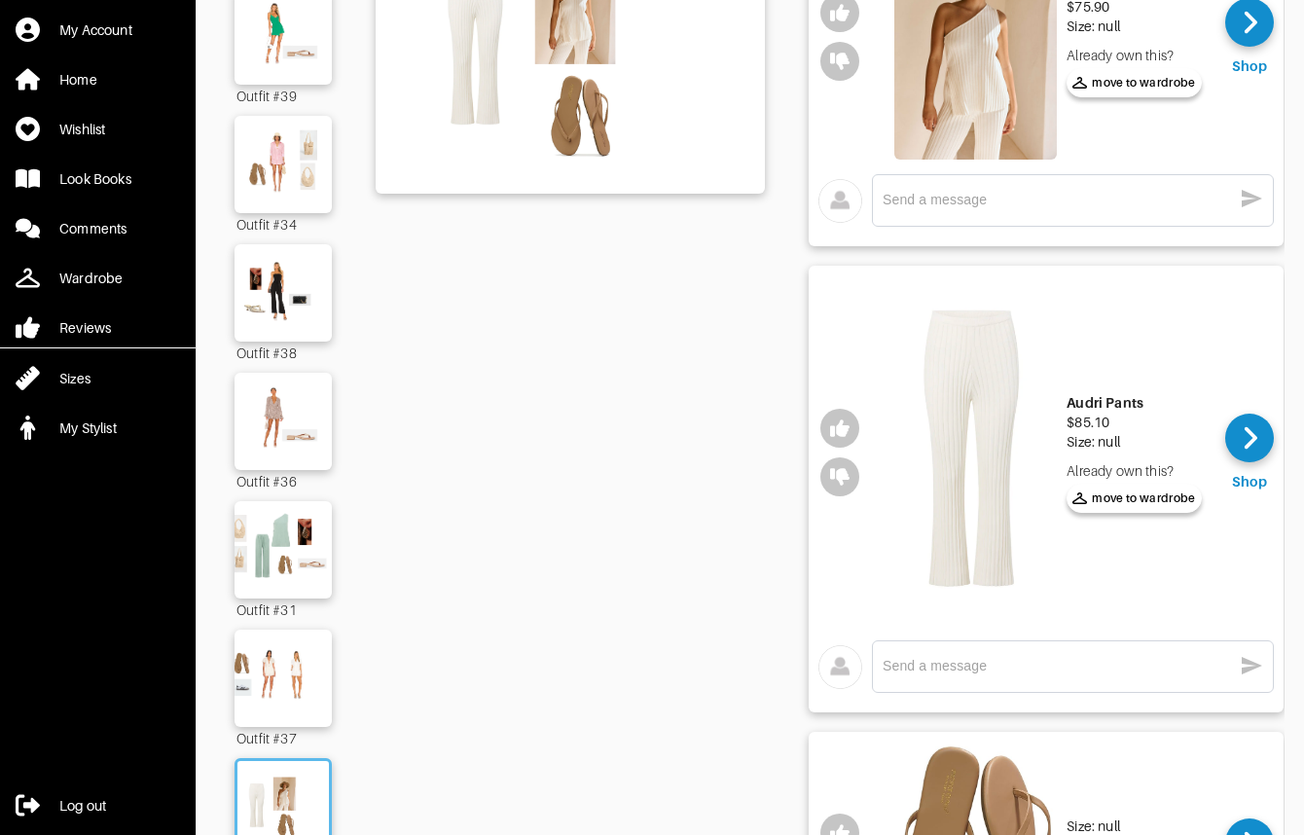
scroll to position [302, 0]
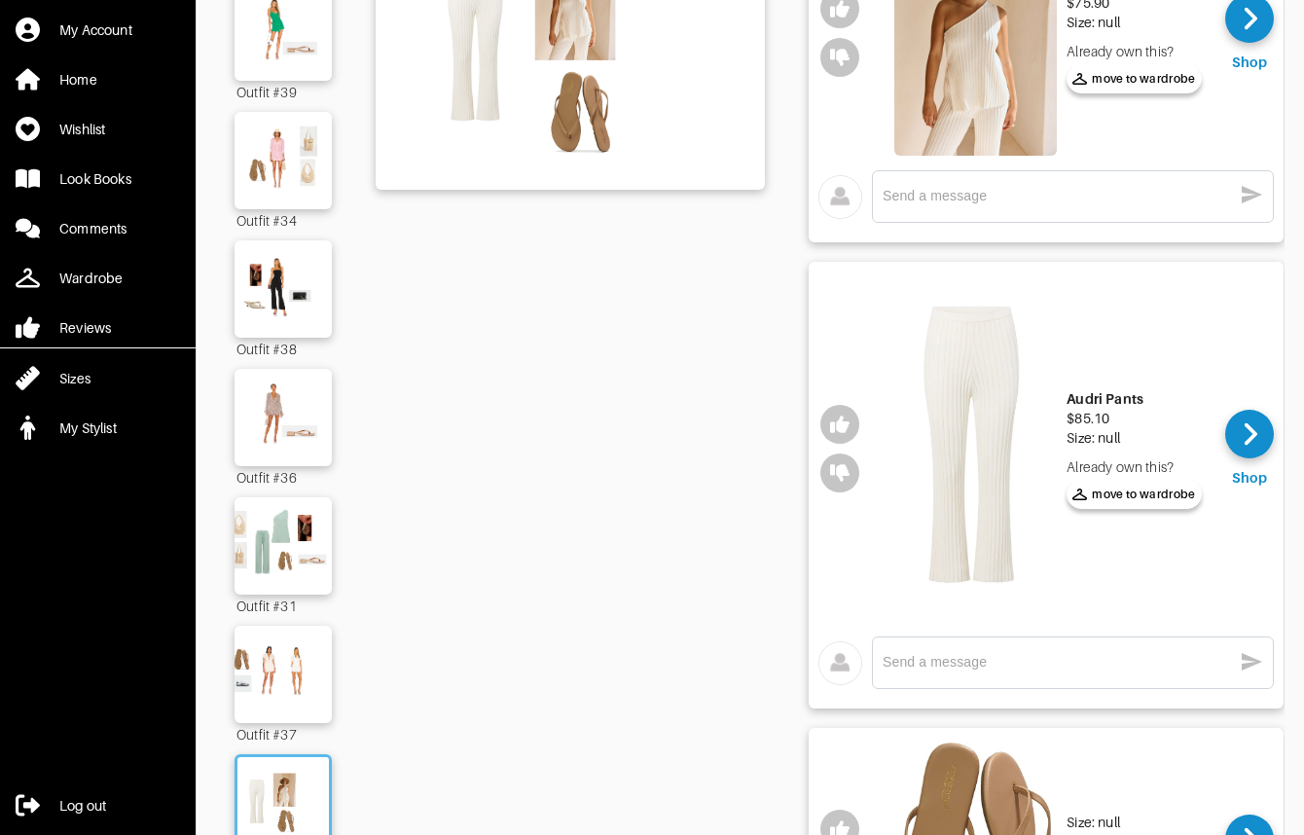
click at [971, 664] on textarea at bounding box center [1057, 662] width 349 height 18
type textarea "Love but m ypoor but looks terrible in thins like this :("
click at [1261, 661] on icon "button" at bounding box center [1252, 662] width 20 height 18
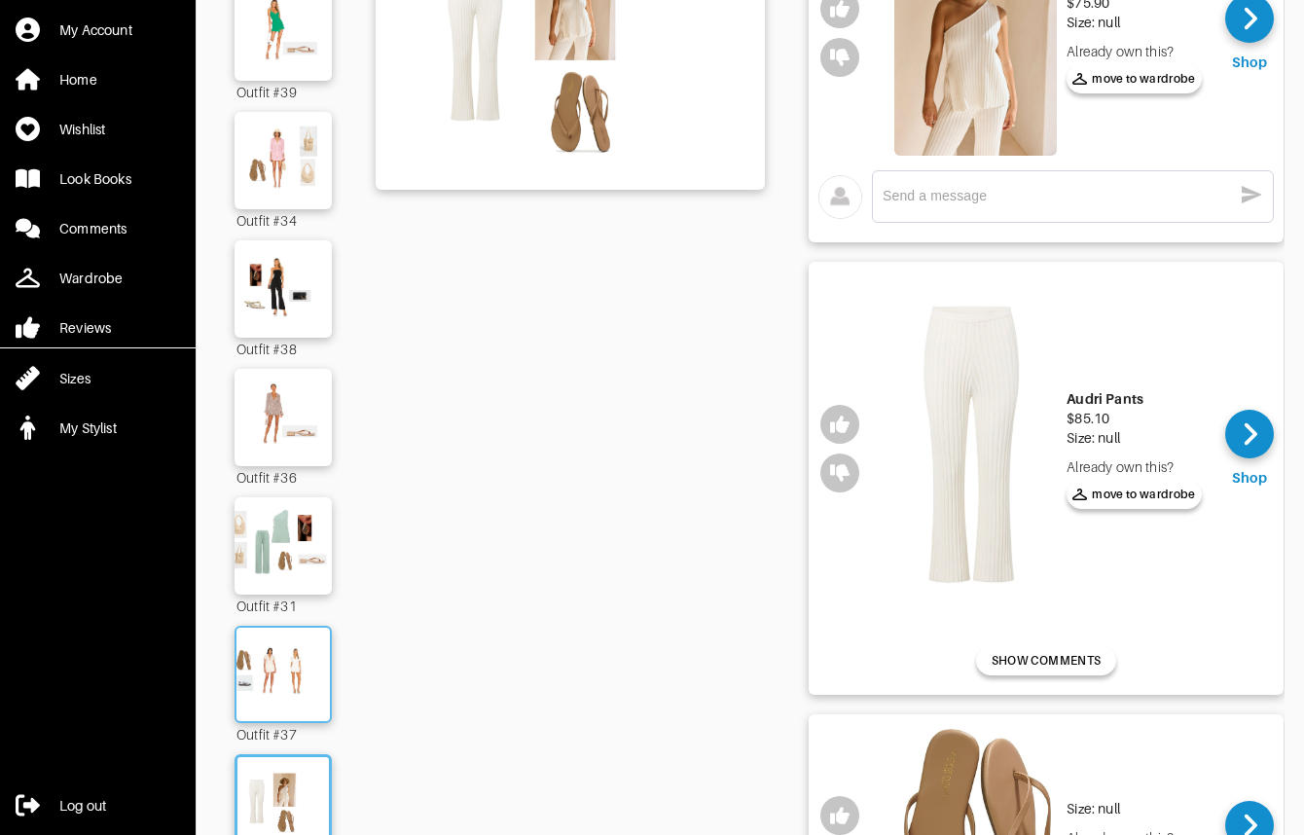
click at [290, 702] on img at bounding box center [283, 674] width 105 height 74
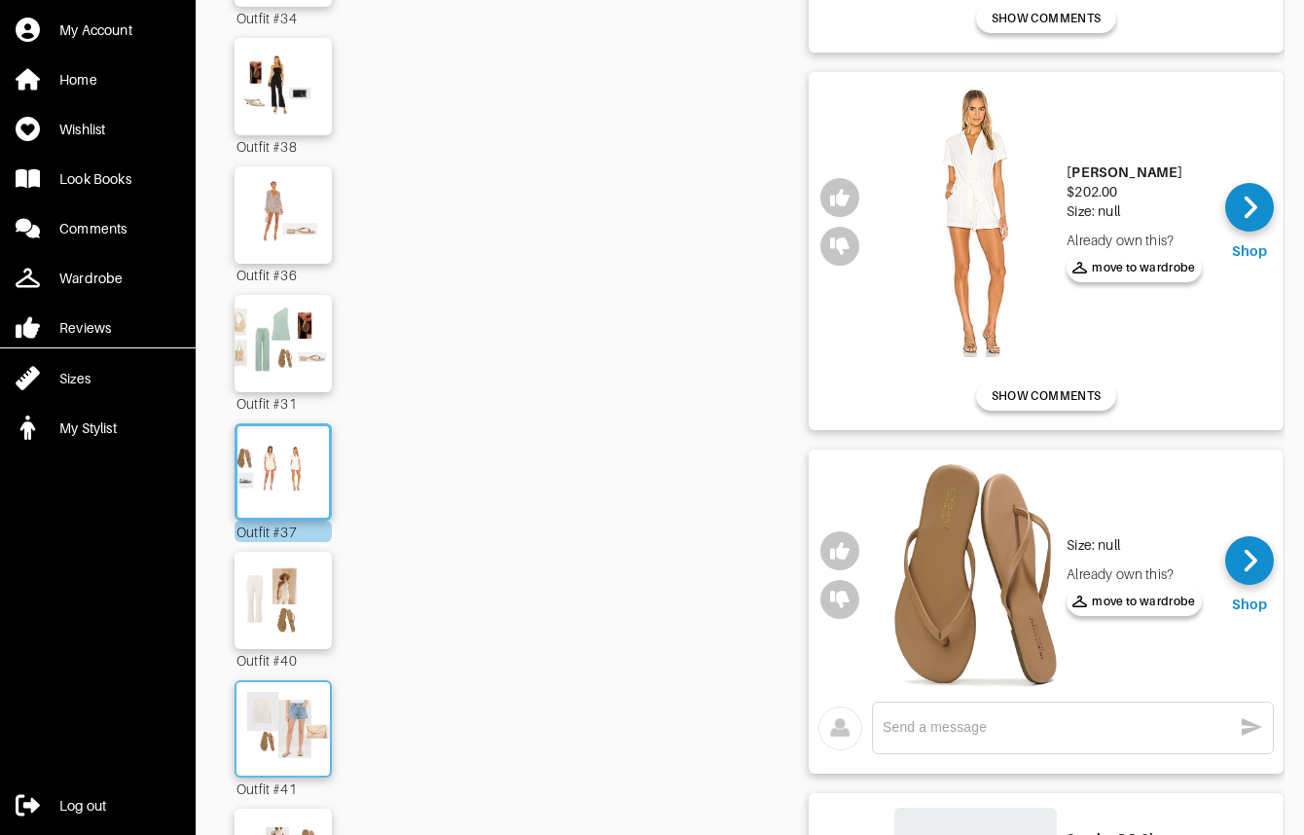
scroll to position [291, 0]
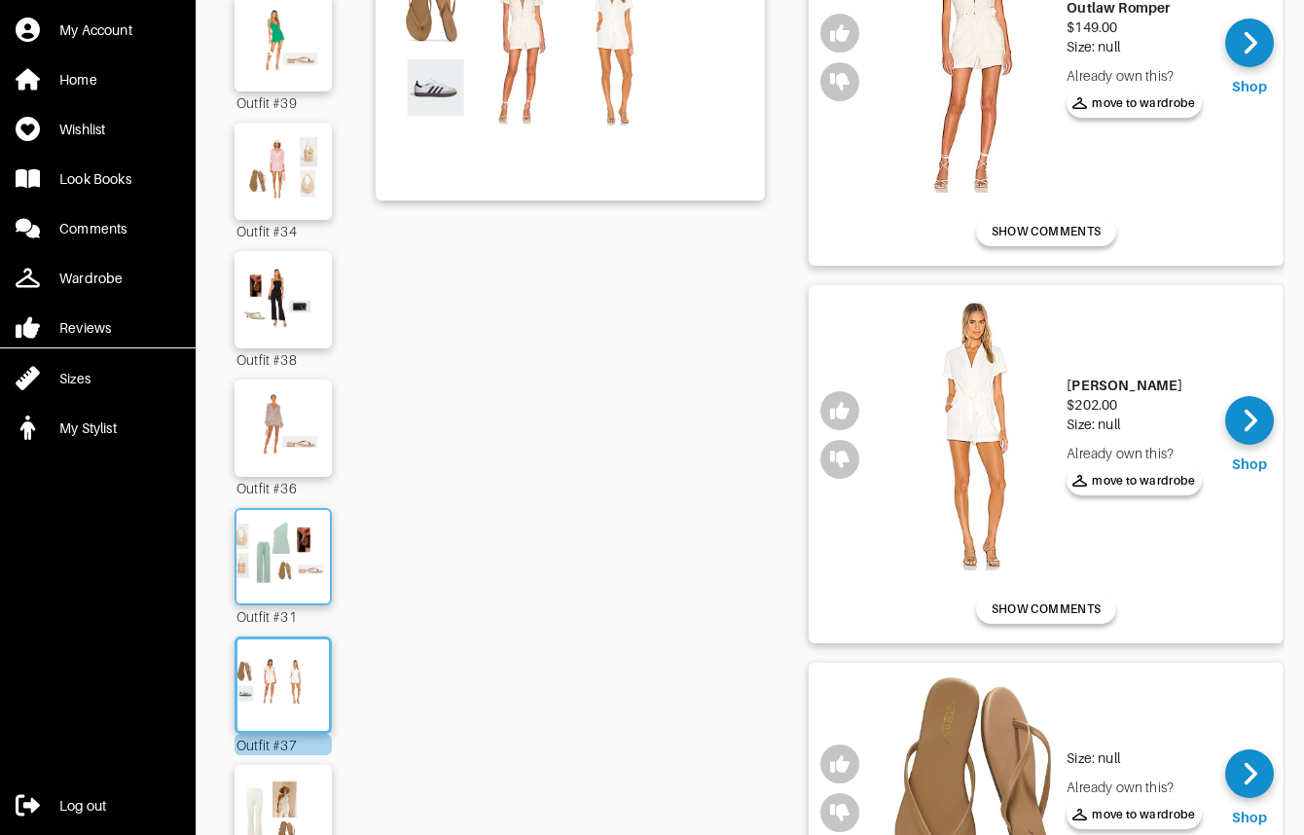
click at [282, 546] on img at bounding box center [283, 557] width 105 height 74
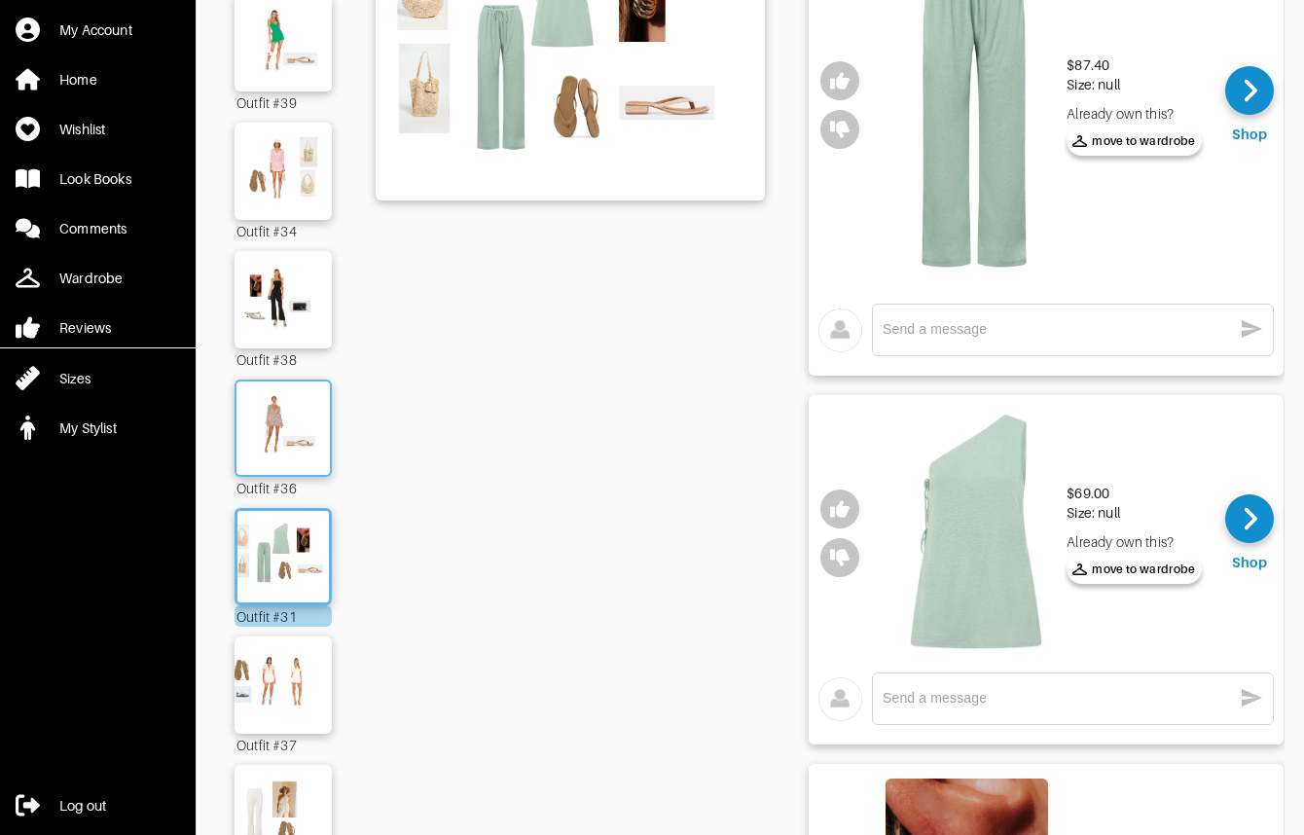
click at [295, 463] on img at bounding box center [283, 428] width 105 height 74
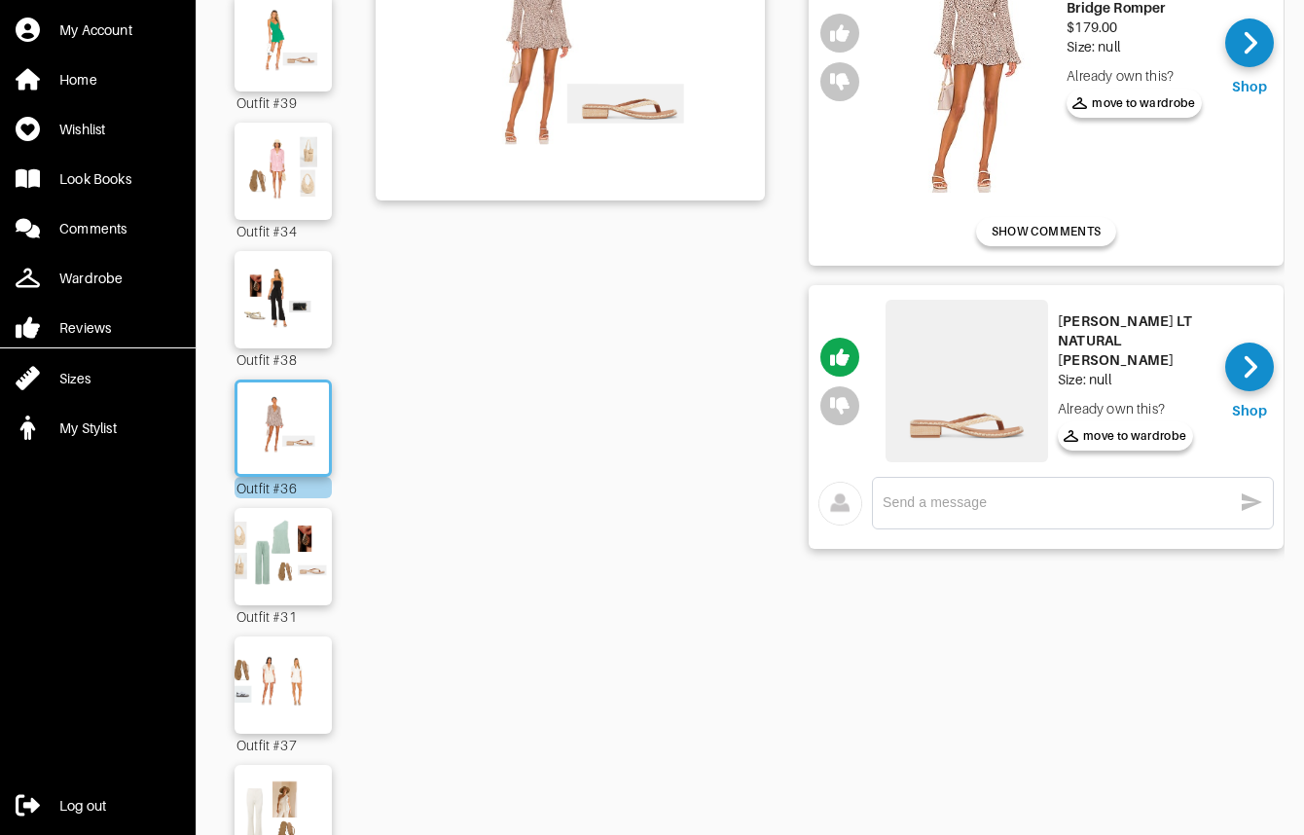
click at [930, 409] on img at bounding box center [967, 381] width 163 height 163
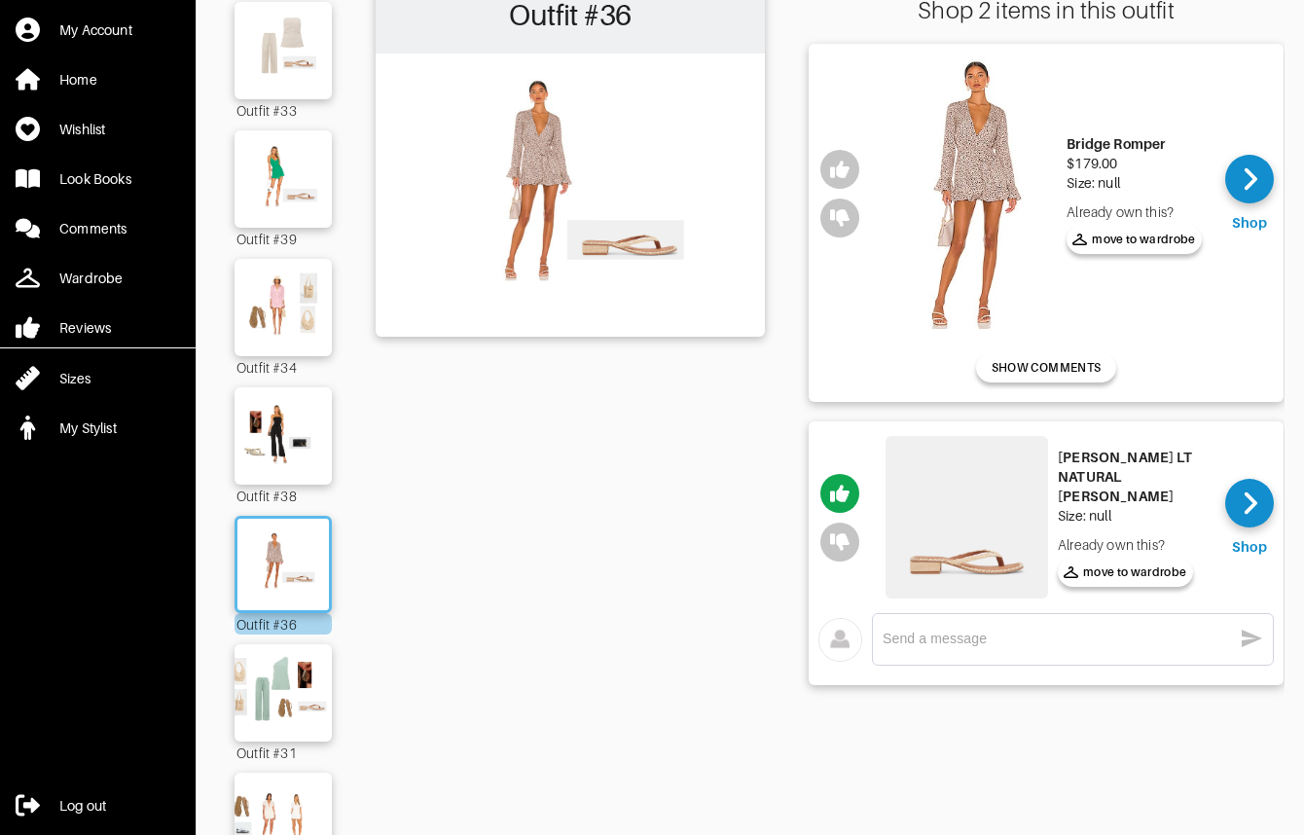
scroll to position [150, 0]
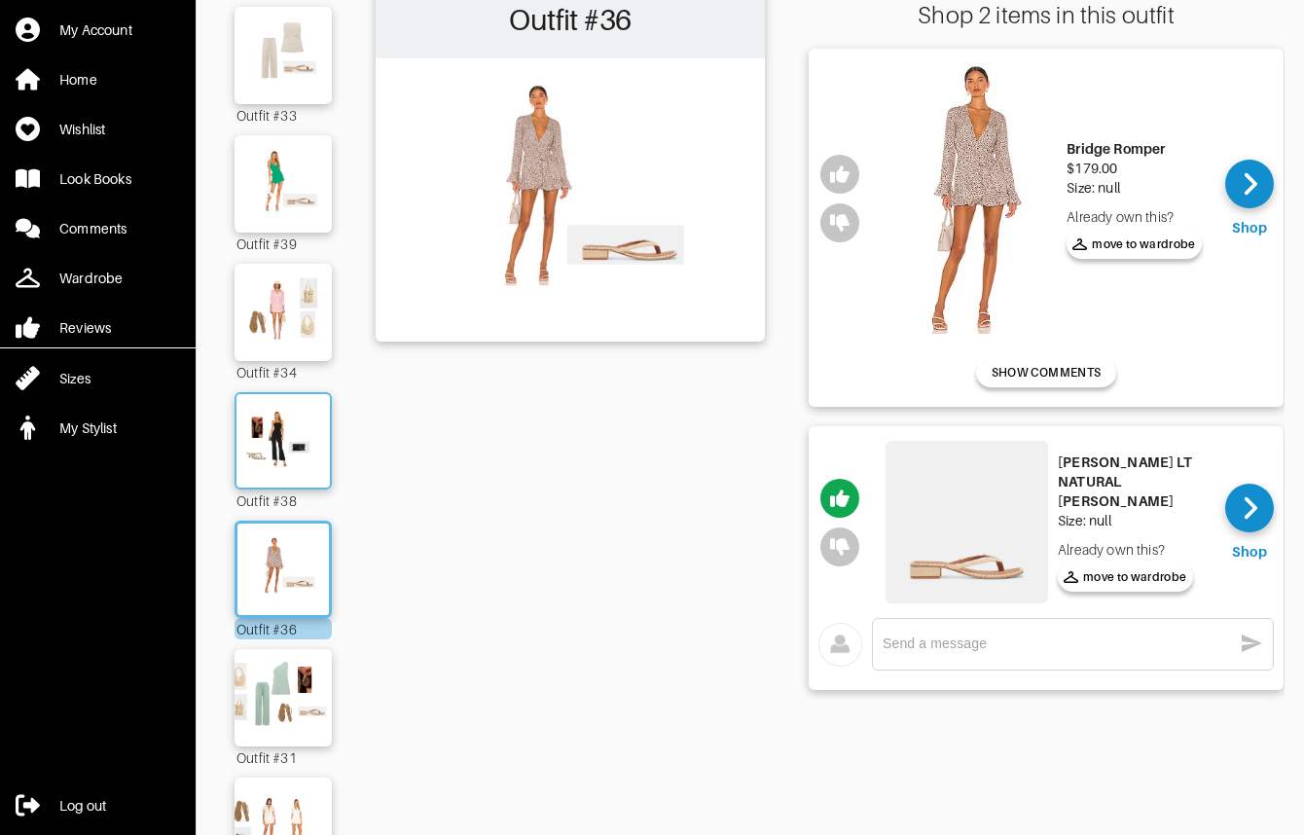
click at [294, 456] on img at bounding box center [283, 441] width 105 height 74
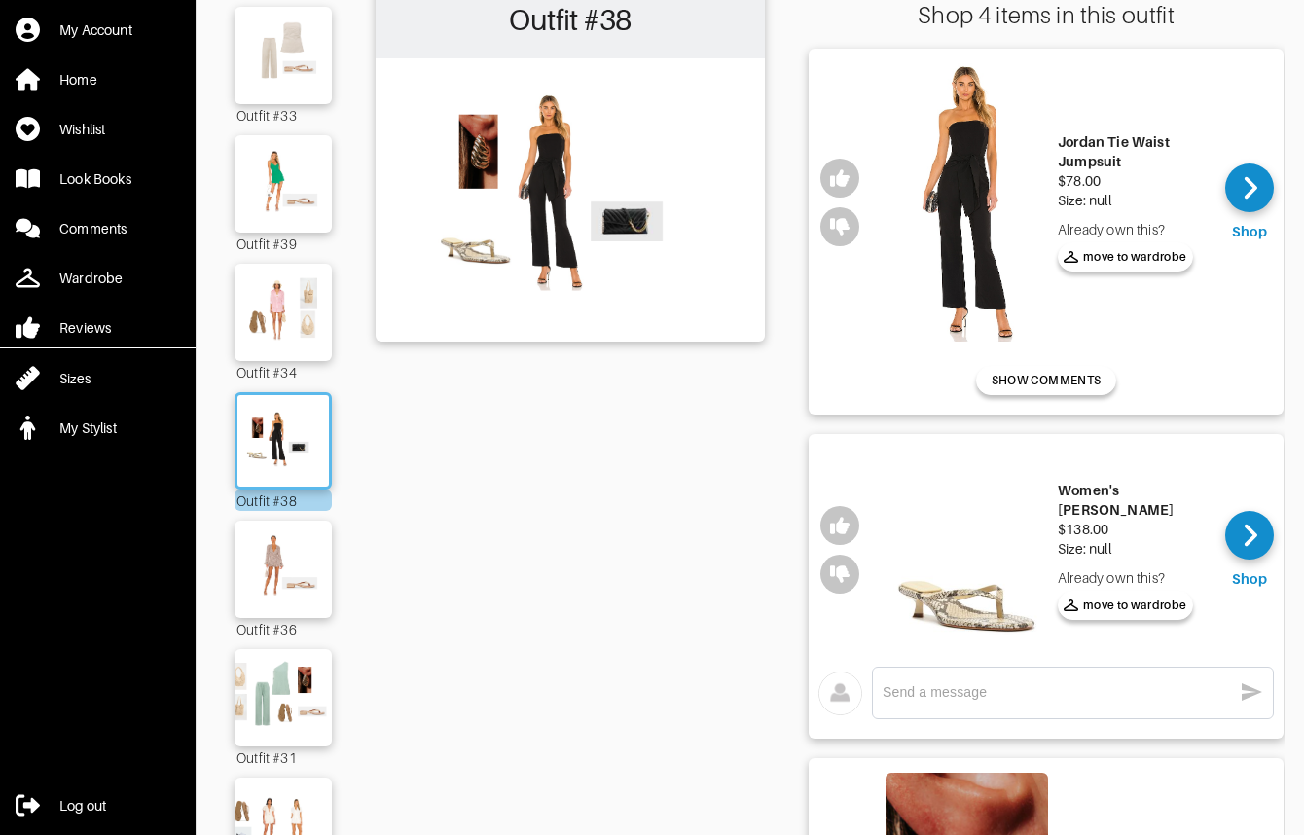
click at [979, 154] on img at bounding box center [967, 202] width 163 height 278
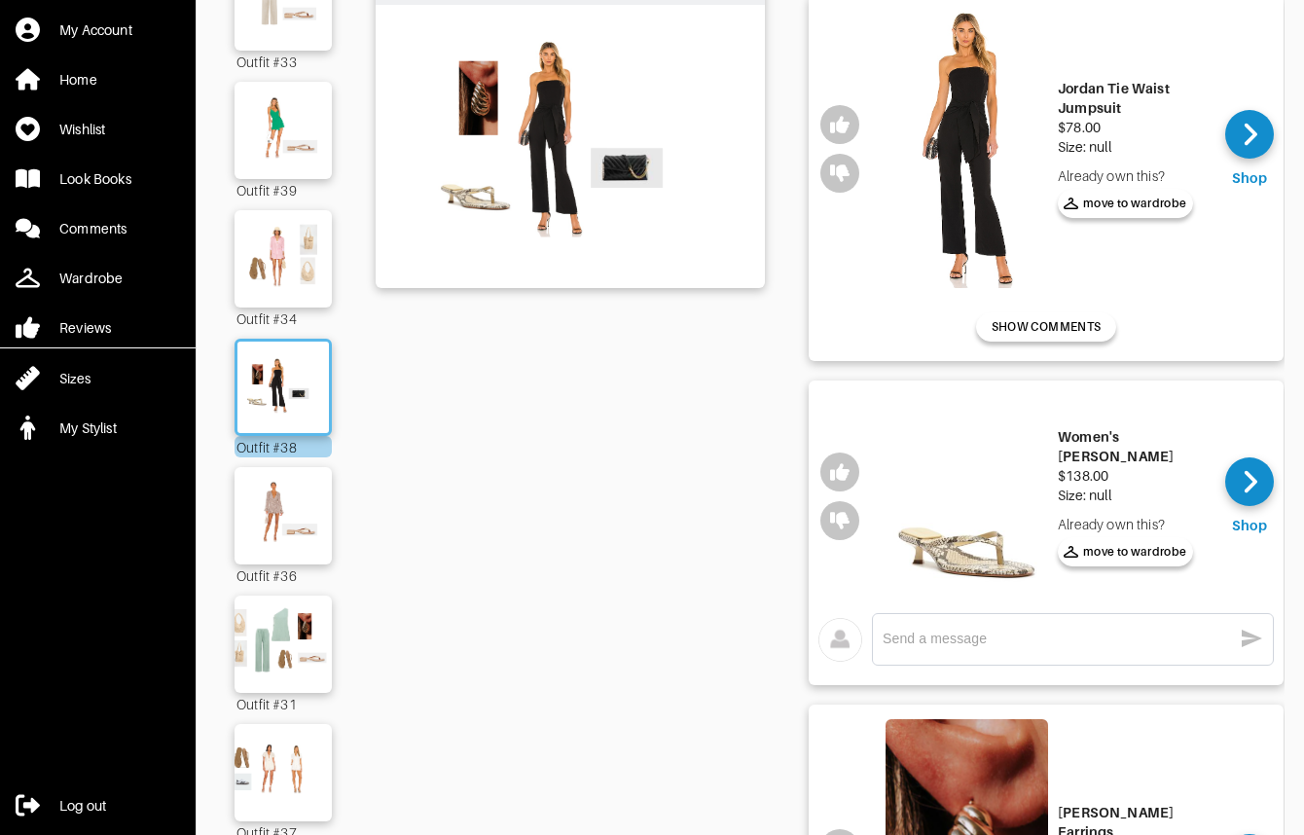
scroll to position [466, 0]
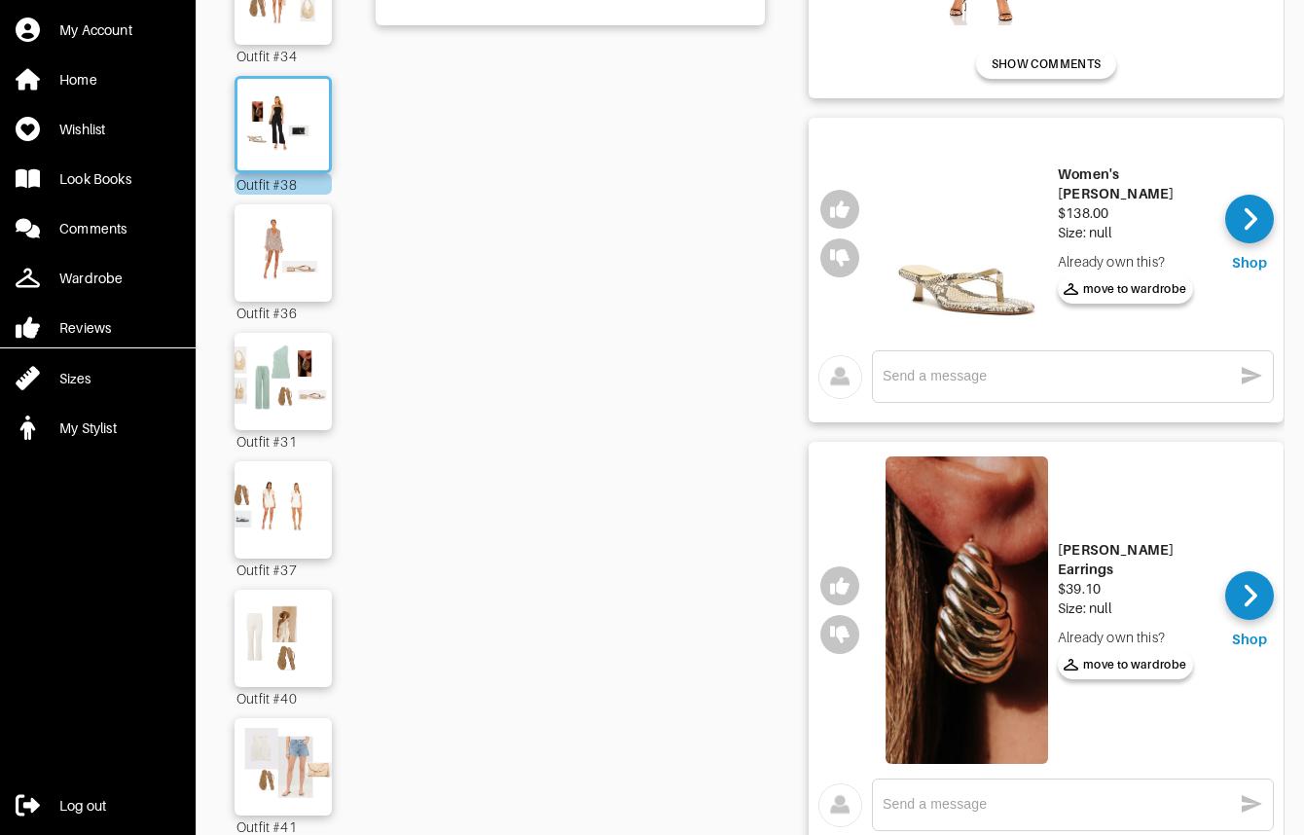
click at [970, 619] on img at bounding box center [967, 610] width 163 height 308
